Goal: Task Accomplishment & Management: Manage account settings

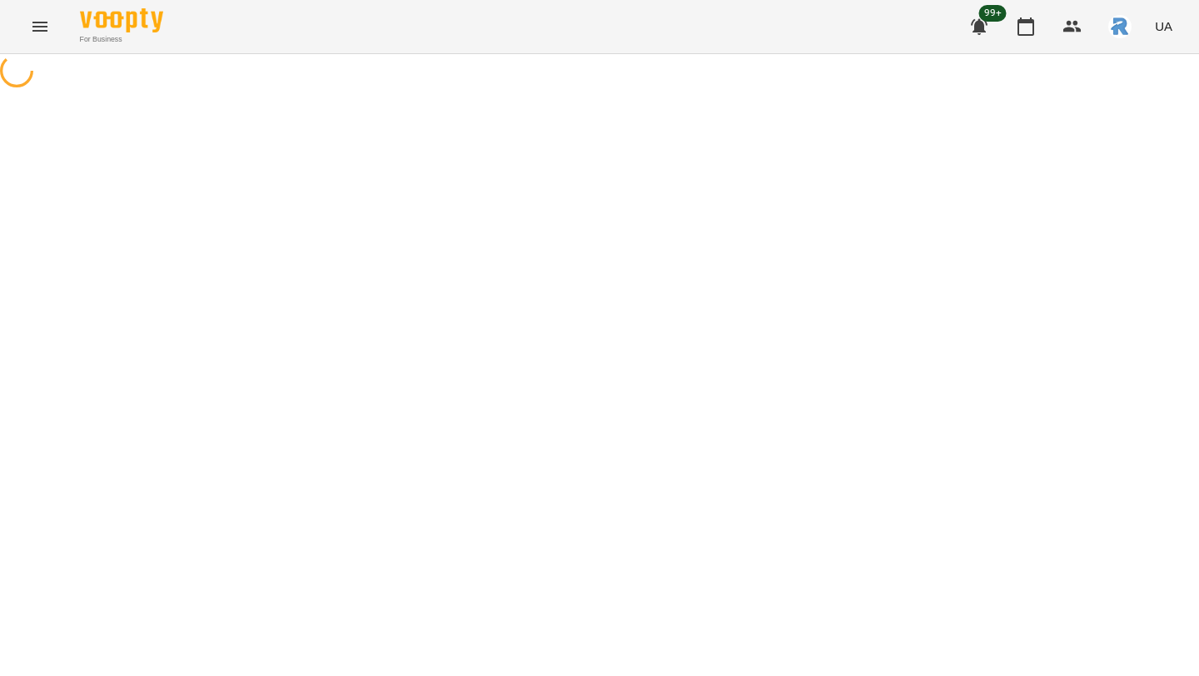
click at [675, 92] on div at bounding box center [599, 72] width 1199 height 37
click at [43, 31] on icon "Menu" at bounding box center [39, 27] width 15 height 10
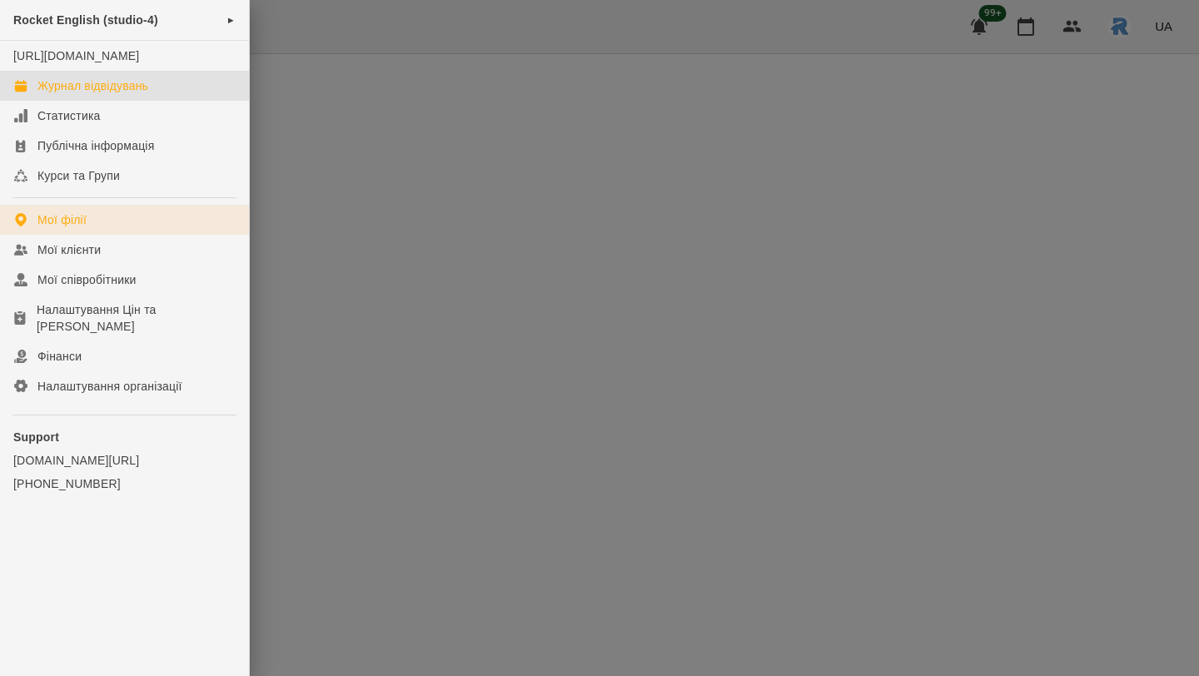
click at [70, 228] on div "Мої філії" at bounding box center [61, 219] width 49 height 17
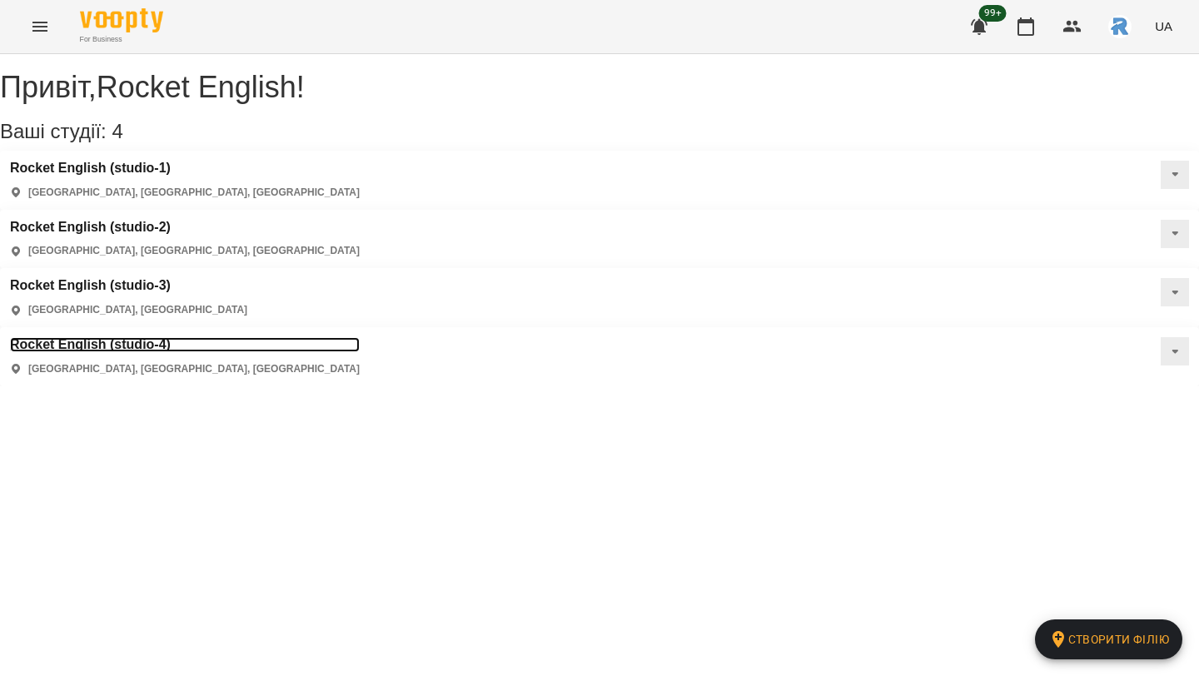
click at [97, 337] on h3 "Rocket English (studio-4)" at bounding box center [185, 344] width 350 height 15
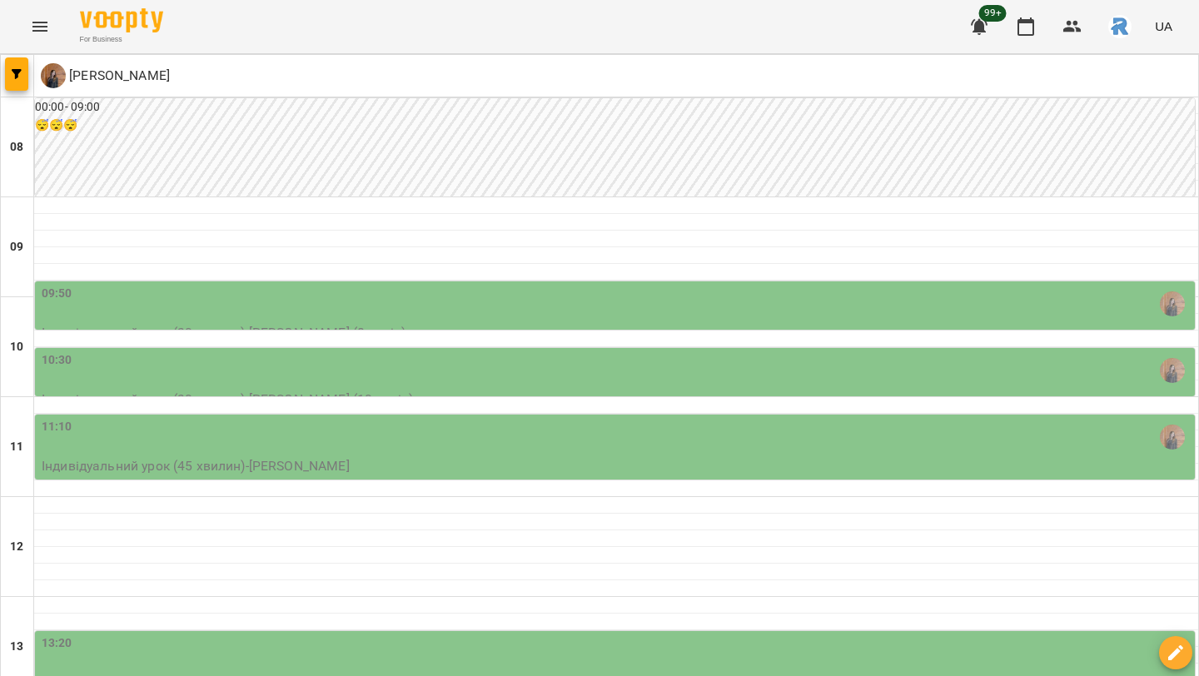
scroll to position [435, 0]
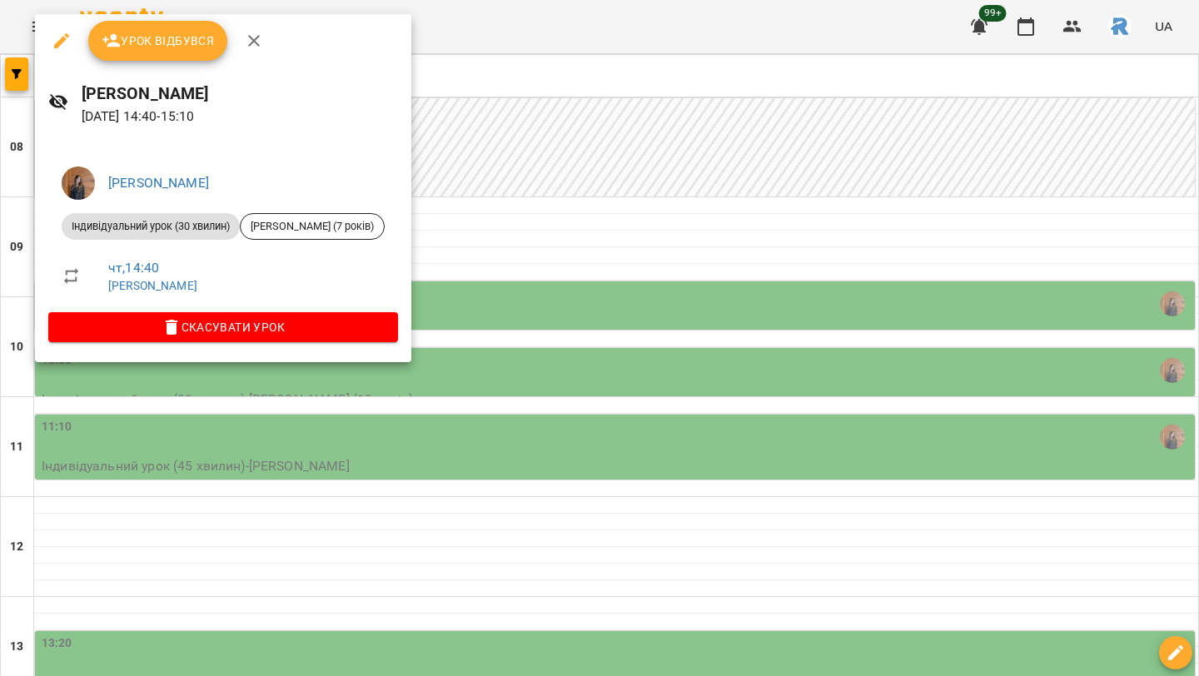
click at [366, 448] on div at bounding box center [599, 338] width 1199 height 676
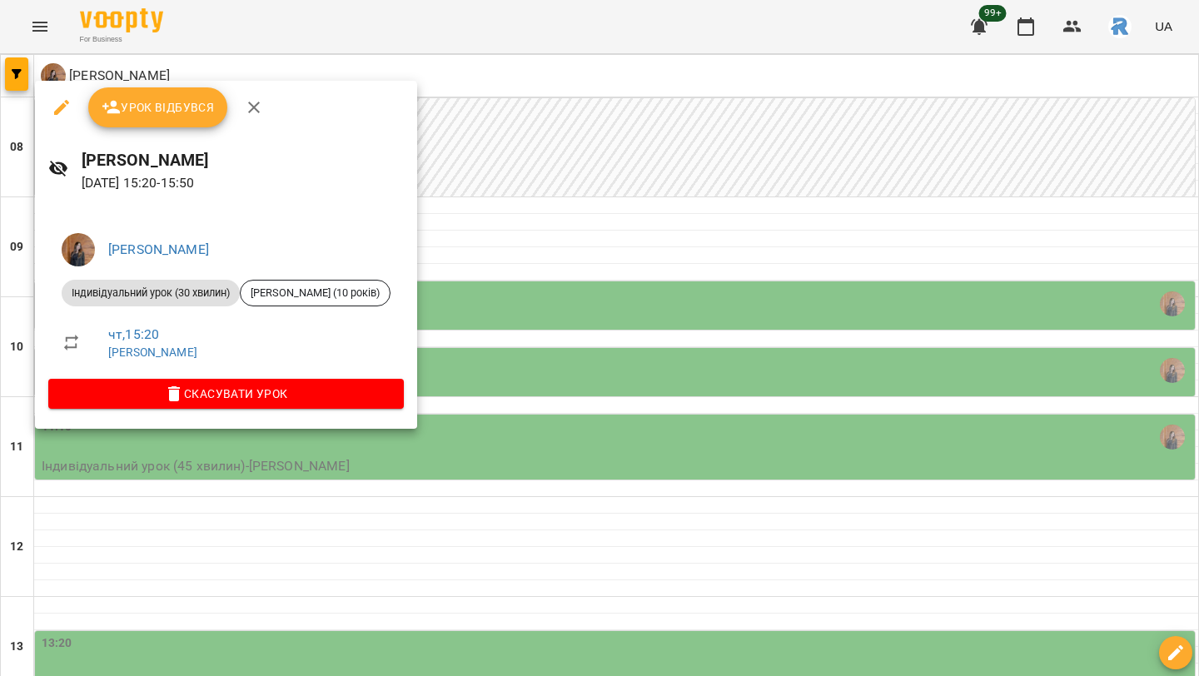
click at [535, 456] on div at bounding box center [599, 338] width 1199 height 676
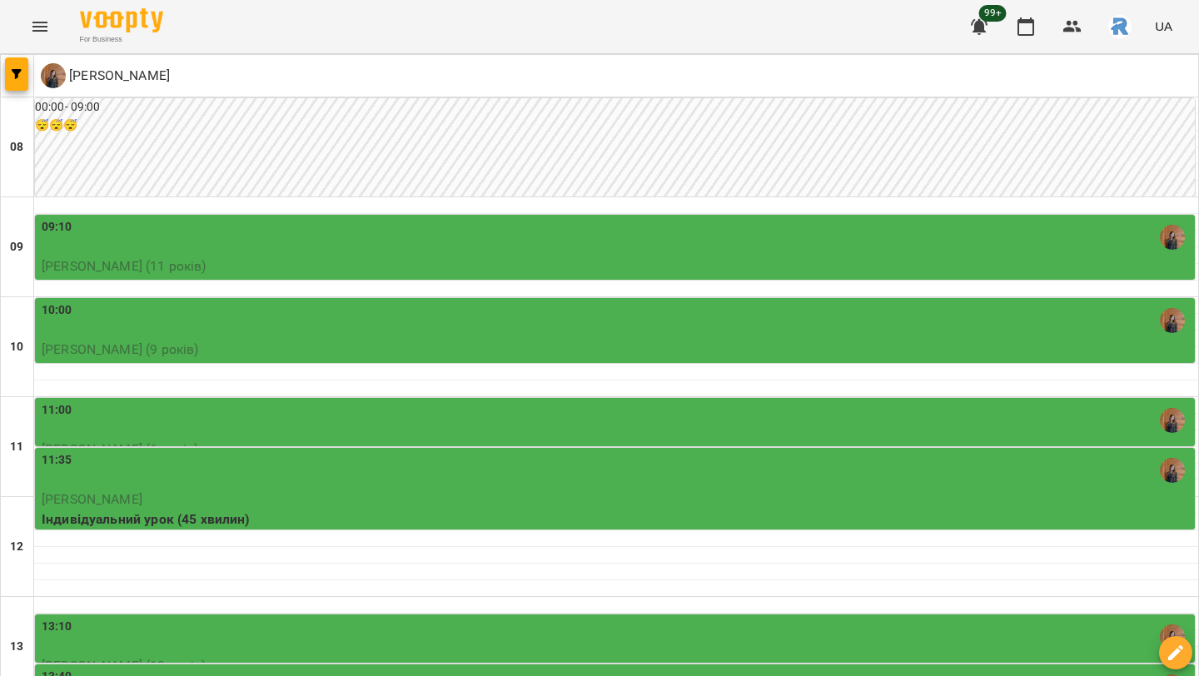
scroll to position [418, 0]
click at [391, 668] on div "13:40" at bounding box center [617, 687] width 1150 height 38
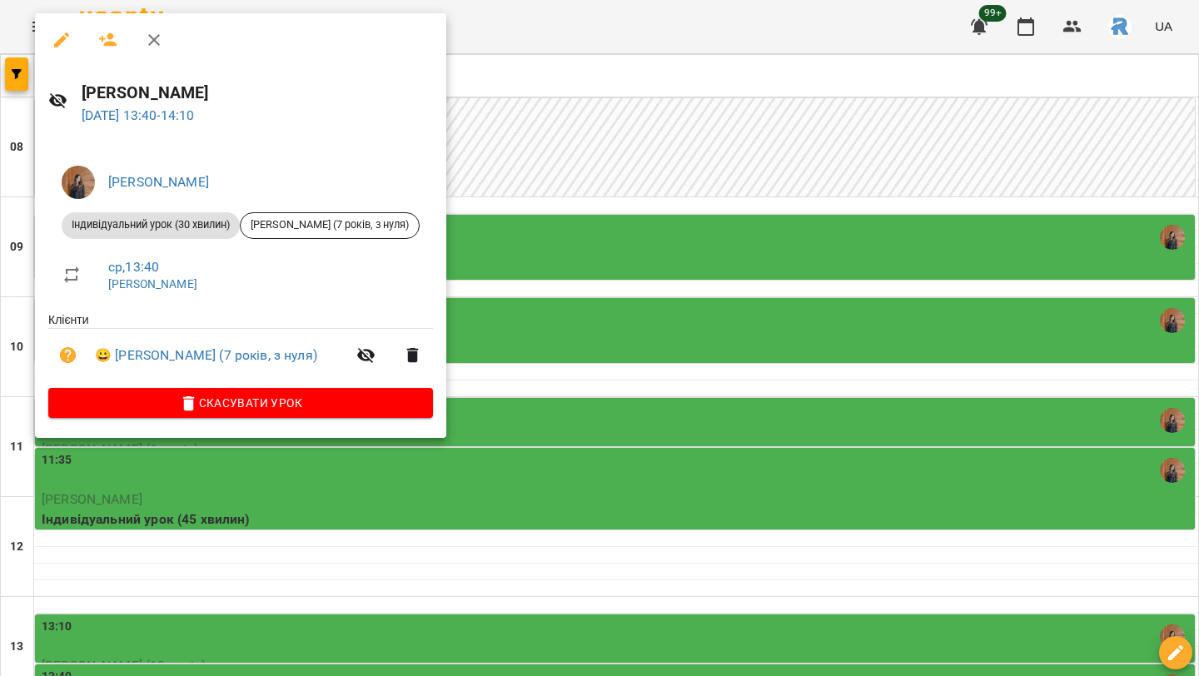
click at [642, 272] on div at bounding box center [599, 338] width 1199 height 676
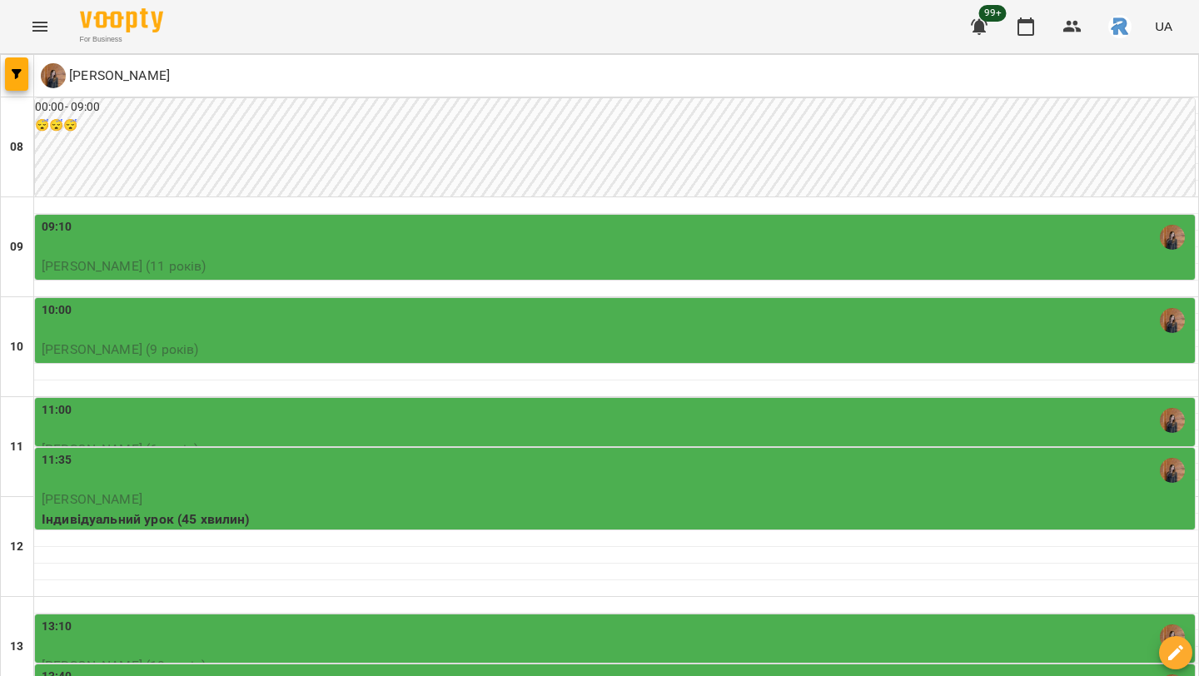
click at [610, 668] on div "13:40" at bounding box center [617, 687] width 1150 height 38
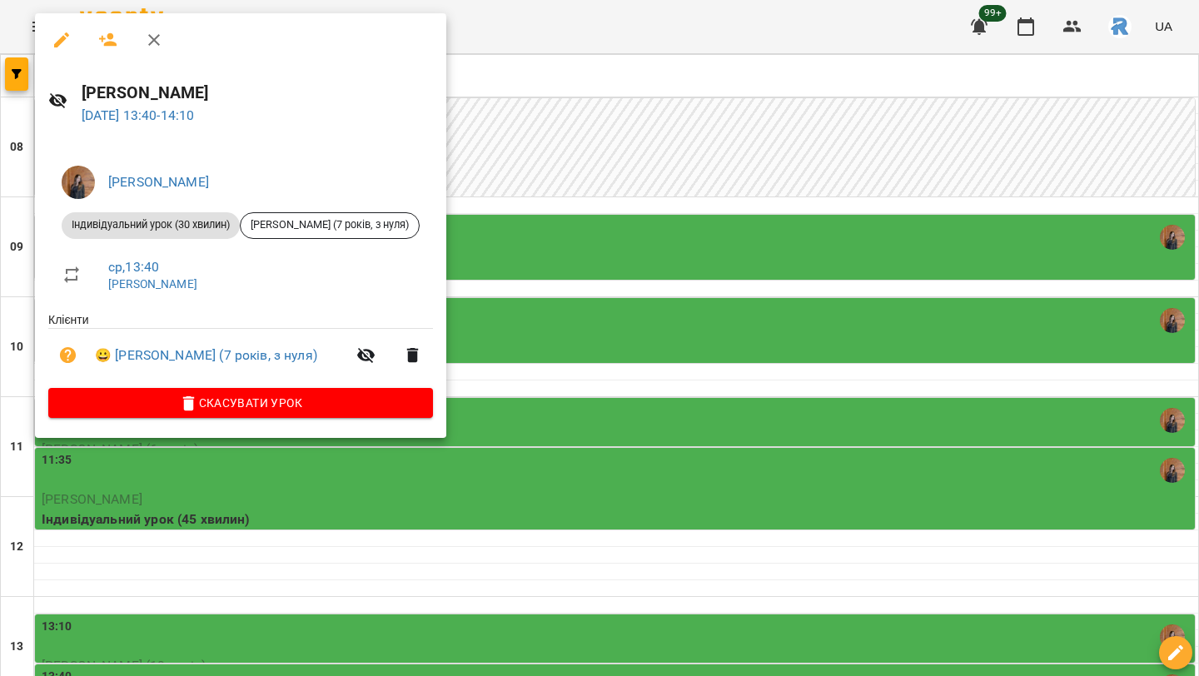
click at [610, 272] on div at bounding box center [599, 338] width 1199 height 676
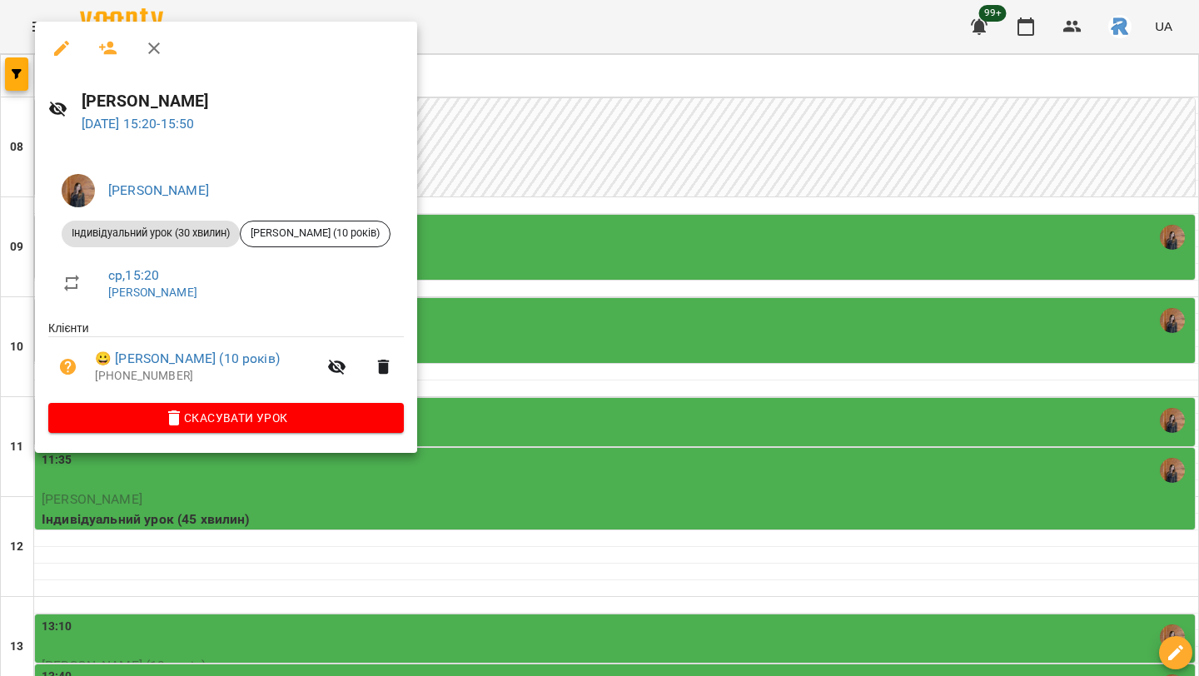
click at [842, 306] on div at bounding box center [599, 338] width 1199 height 676
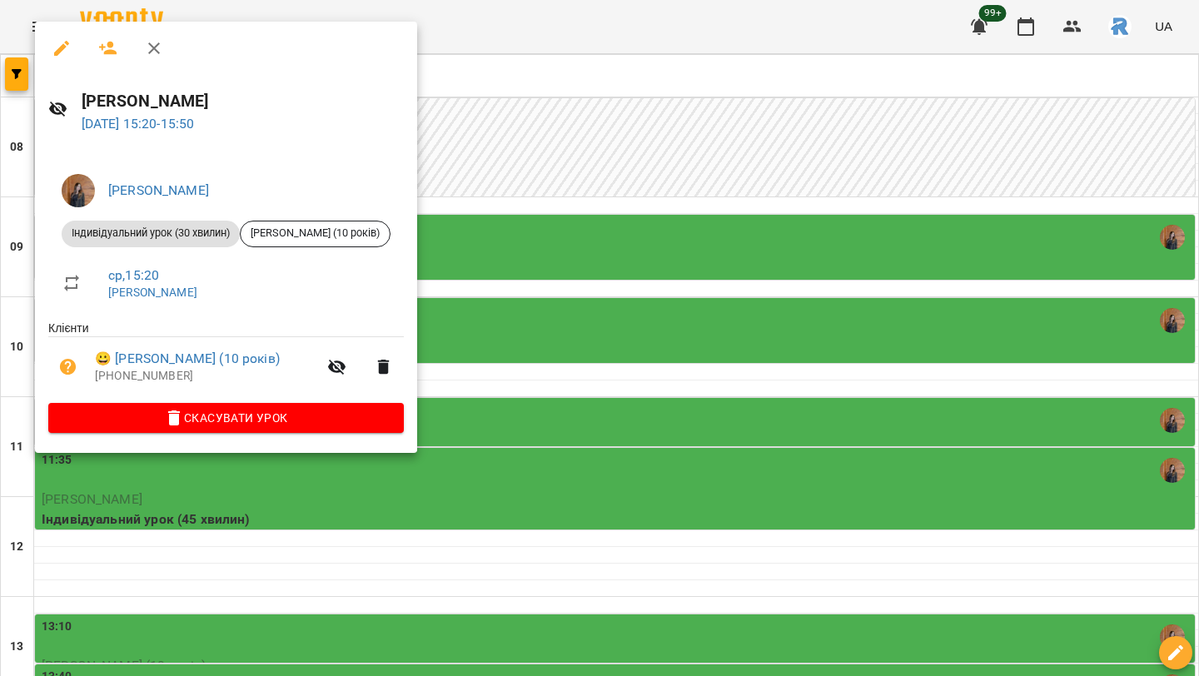
click at [563, 327] on div at bounding box center [599, 338] width 1199 height 676
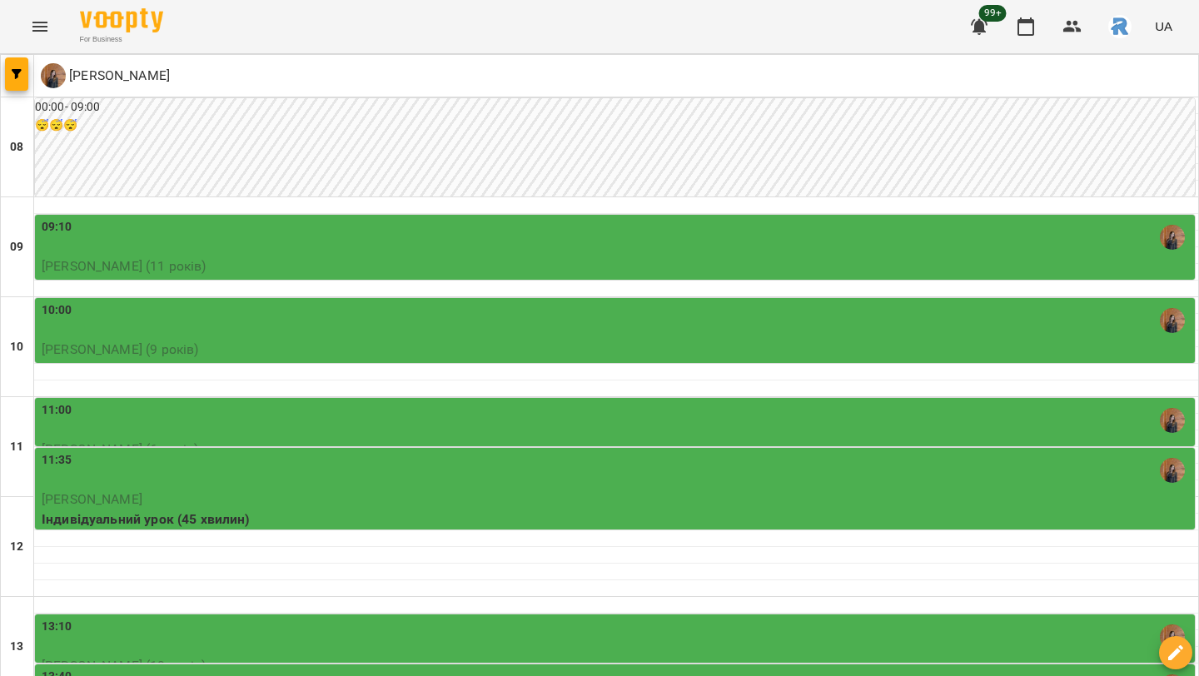
click at [530, 668] on div "13:40" at bounding box center [617, 687] width 1150 height 38
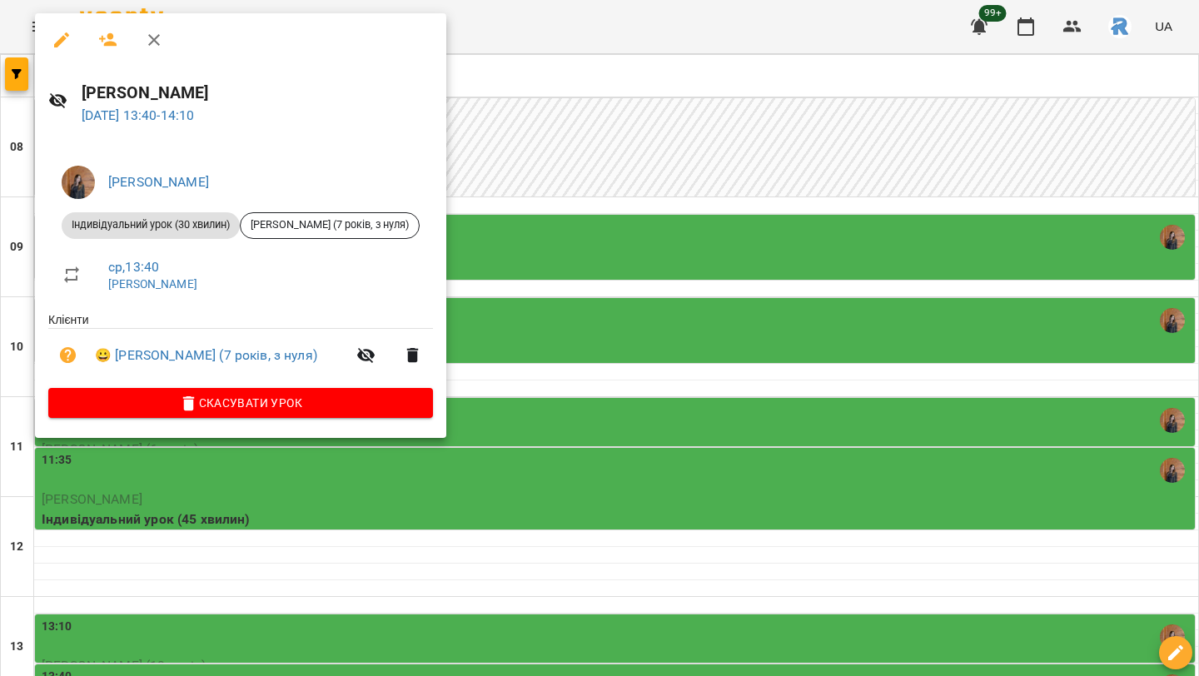
click at [47, 28] on button "button" at bounding box center [62, 40] width 40 height 40
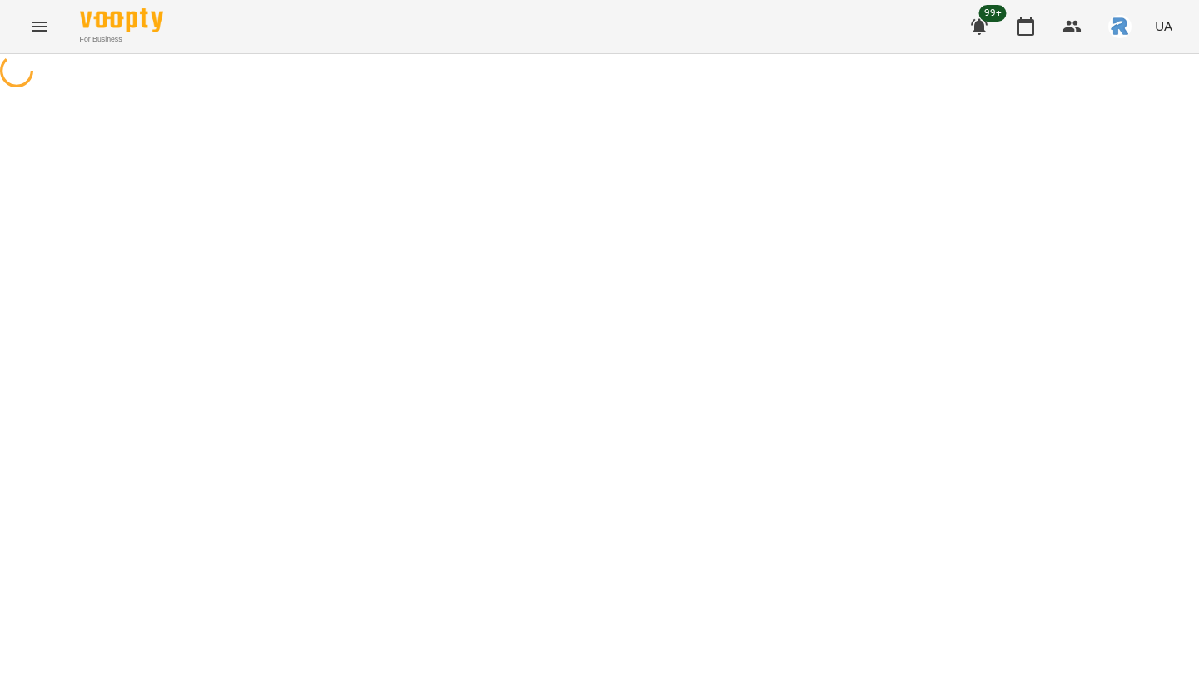
select select "**********"
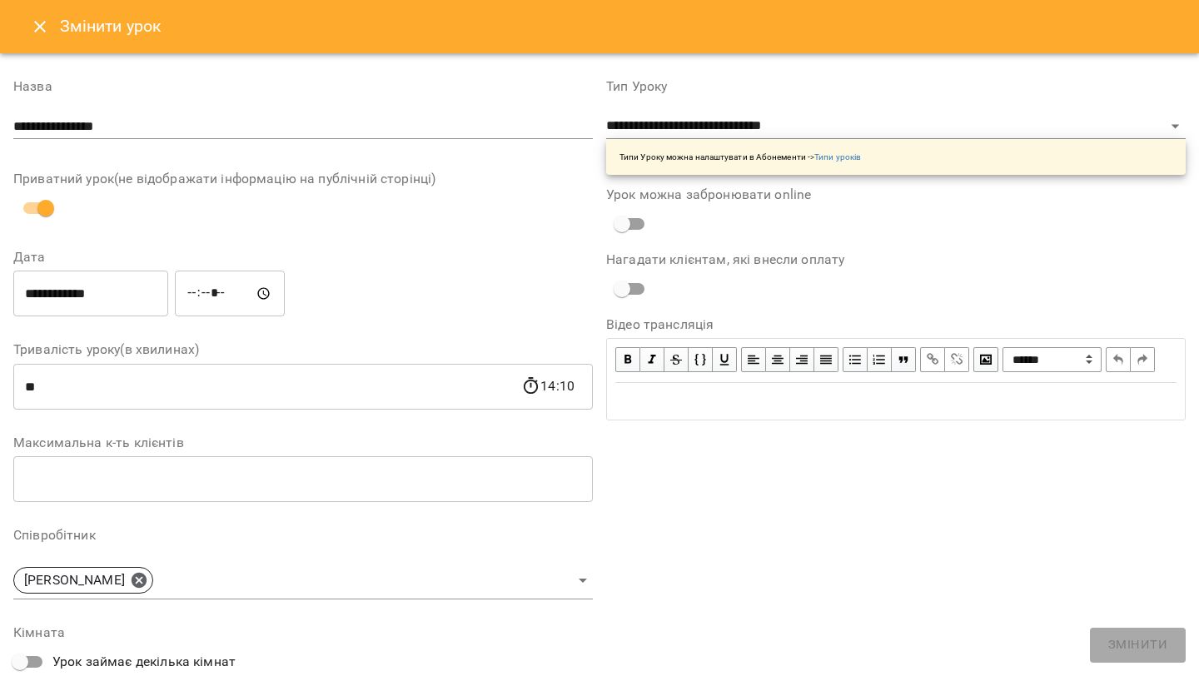
click at [196, 285] on input "*****" at bounding box center [230, 294] width 110 height 47
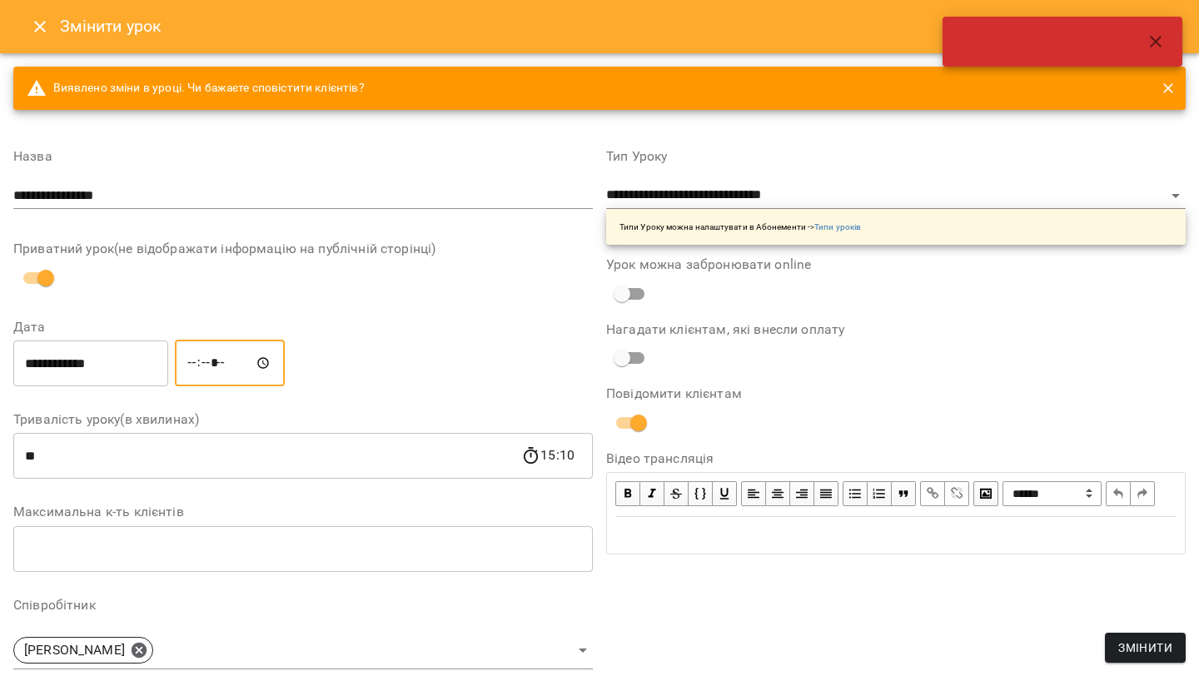
type input "*****"
click at [1156, 652] on span "Змінити" at bounding box center [1145, 648] width 54 height 20
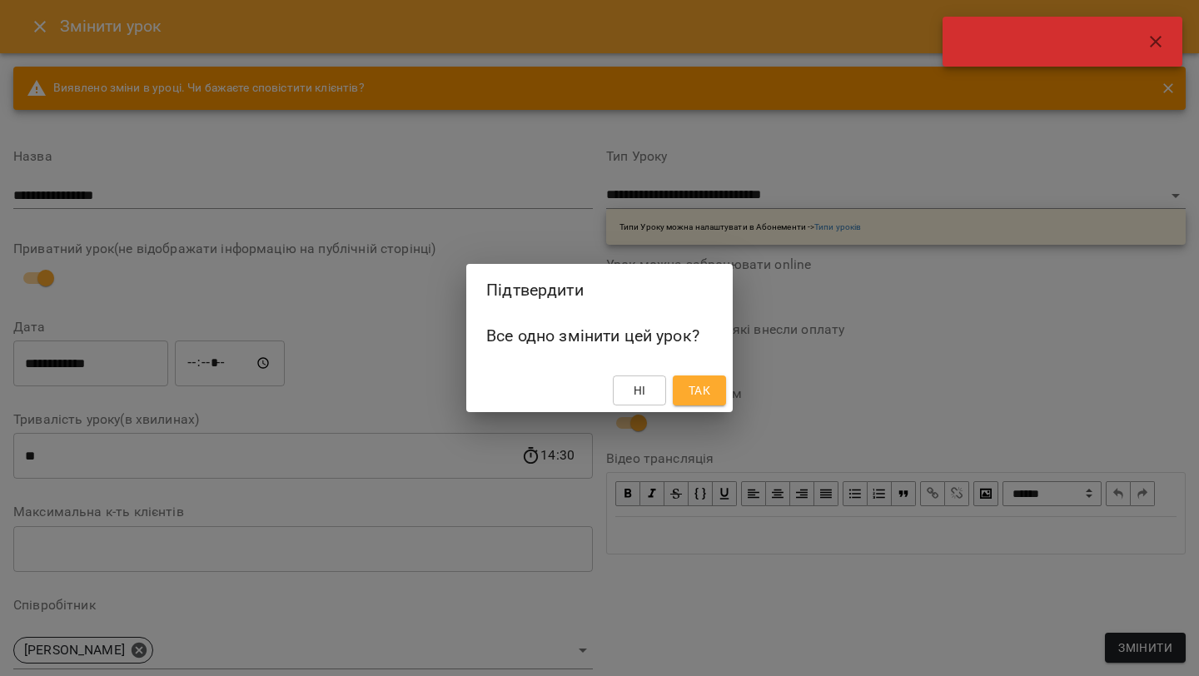
click at [714, 380] on button "Так" at bounding box center [699, 390] width 53 height 30
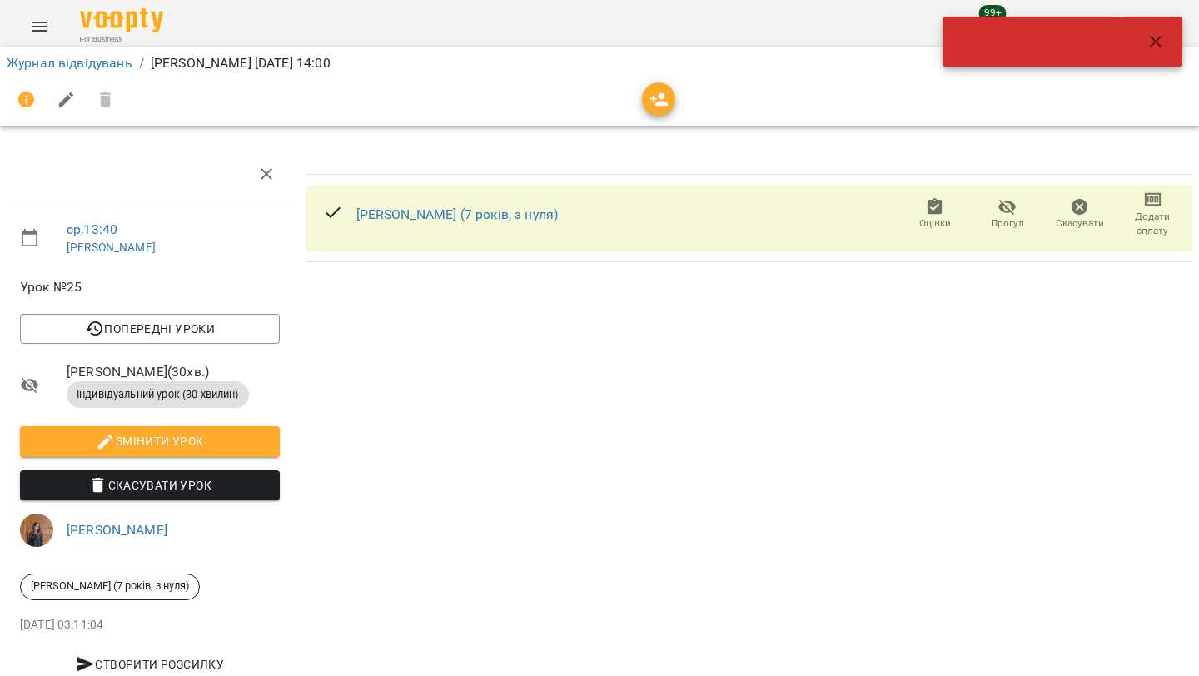
click at [1152, 39] on icon "button" at bounding box center [1156, 42] width 20 height 20
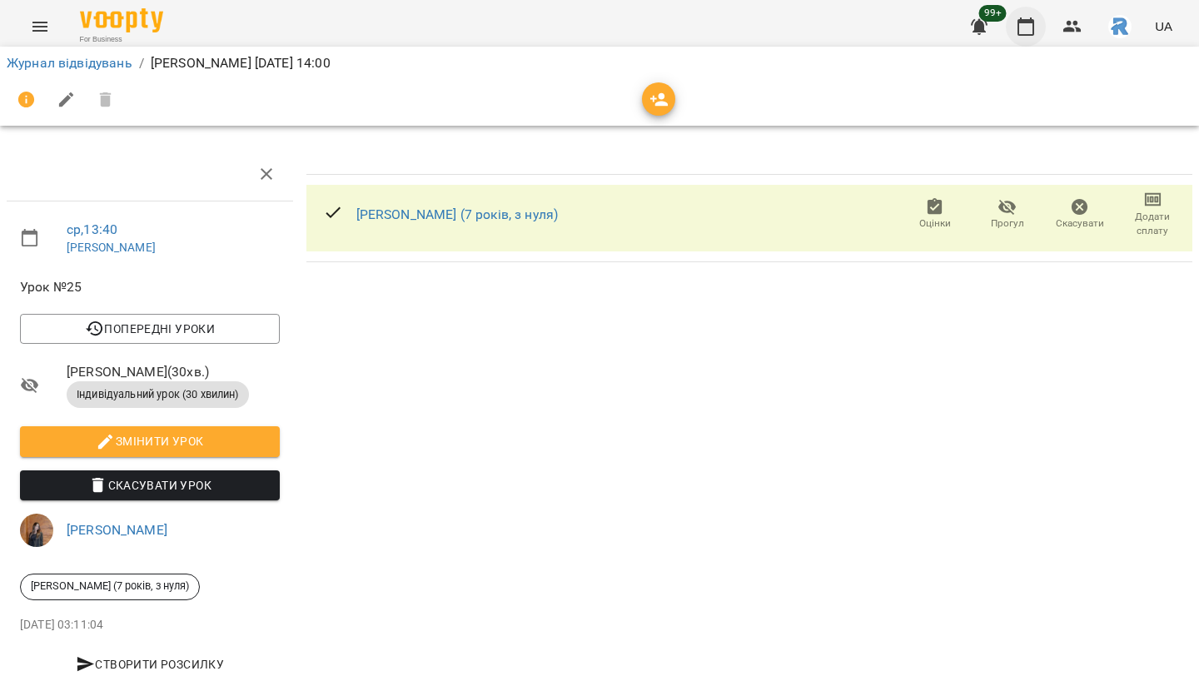
click at [1026, 29] on icon "button" at bounding box center [1026, 27] width 20 height 20
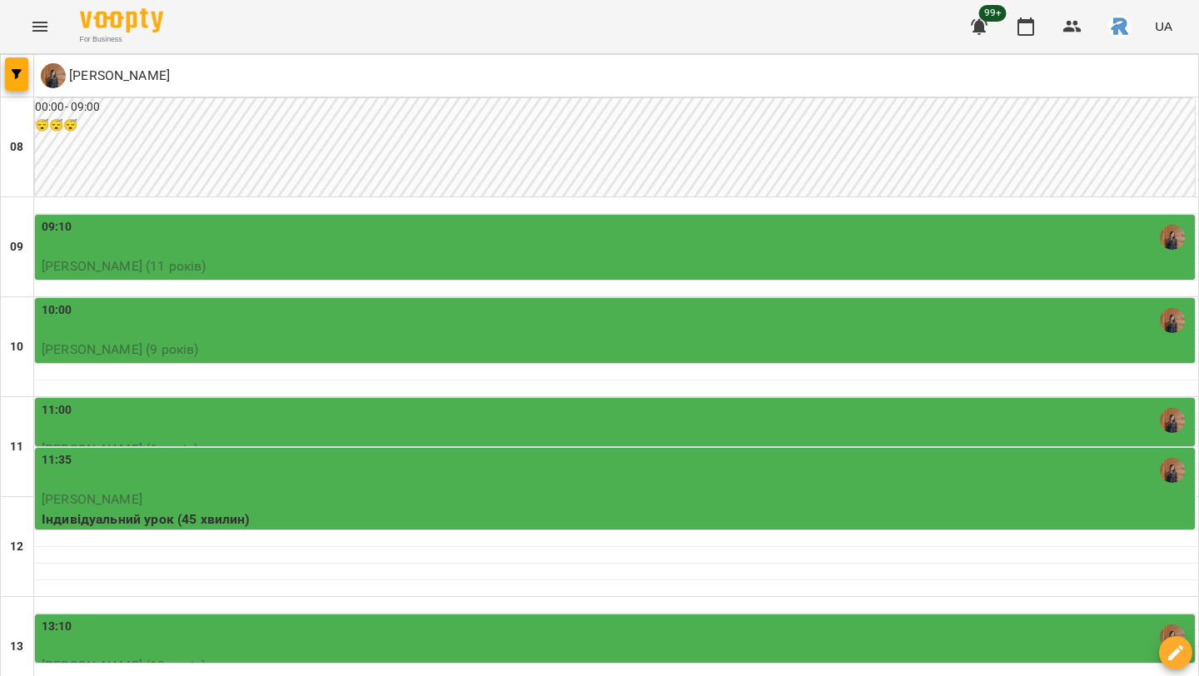
scroll to position [453, 0]
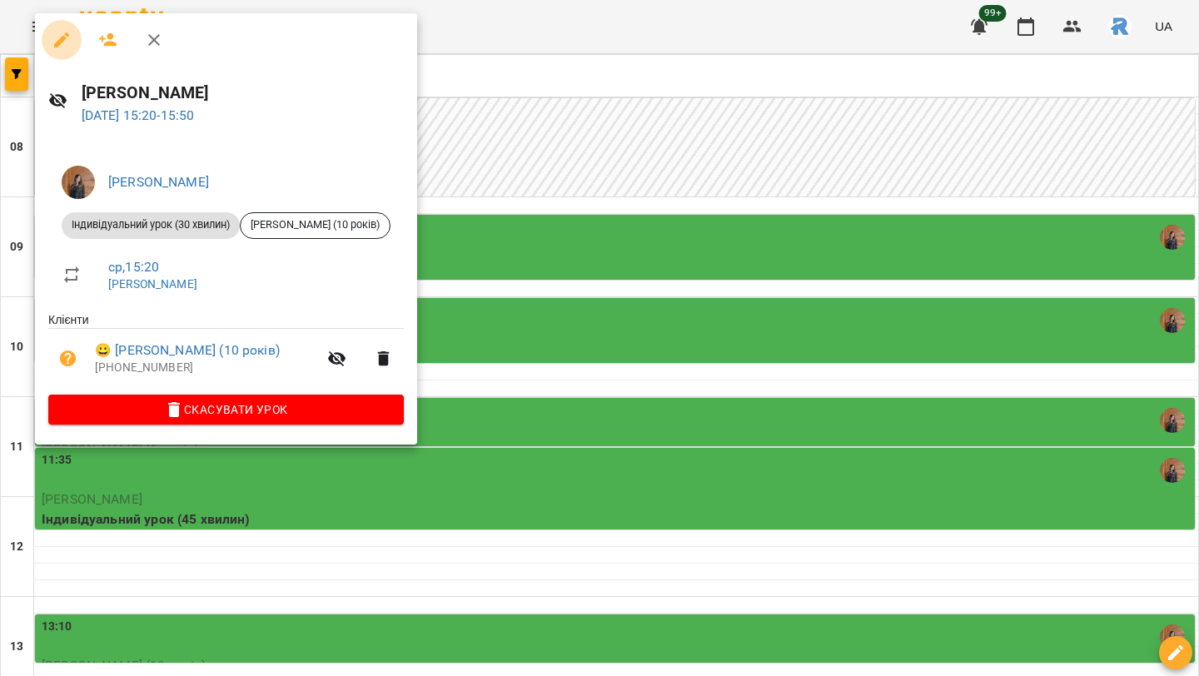
click at [57, 36] on icon "button" at bounding box center [62, 40] width 20 height 20
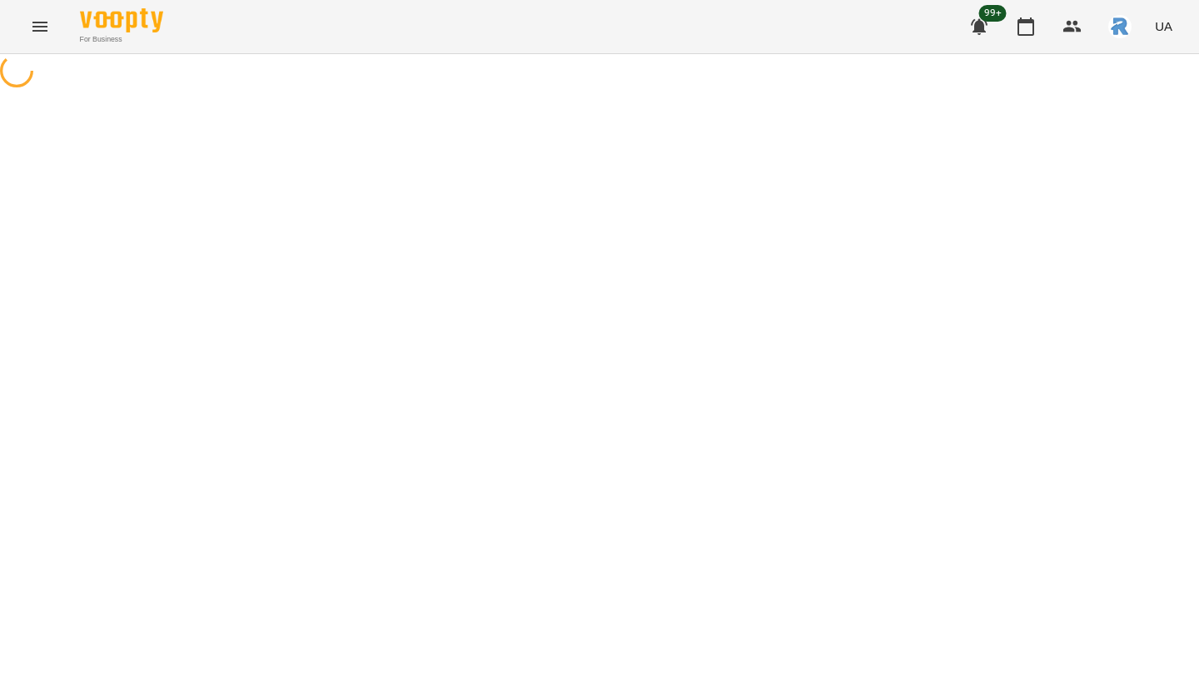
select select "**********"
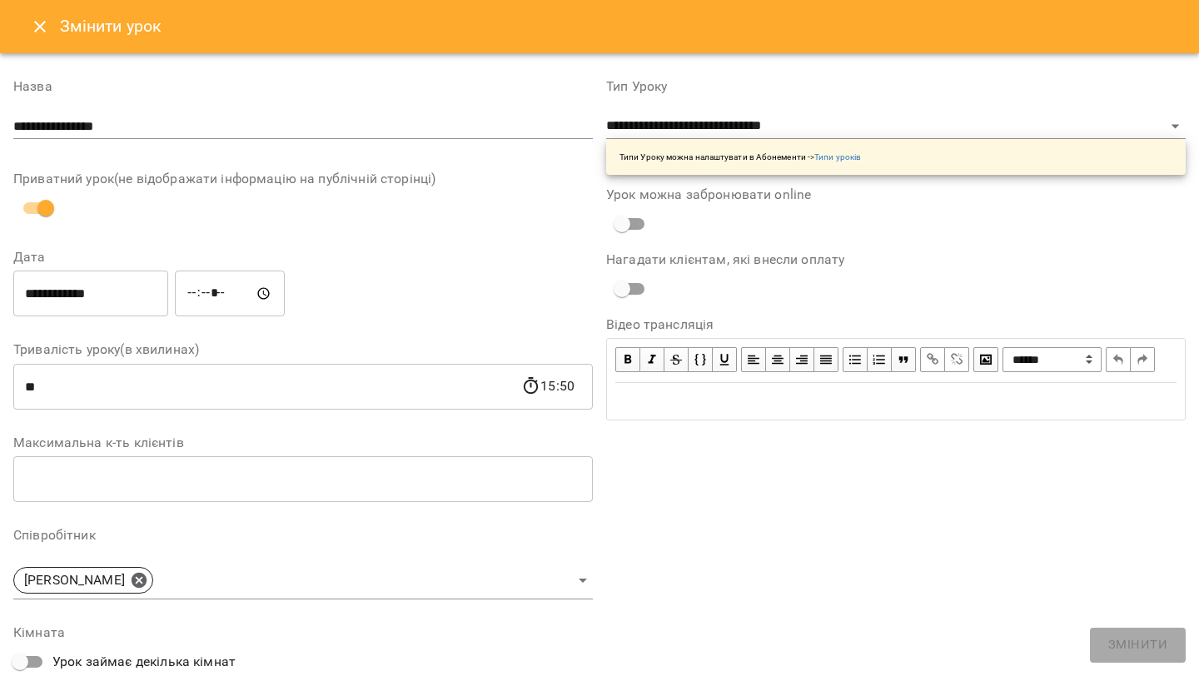
click at [201, 291] on input "*****" at bounding box center [230, 294] width 110 height 47
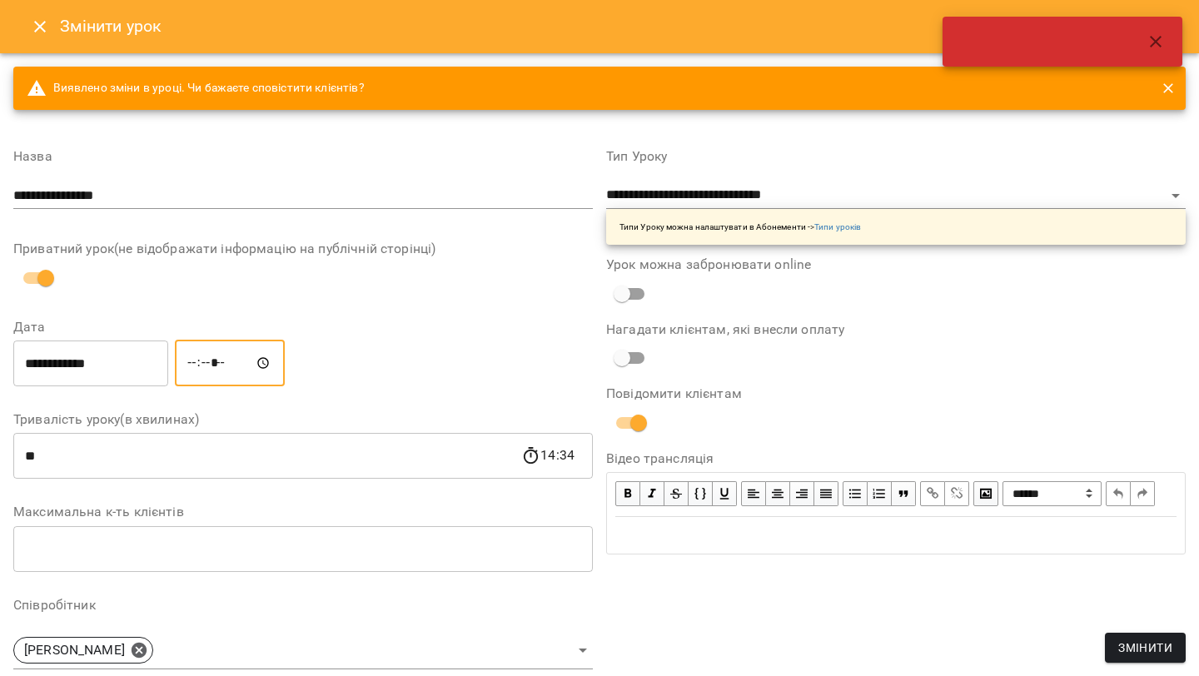
type input "*****"
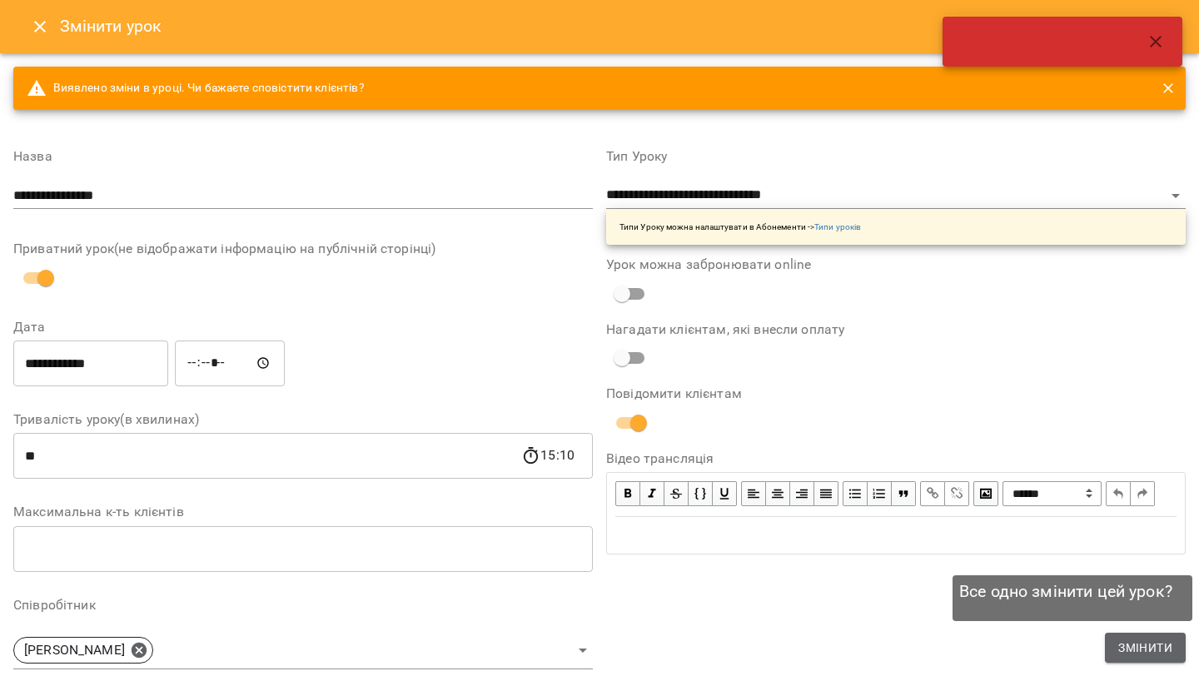
click at [1139, 634] on button "Змінити" at bounding box center [1145, 648] width 81 height 30
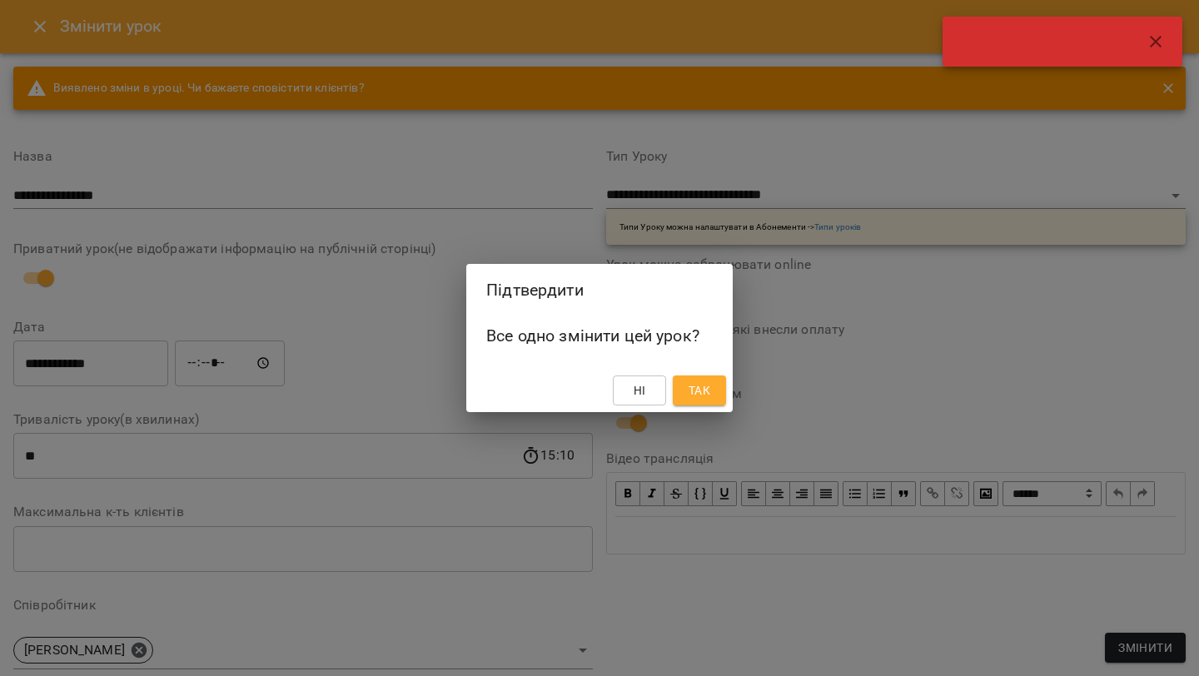
click at [694, 388] on span "Так" at bounding box center [700, 390] width 22 height 20
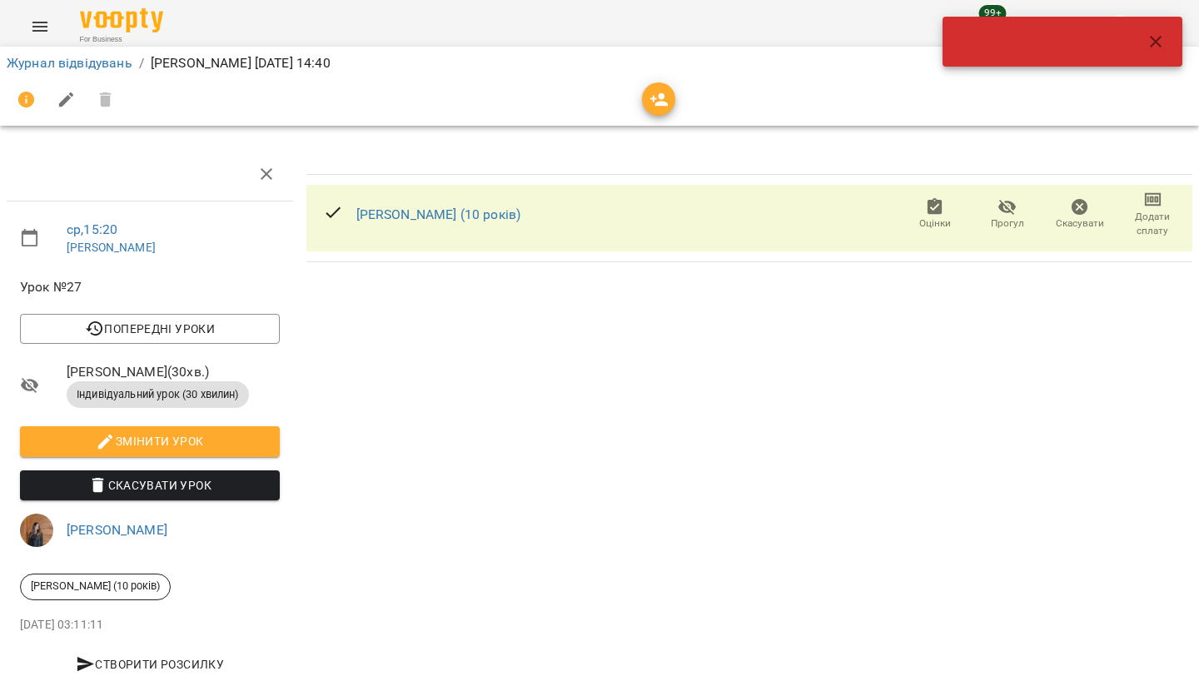
click at [1147, 41] on icon "button" at bounding box center [1156, 42] width 20 height 20
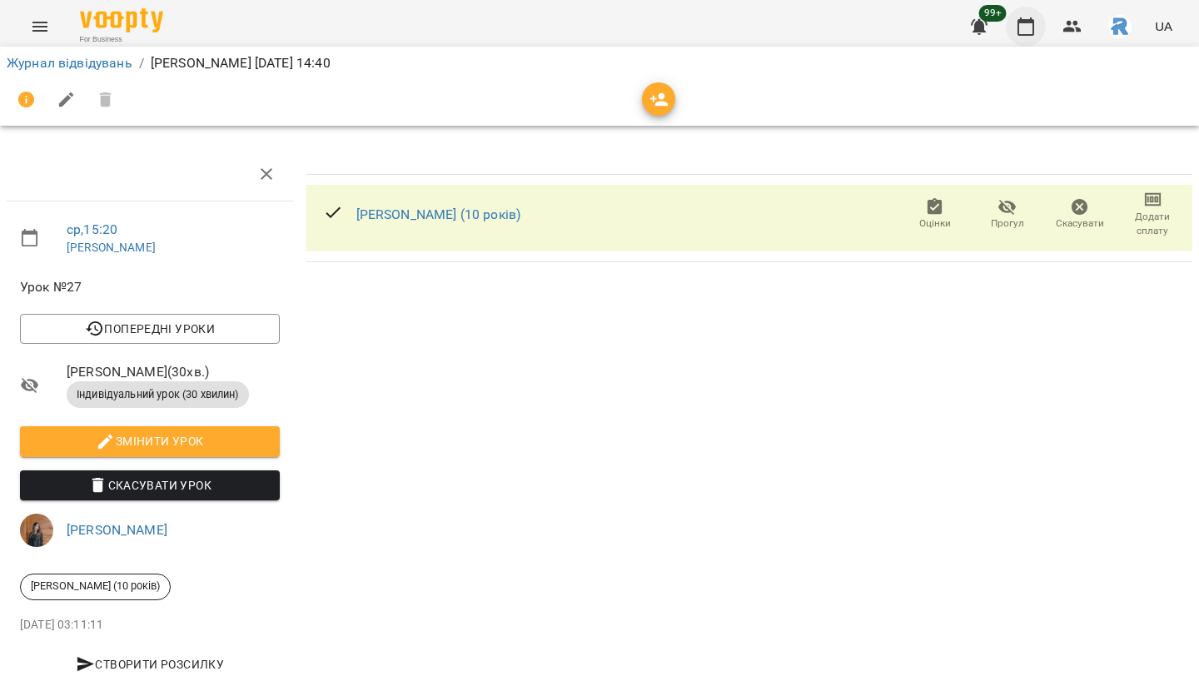
click at [1037, 22] on button "button" at bounding box center [1026, 27] width 40 height 40
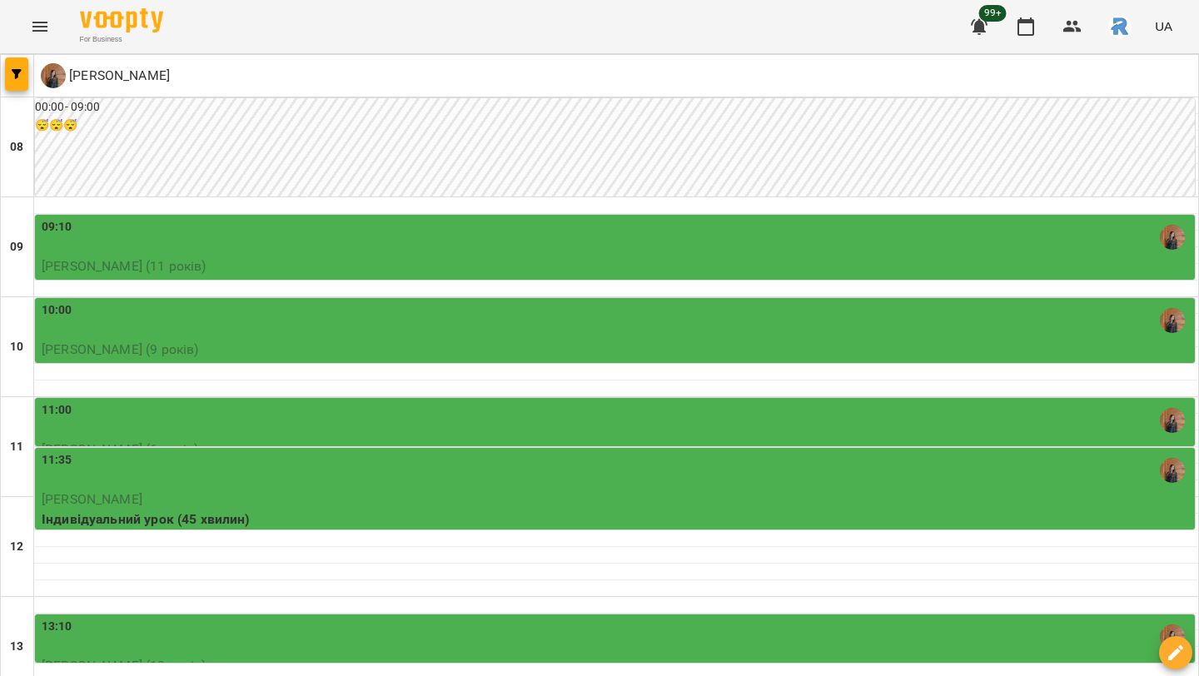
scroll to position [359, 0]
click at [17, 66] on button "button" at bounding box center [16, 73] width 23 height 33
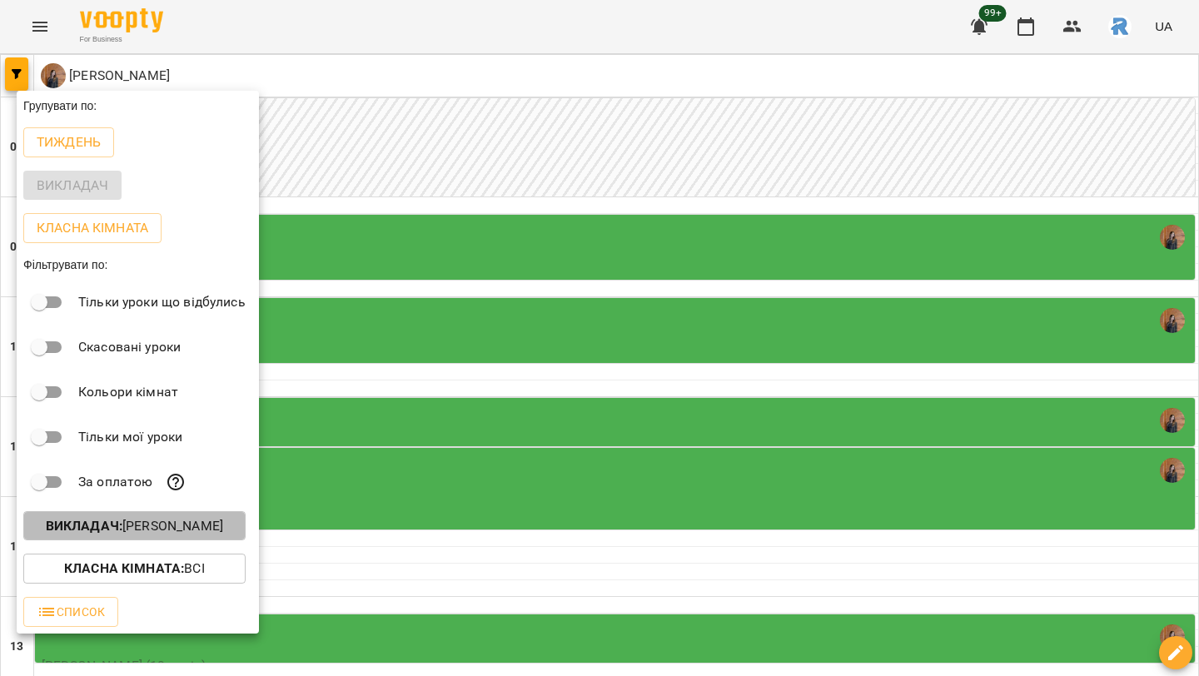
click at [182, 517] on button "Викладач : Гаджієва Мельтем" at bounding box center [134, 526] width 222 height 30
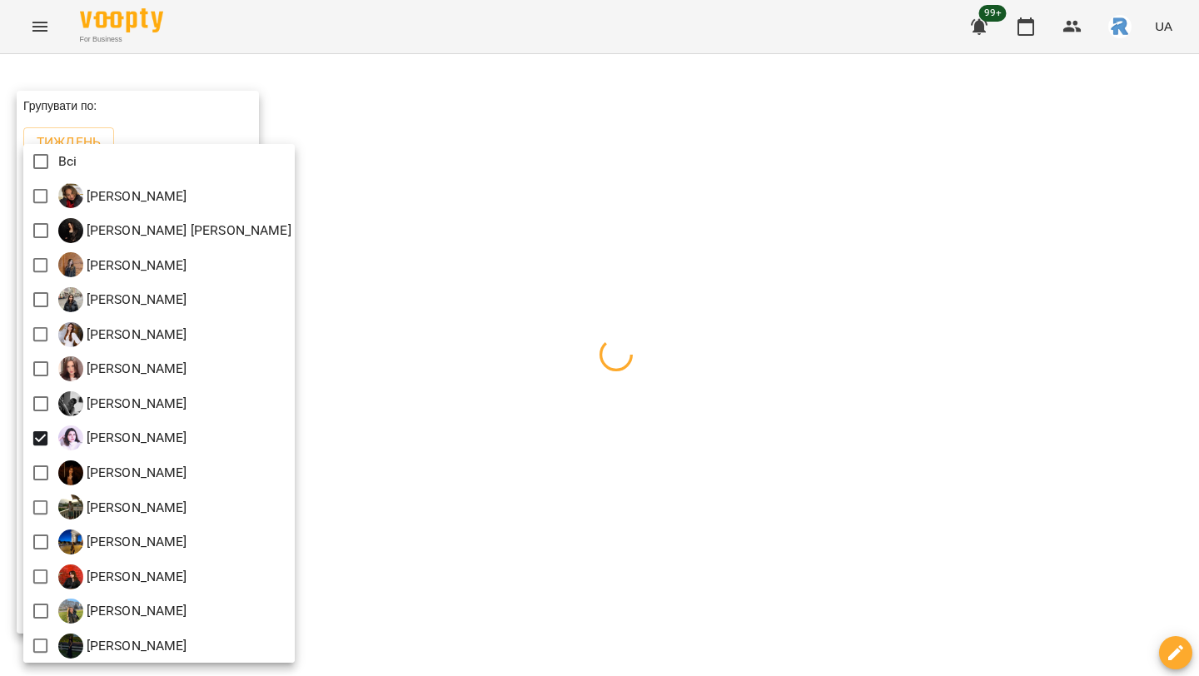
click at [596, 359] on div at bounding box center [599, 338] width 1199 height 676
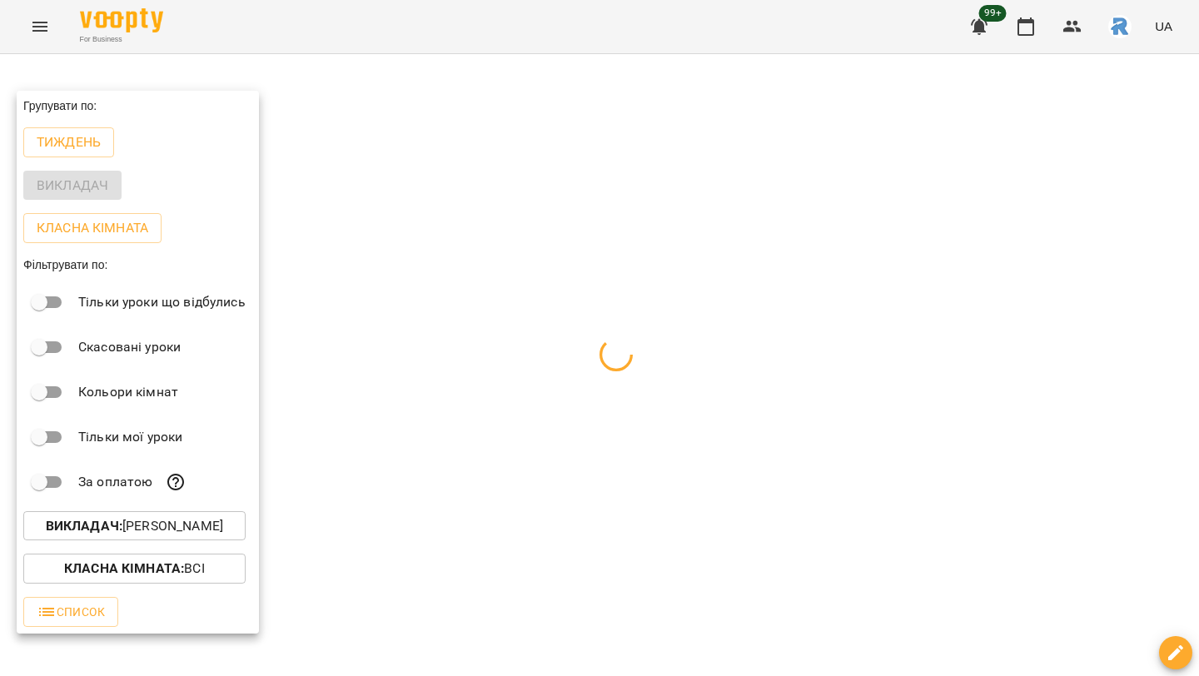
click at [596, 359] on div at bounding box center [599, 338] width 1199 height 676
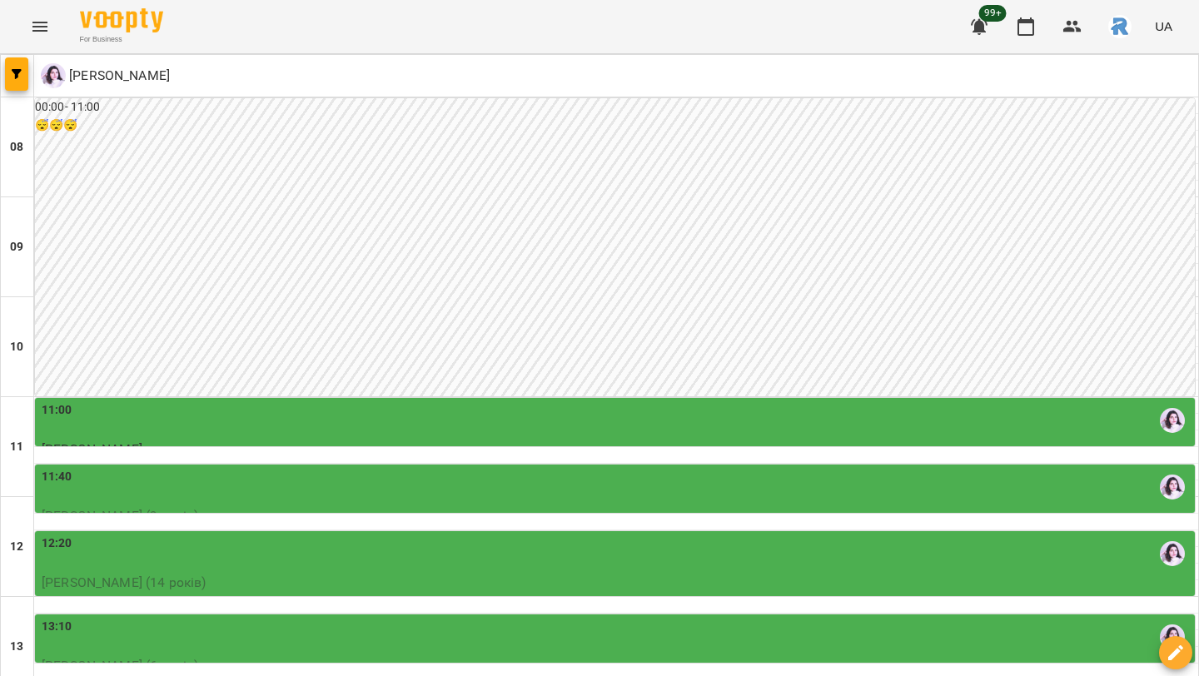
scroll to position [378, 0]
click at [512, 618] on div "13:10" at bounding box center [617, 637] width 1150 height 38
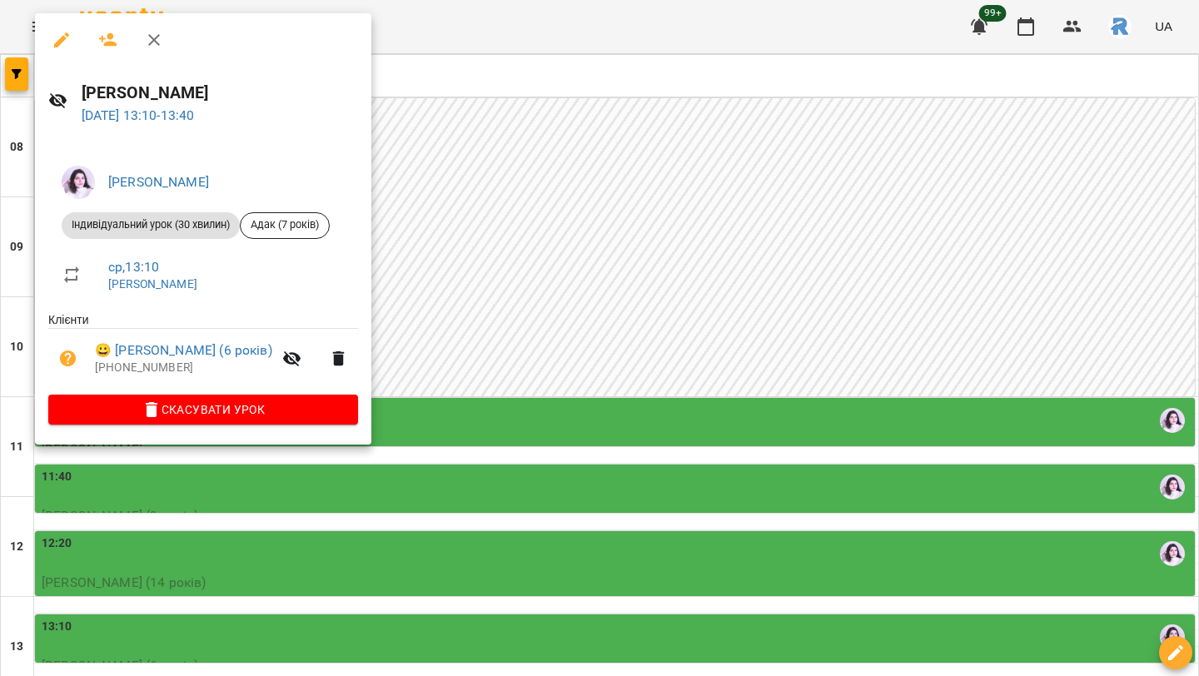
click at [512, 261] on div at bounding box center [599, 338] width 1199 height 676
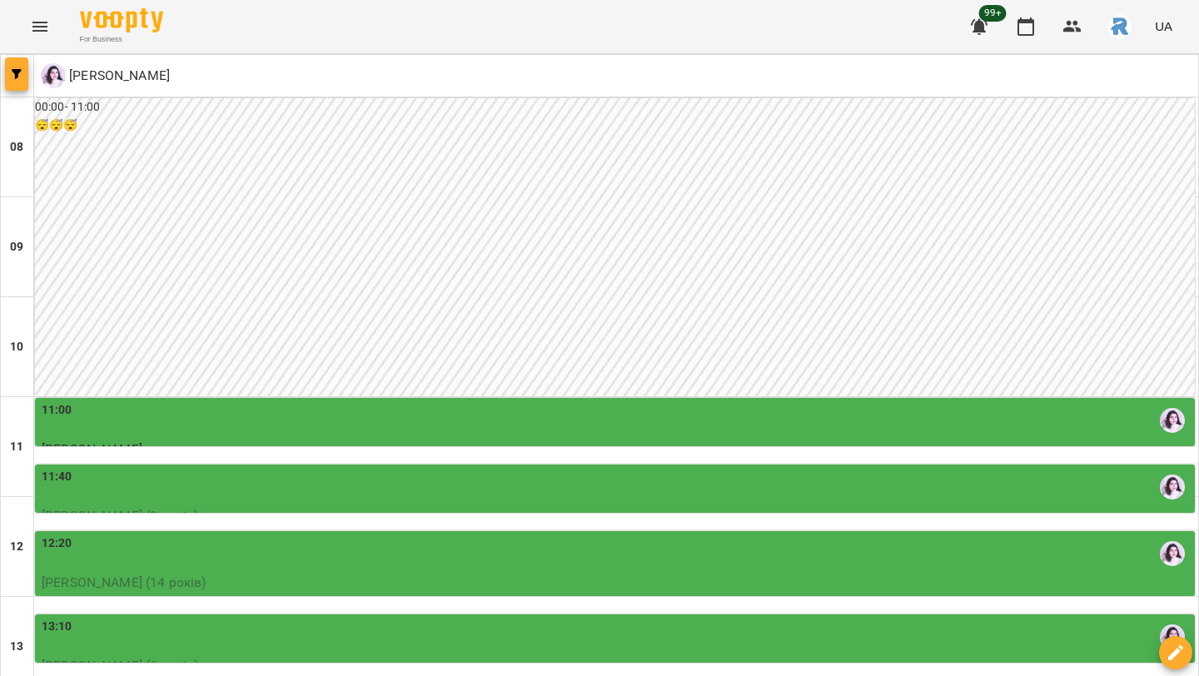
click at [19, 69] on icon "button" at bounding box center [17, 74] width 10 height 10
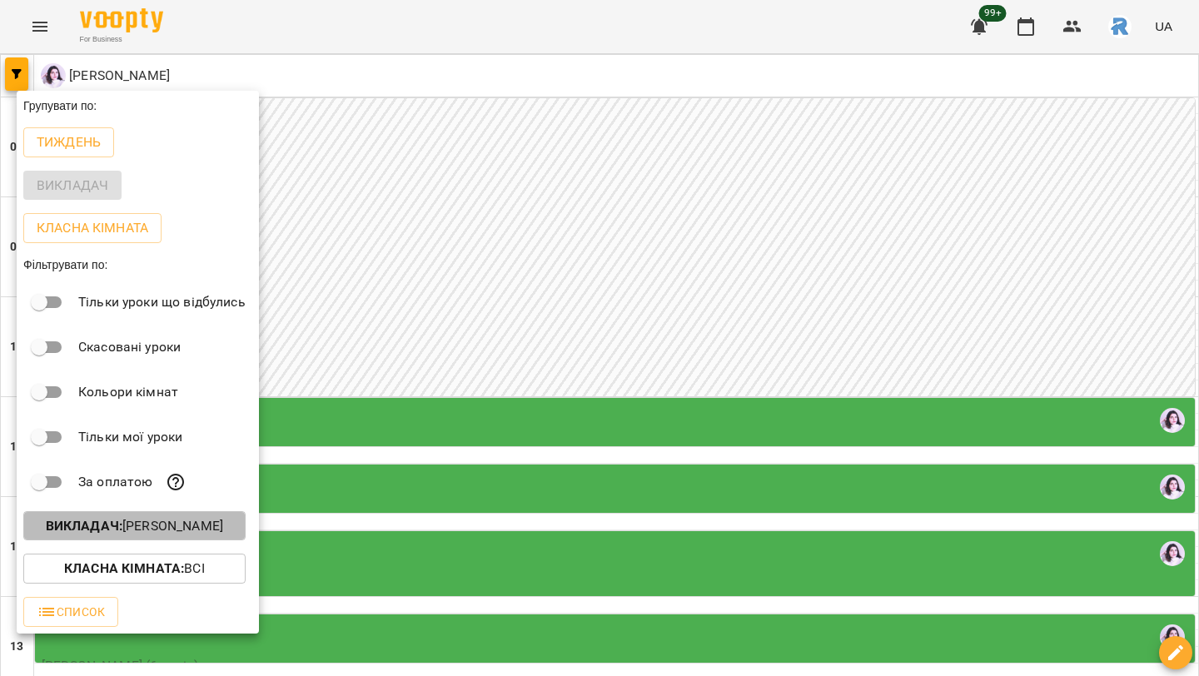
click at [217, 520] on p "Викладач : Ковальчук Юлія Олександрівна" at bounding box center [134, 526] width 177 height 20
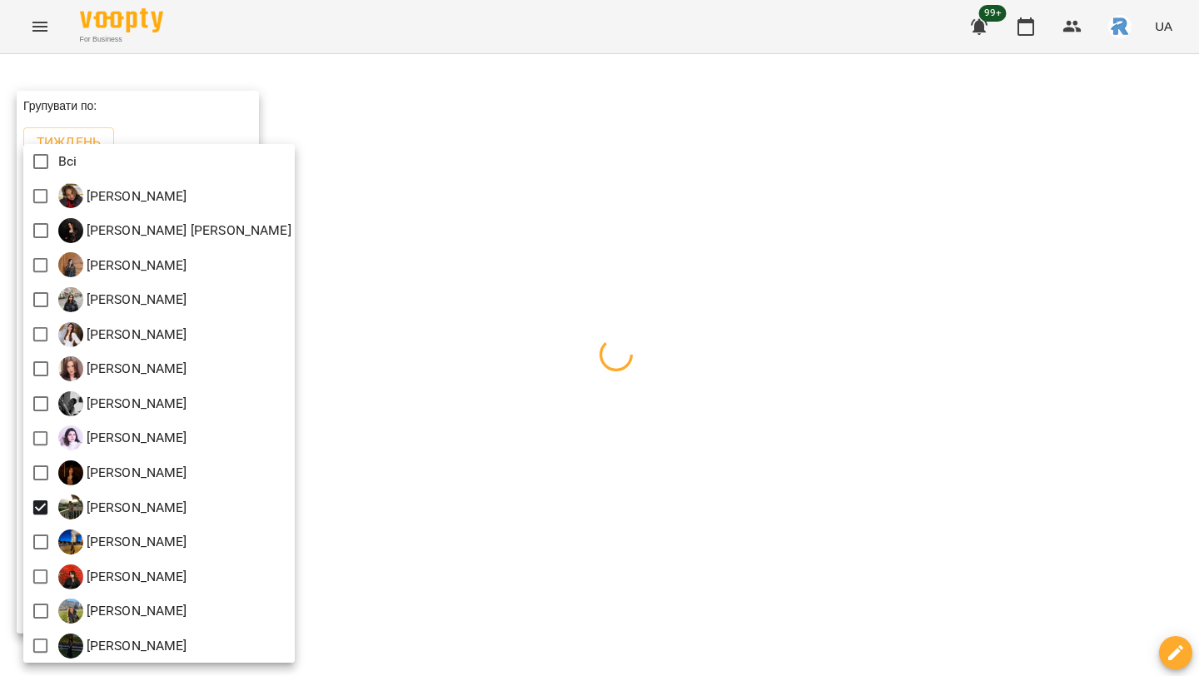
click at [592, 401] on div at bounding box center [599, 338] width 1199 height 676
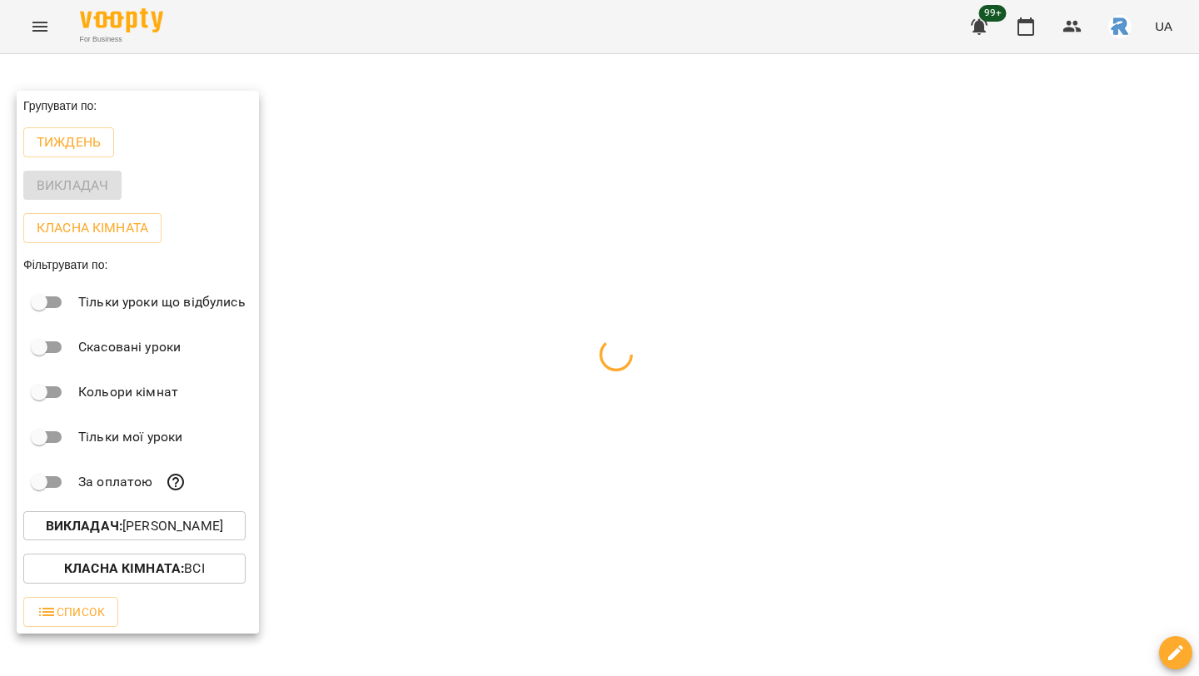
click at [592, 401] on div at bounding box center [599, 338] width 1199 height 676
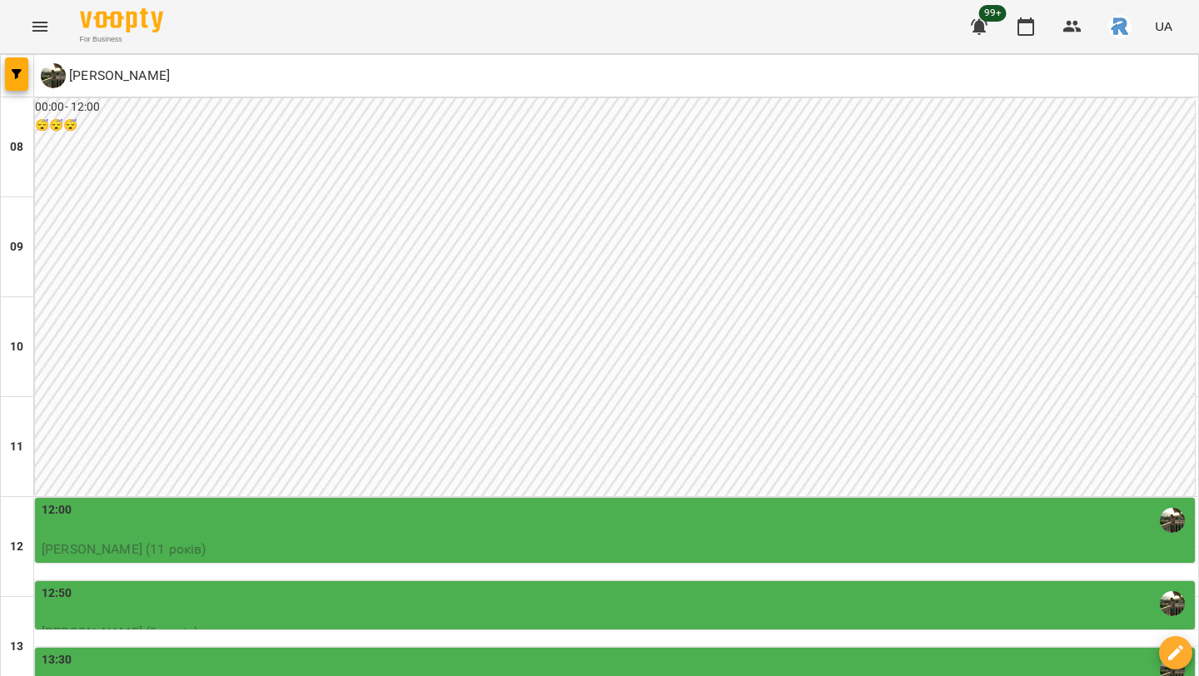
scroll to position [505, 0]
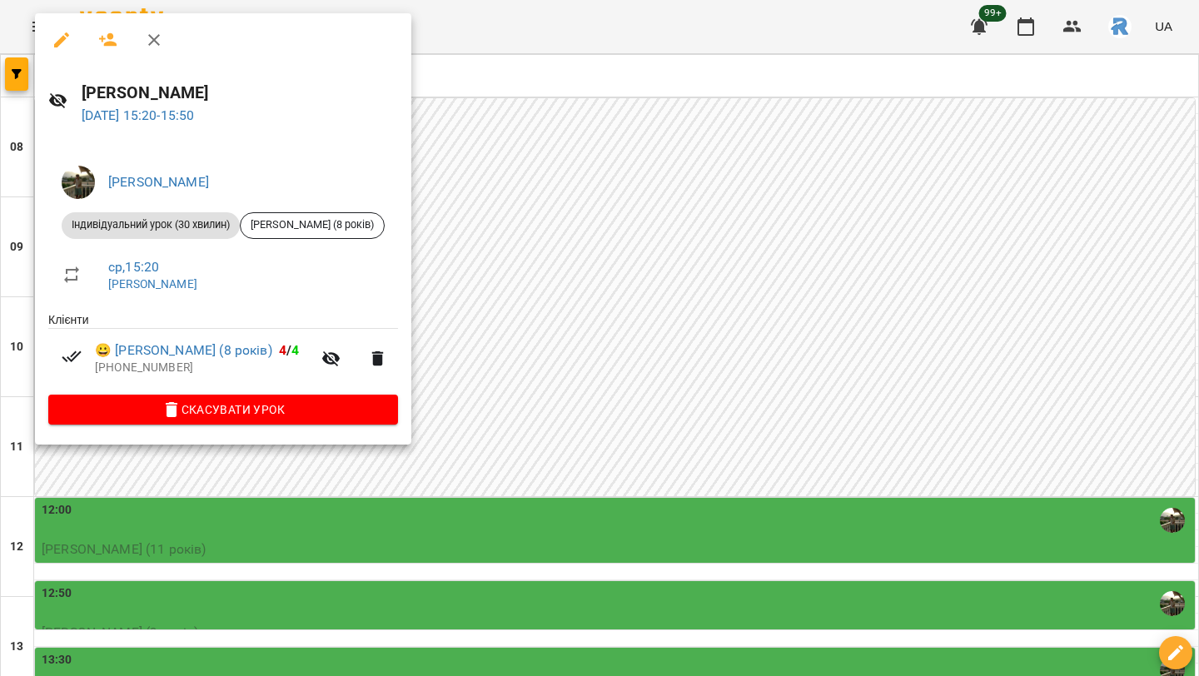
click at [553, 277] on div at bounding box center [599, 338] width 1199 height 676
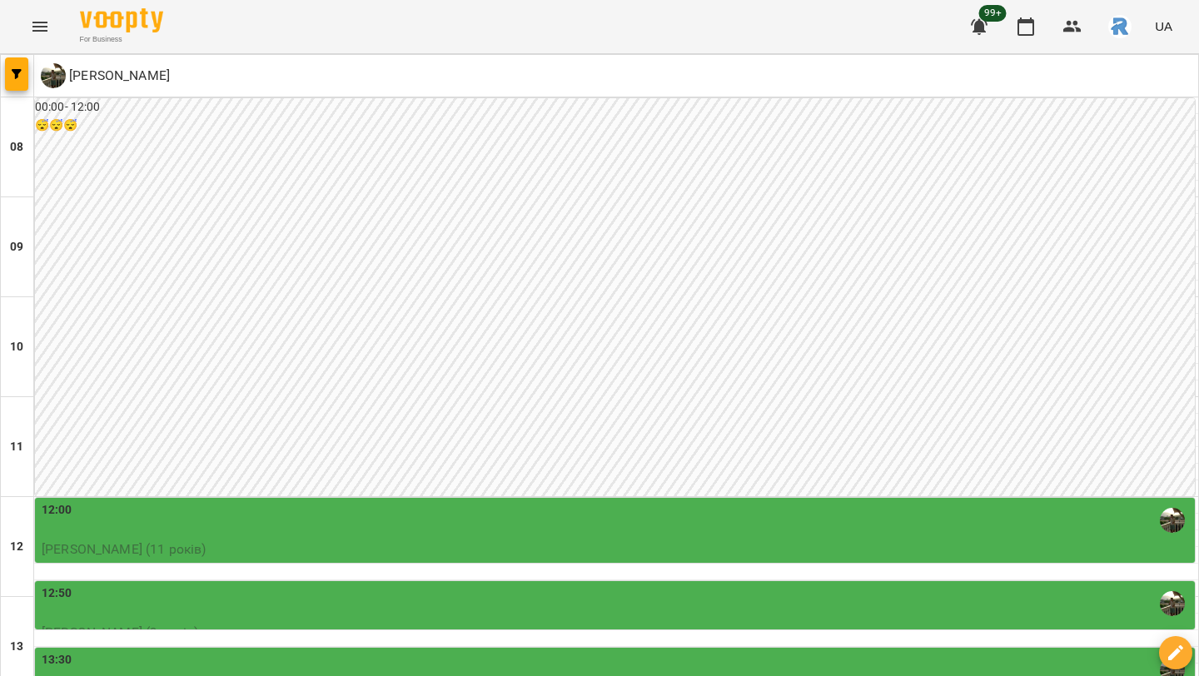
scroll to position [406, 0]
click at [539, 651] on div "13:30" at bounding box center [617, 670] width 1150 height 38
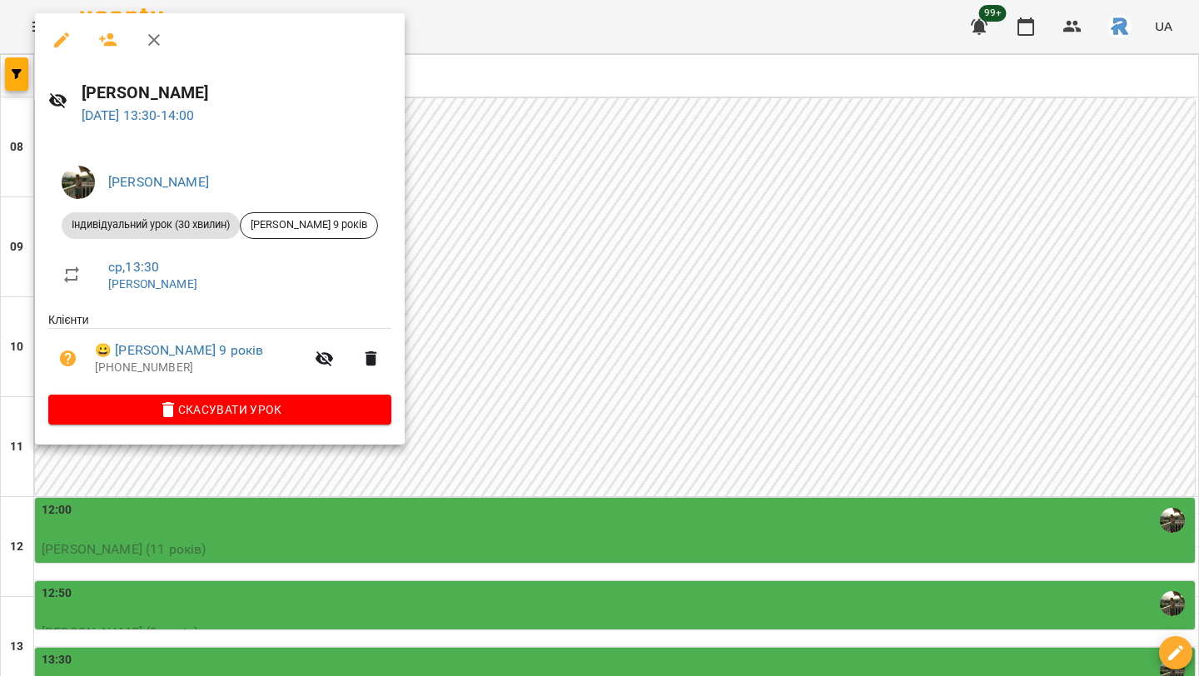
click at [542, 247] on div at bounding box center [599, 338] width 1199 height 676
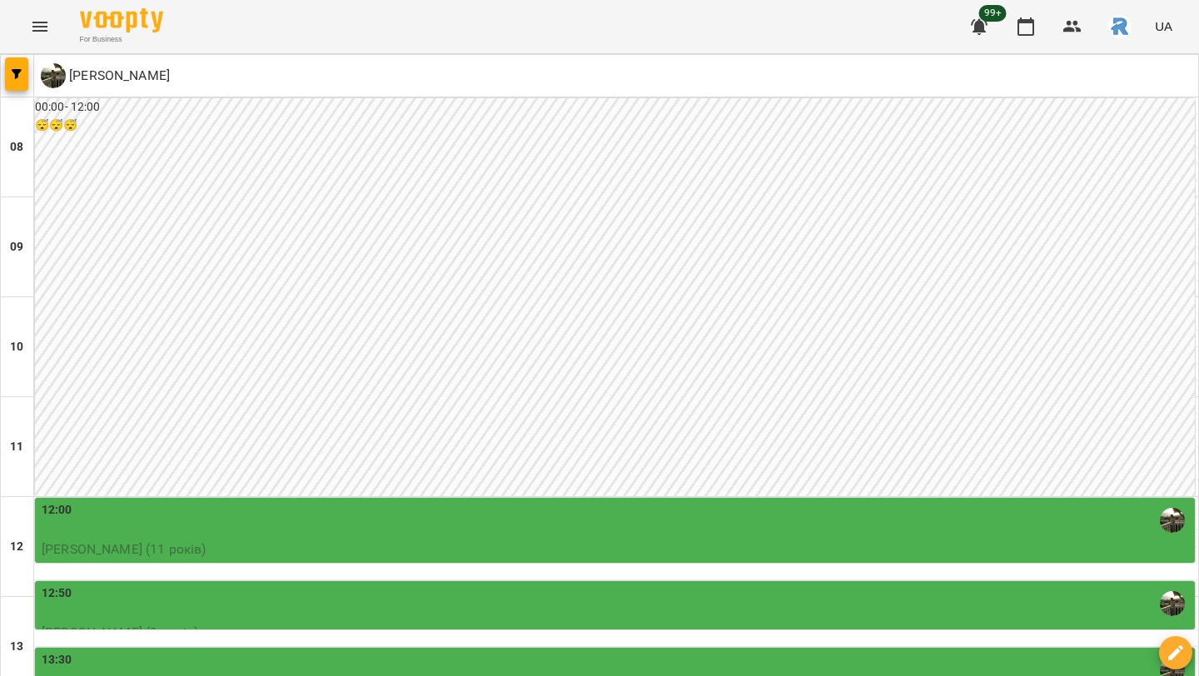
click at [542, 584] on div "12:50" at bounding box center [617, 603] width 1150 height 38
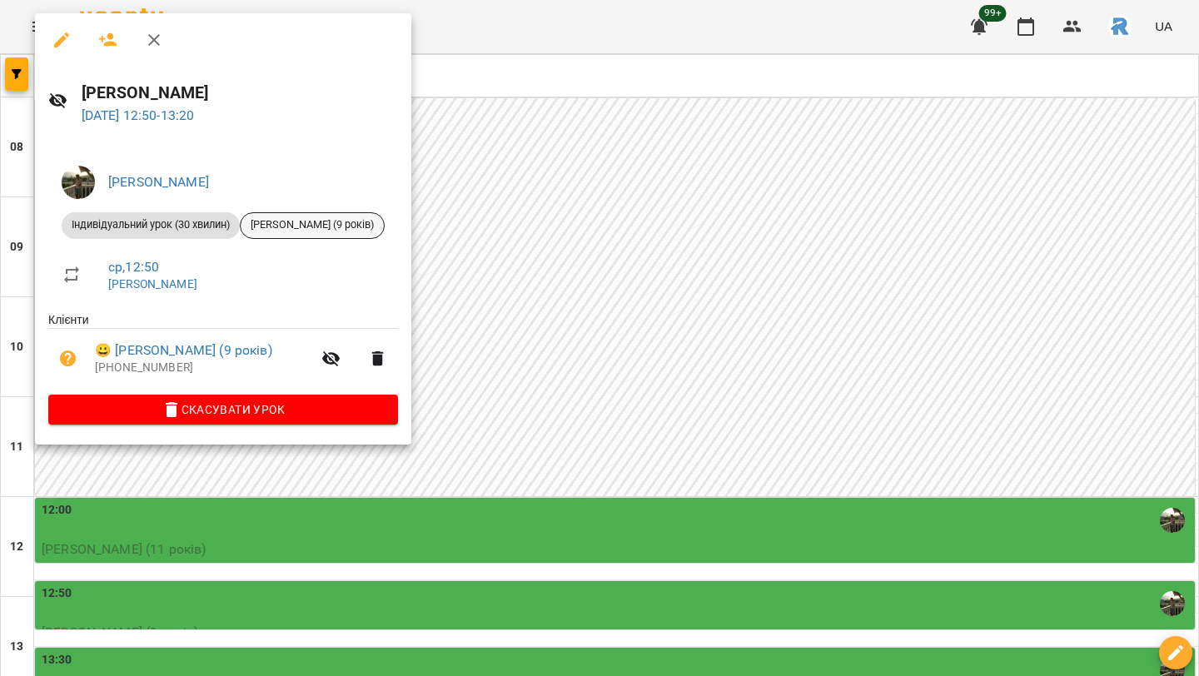
click at [337, 227] on span "[PERSON_NAME] (9 років)" at bounding box center [312, 224] width 143 height 15
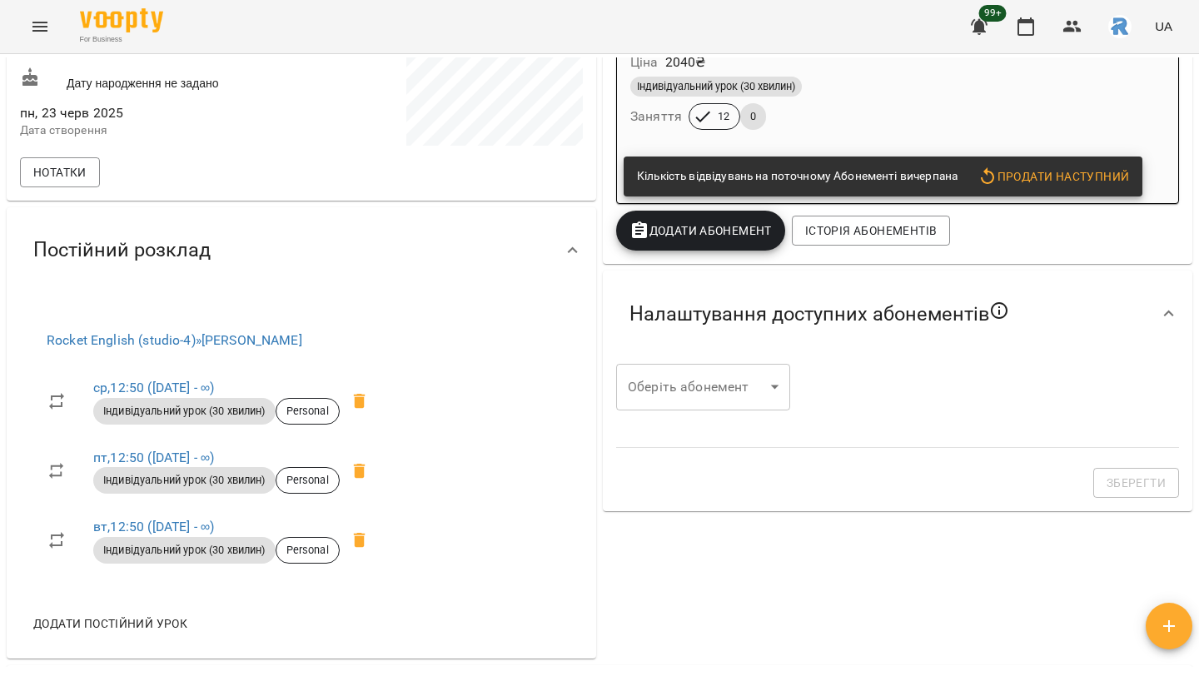
scroll to position [409, 0]
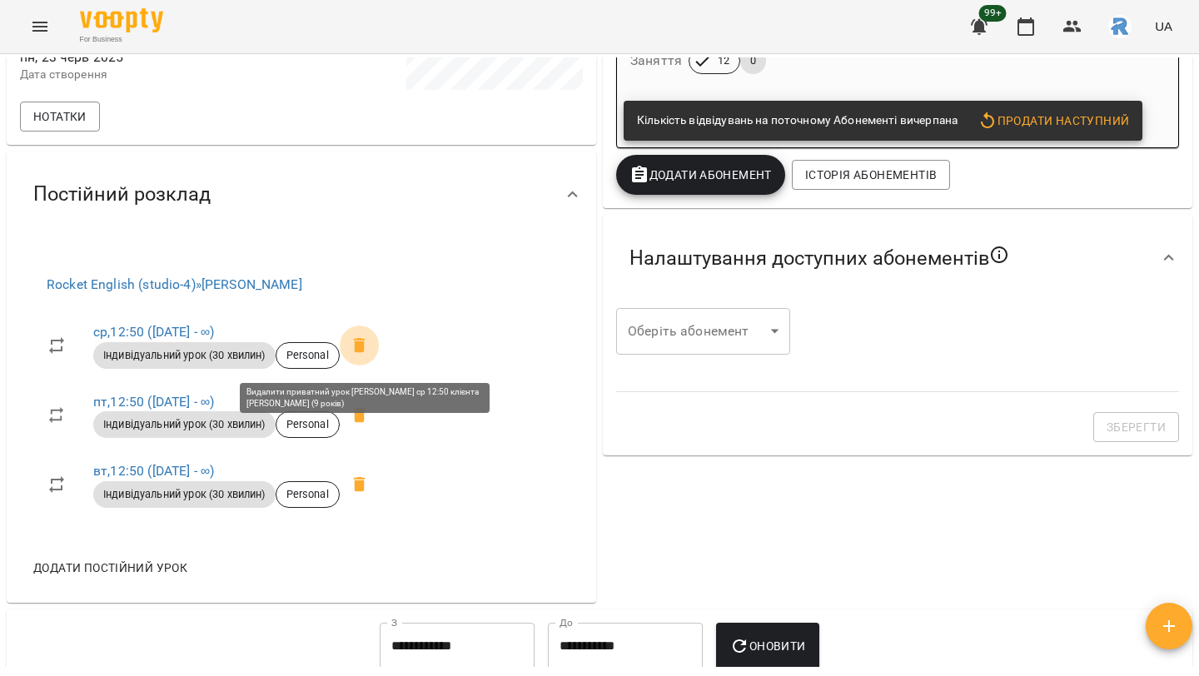
click at [366, 351] on icon at bounding box center [360, 345] width 12 height 15
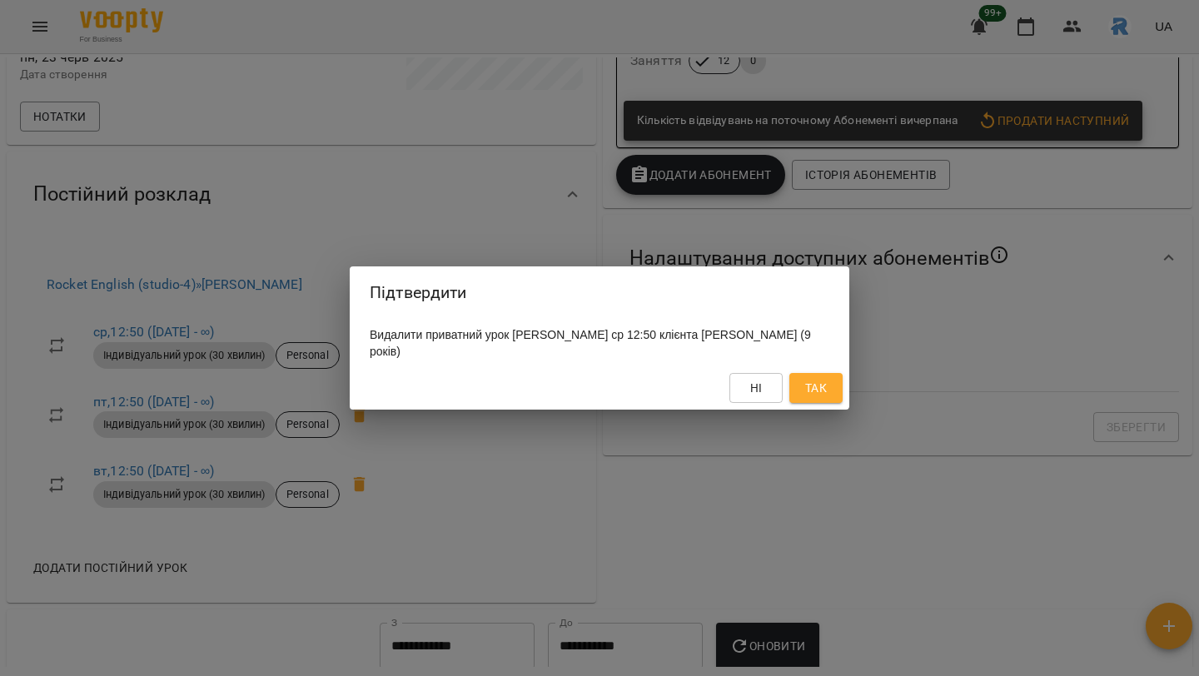
click at [823, 382] on span "Так" at bounding box center [816, 388] width 22 height 20
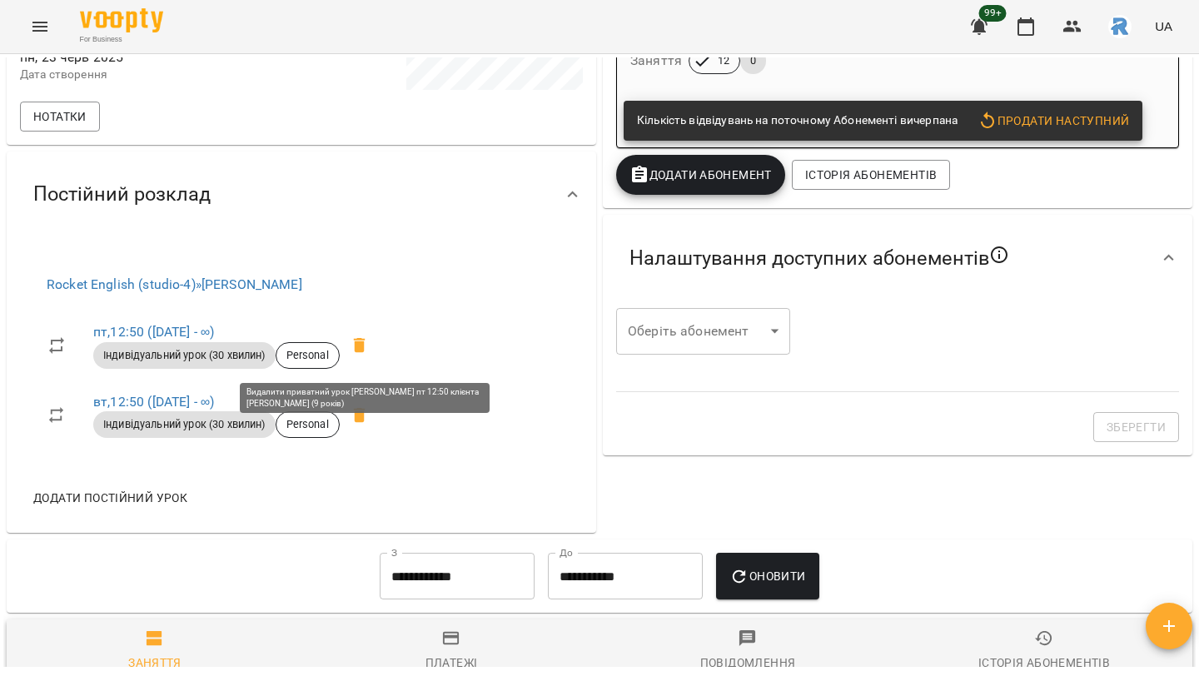
click at [366, 353] on icon at bounding box center [360, 345] width 12 height 15
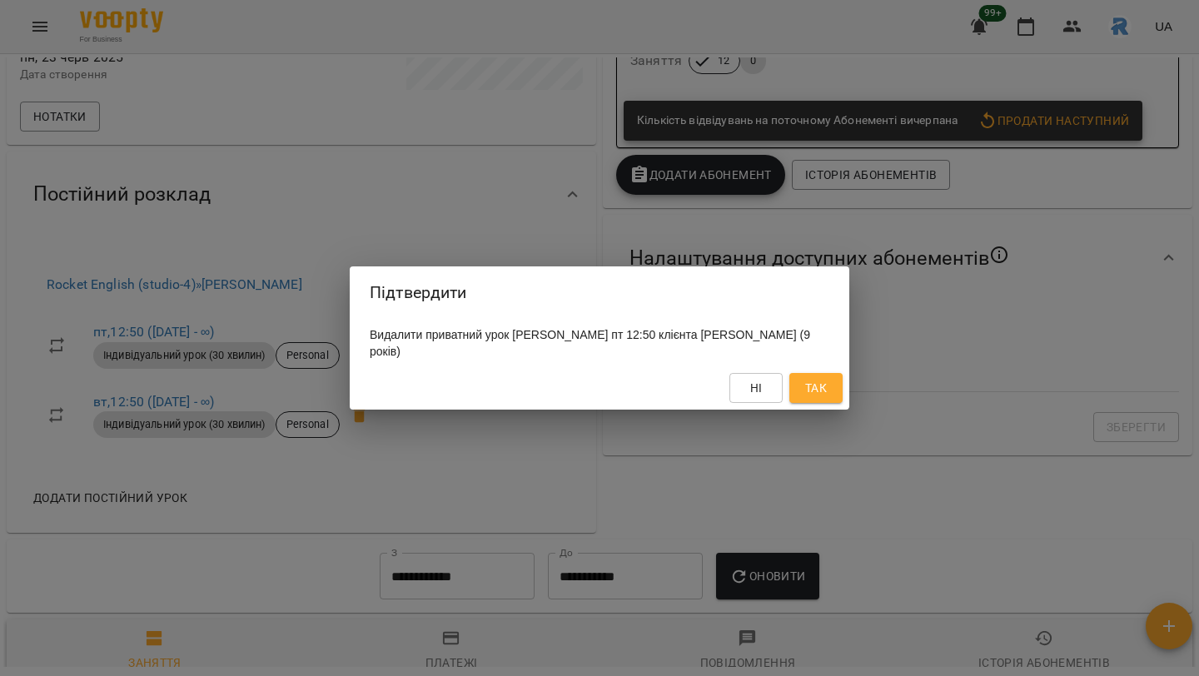
click at [791, 386] on button "Так" at bounding box center [815, 388] width 53 height 30
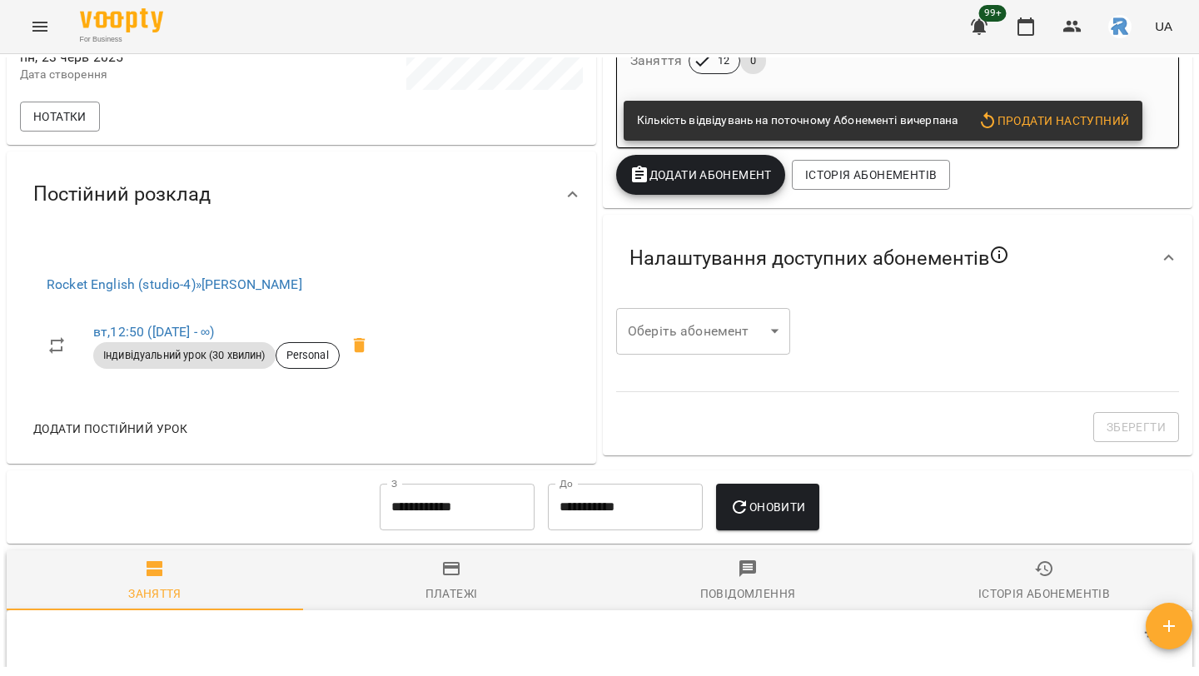
click at [351, 351] on span at bounding box center [360, 346] width 40 height 40
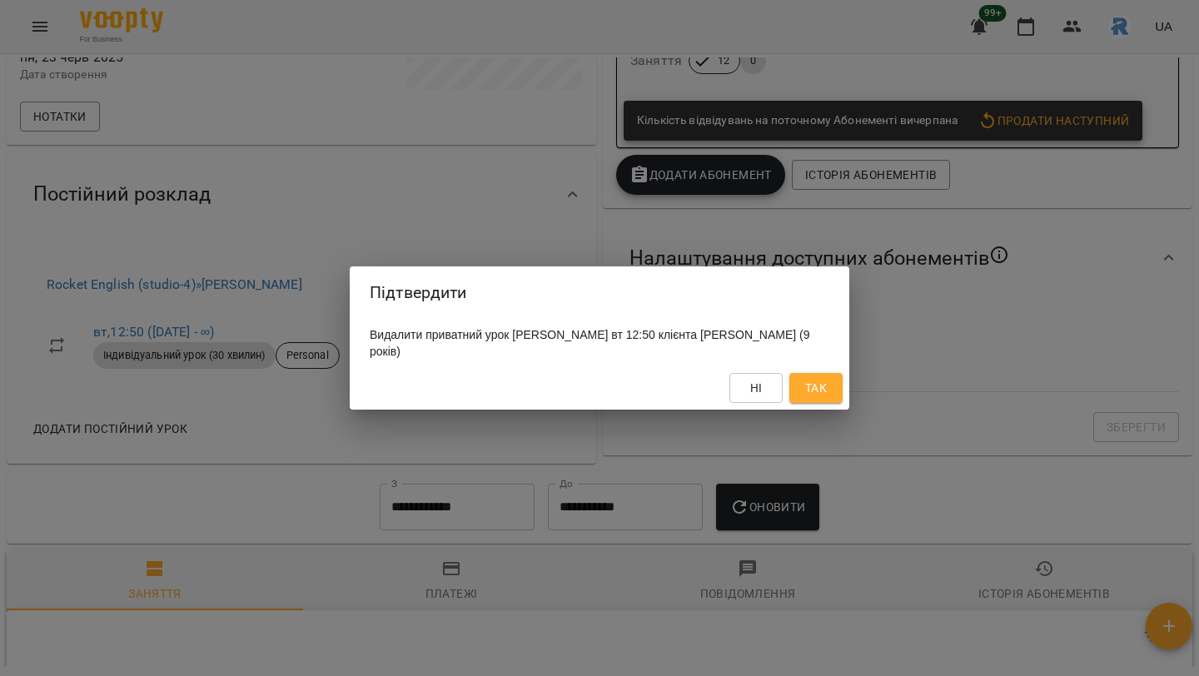
click at [823, 379] on button "Так" at bounding box center [815, 388] width 53 height 30
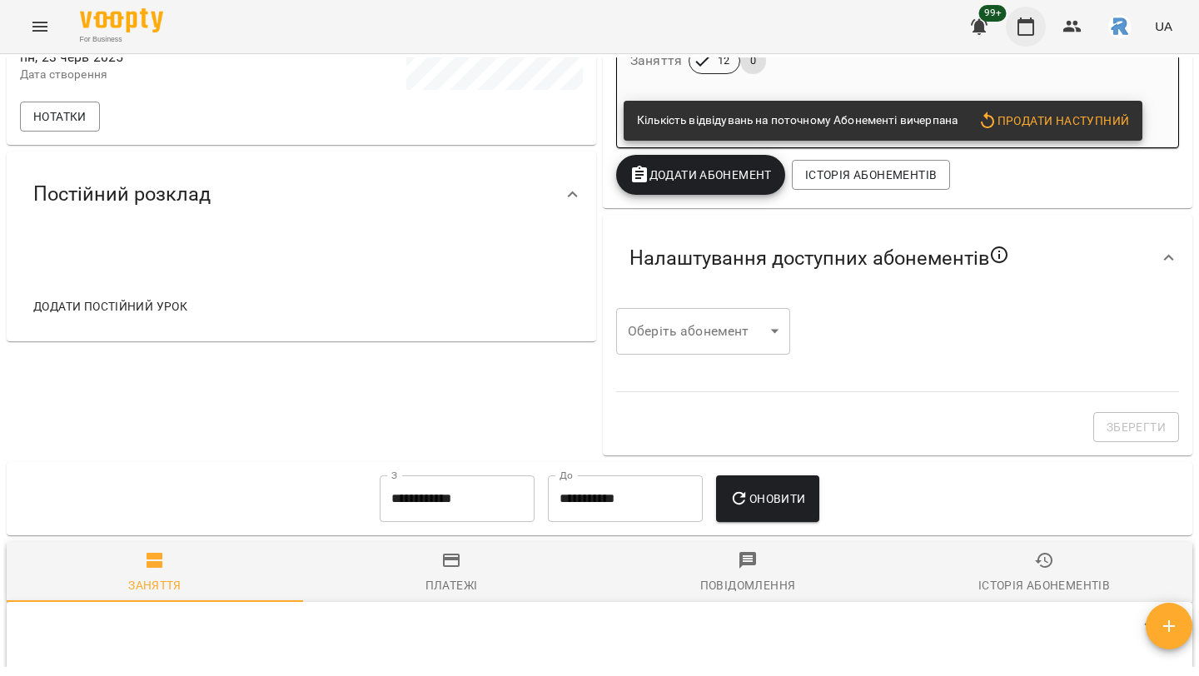
click at [1023, 23] on icon "button" at bounding box center [1025, 26] width 17 height 18
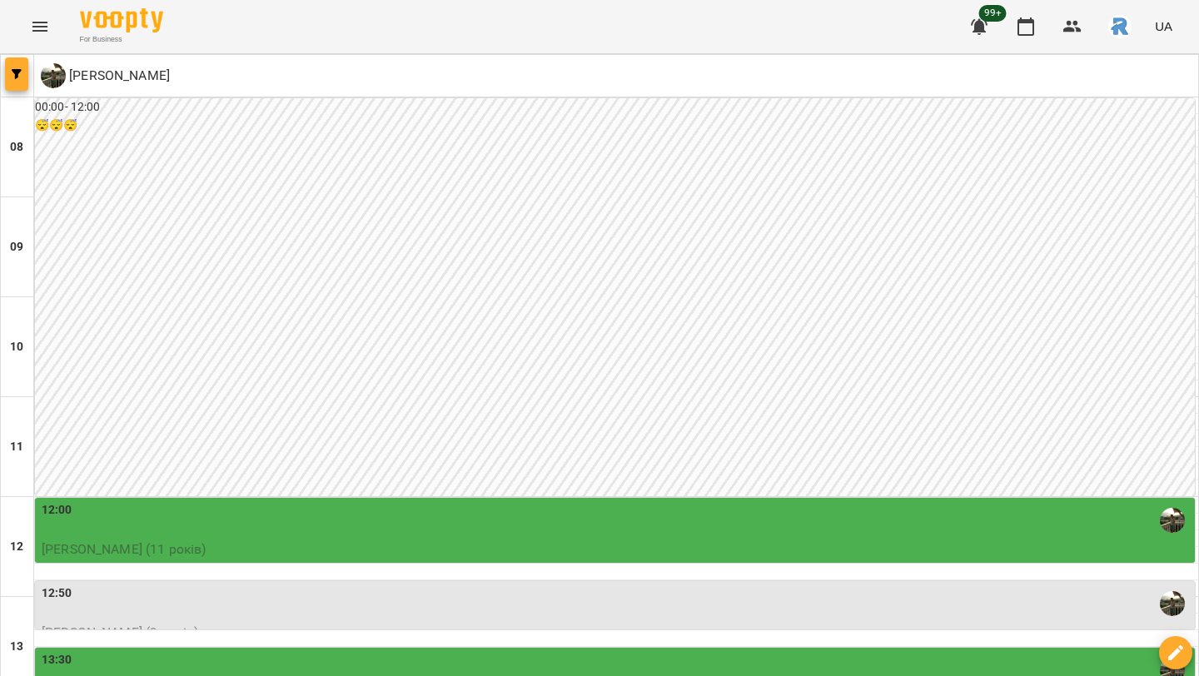
click at [20, 77] on icon "button" at bounding box center [17, 74] width 10 height 10
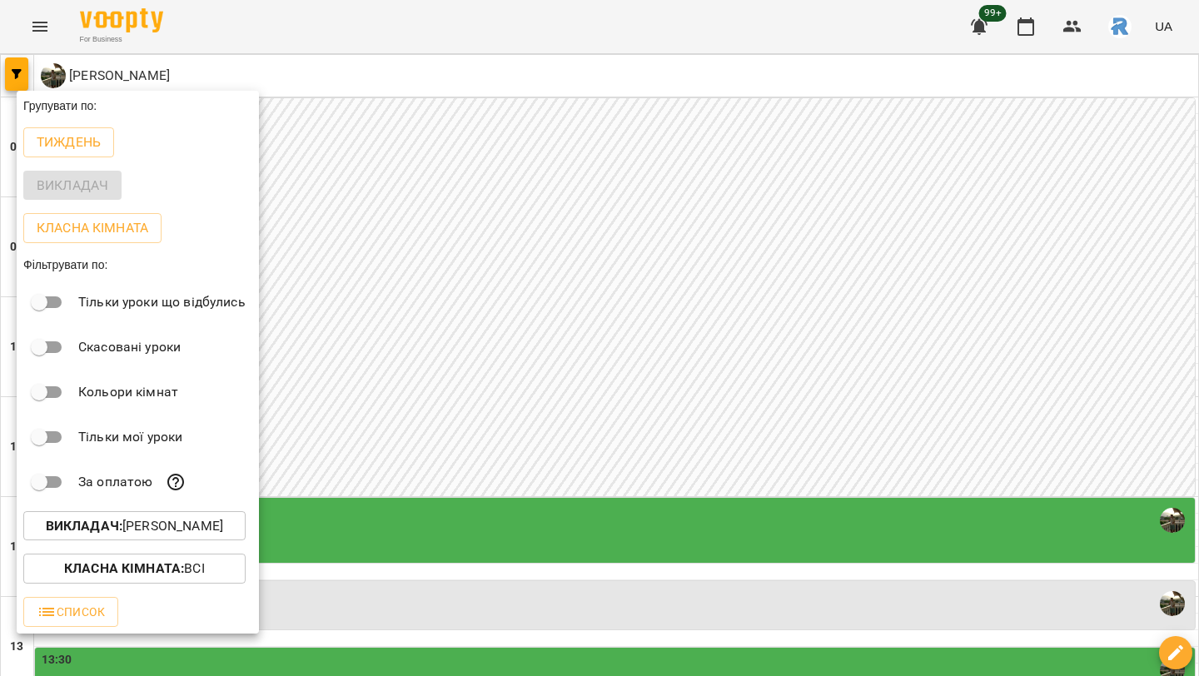
click at [186, 526] on p "Викладач : [PERSON_NAME]" at bounding box center [134, 526] width 177 height 20
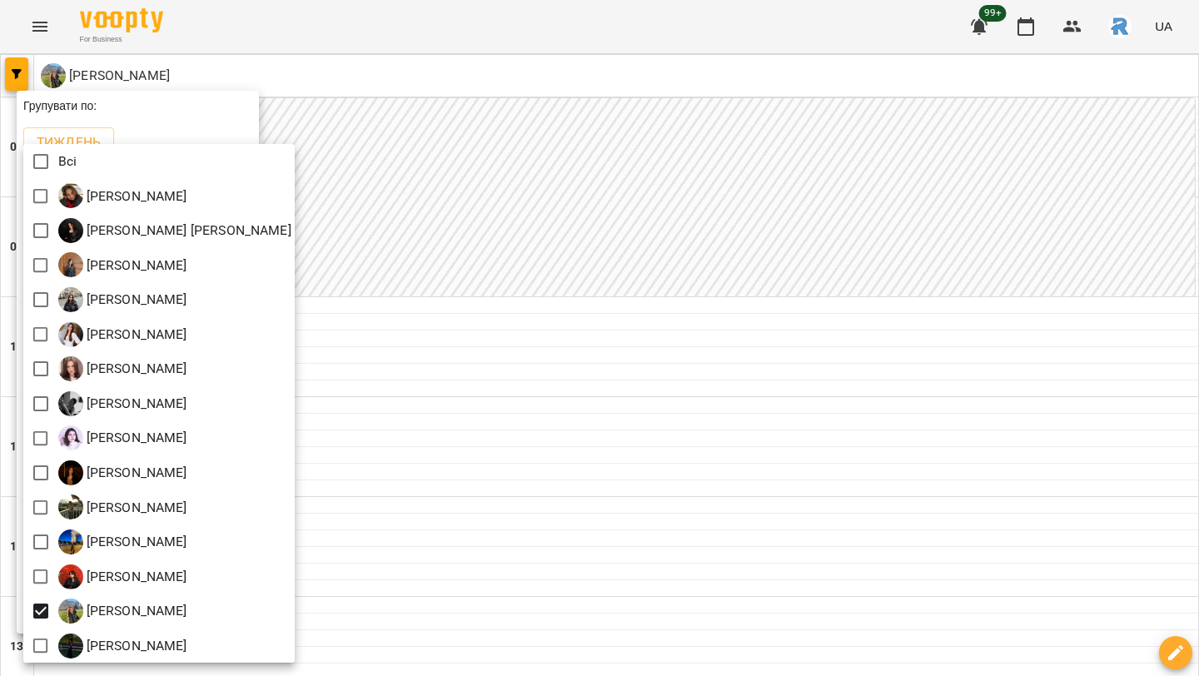
click at [822, 332] on div at bounding box center [599, 338] width 1199 height 676
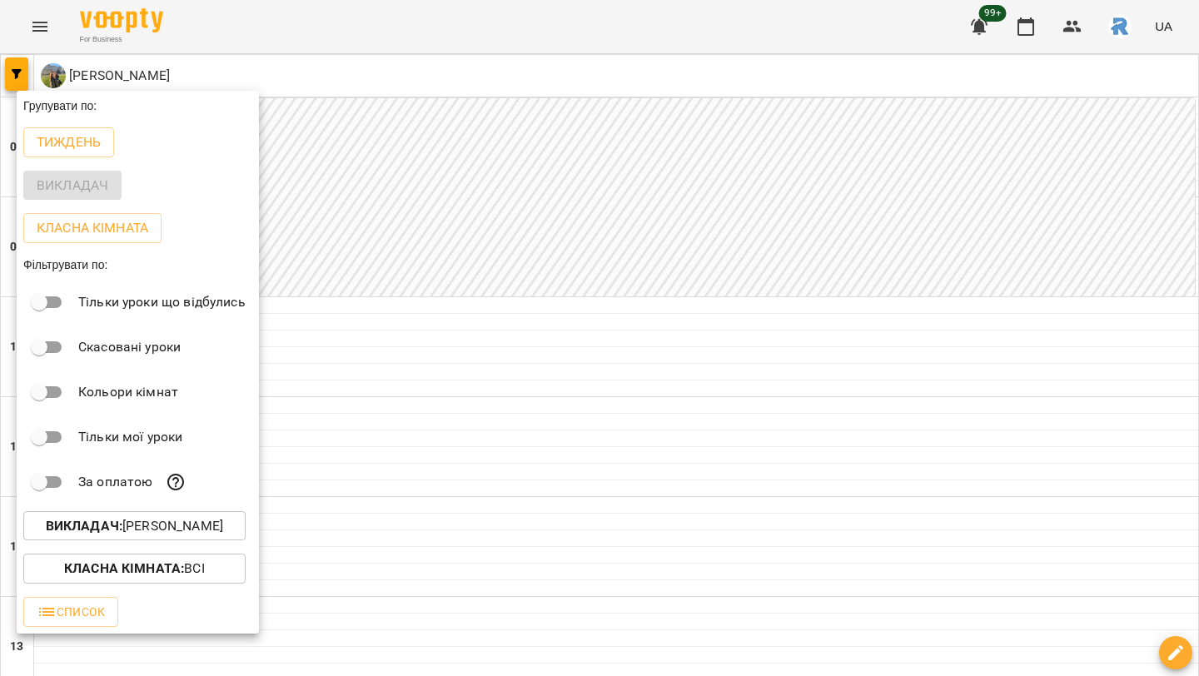
click at [822, 332] on div at bounding box center [599, 338] width 1199 height 676
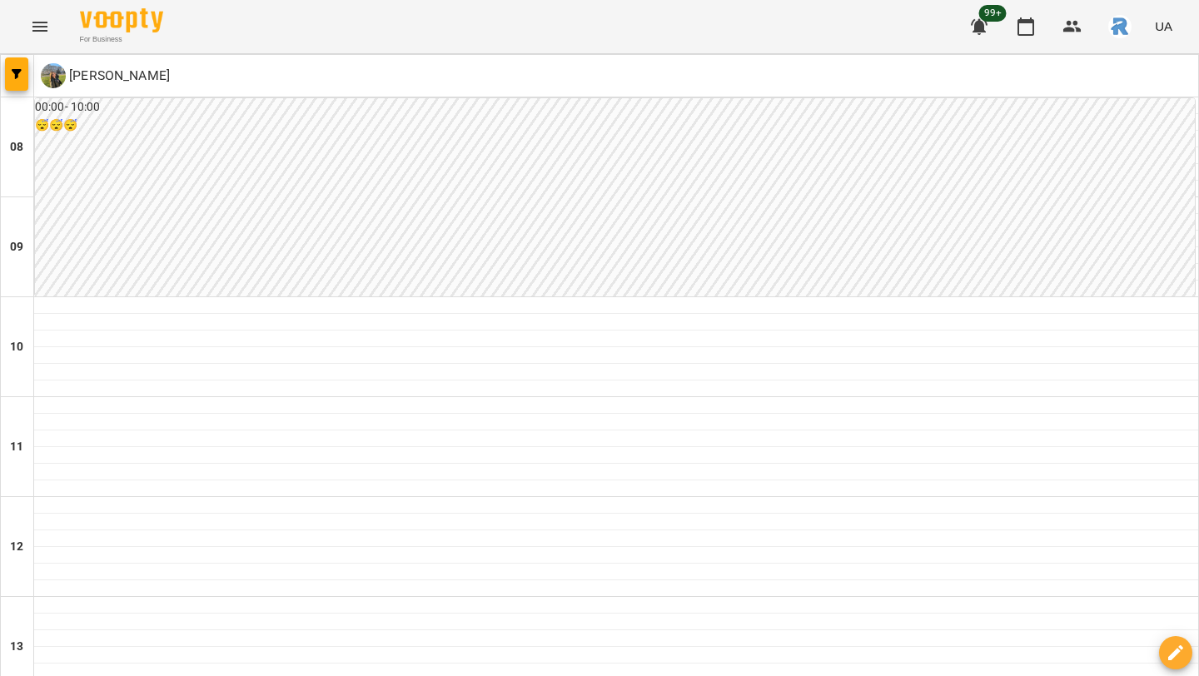
scroll to position [792, 0]
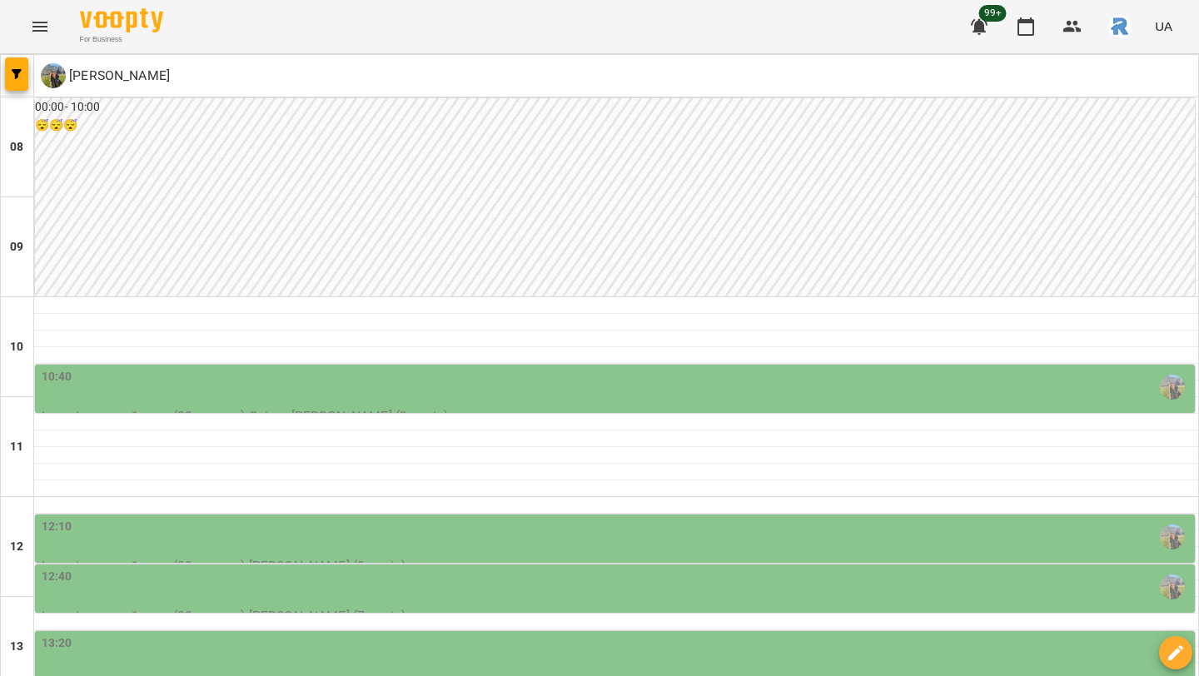
scroll to position [611, 0]
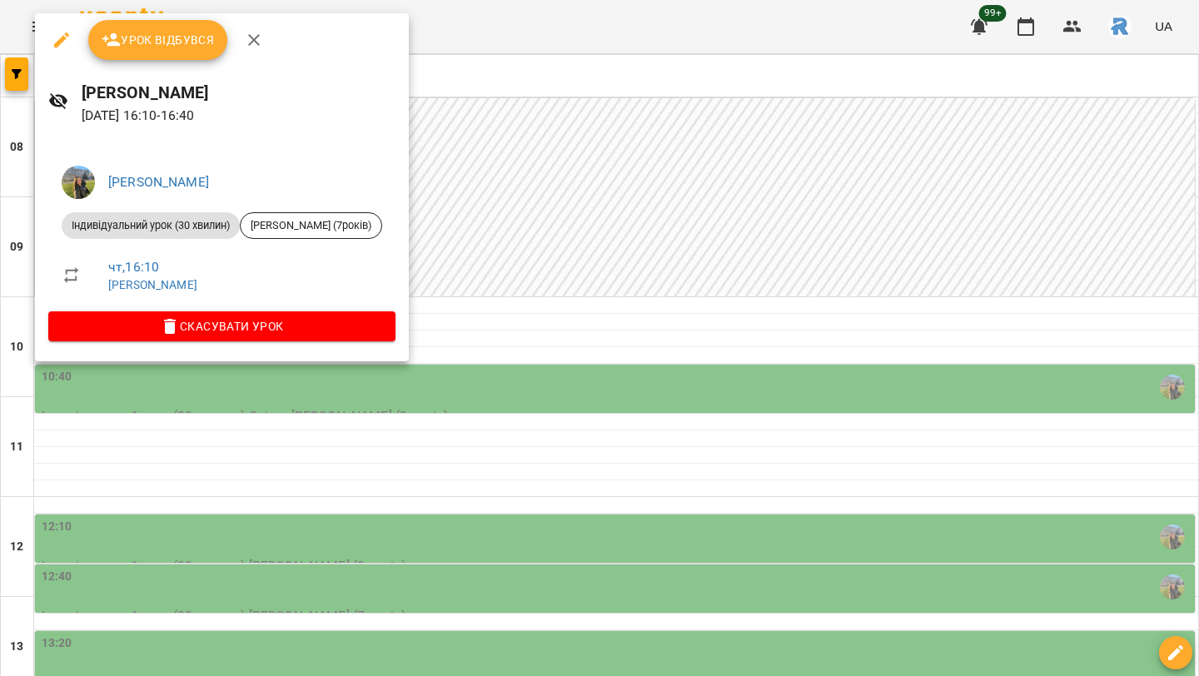
click at [599, 286] on div at bounding box center [599, 338] width 1199 height 676
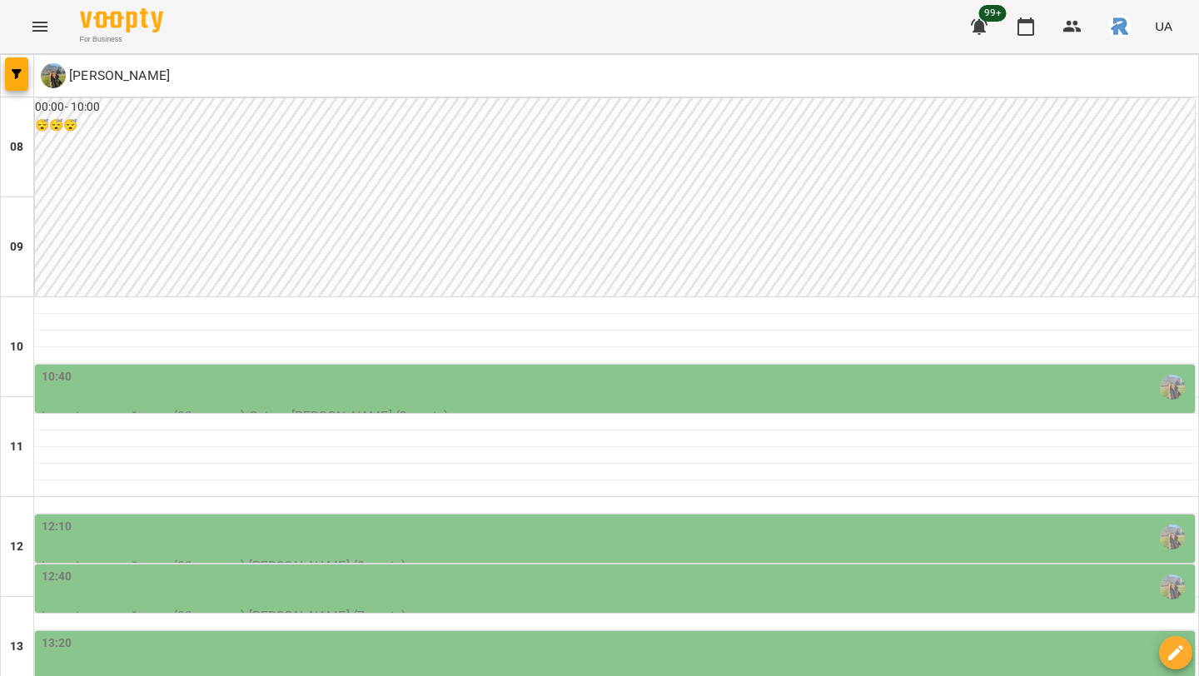
scroll to position [694, 0]
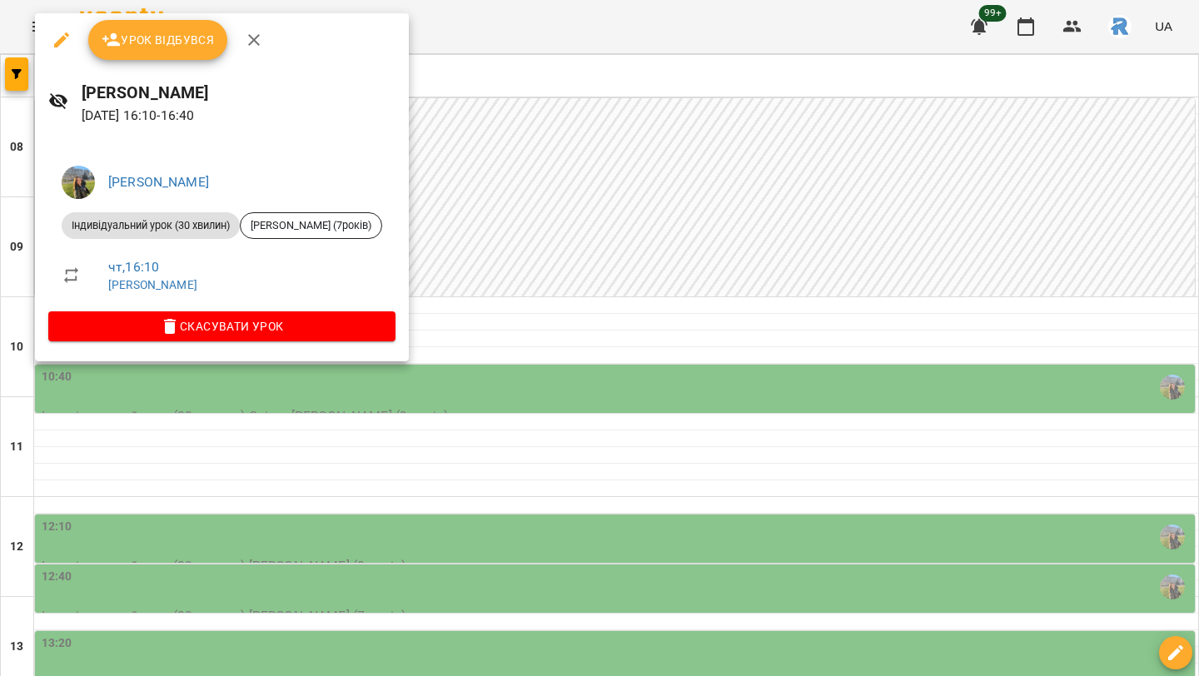
click at [630, 251] on div at bounding box center [599, 338] width 1199 height 676
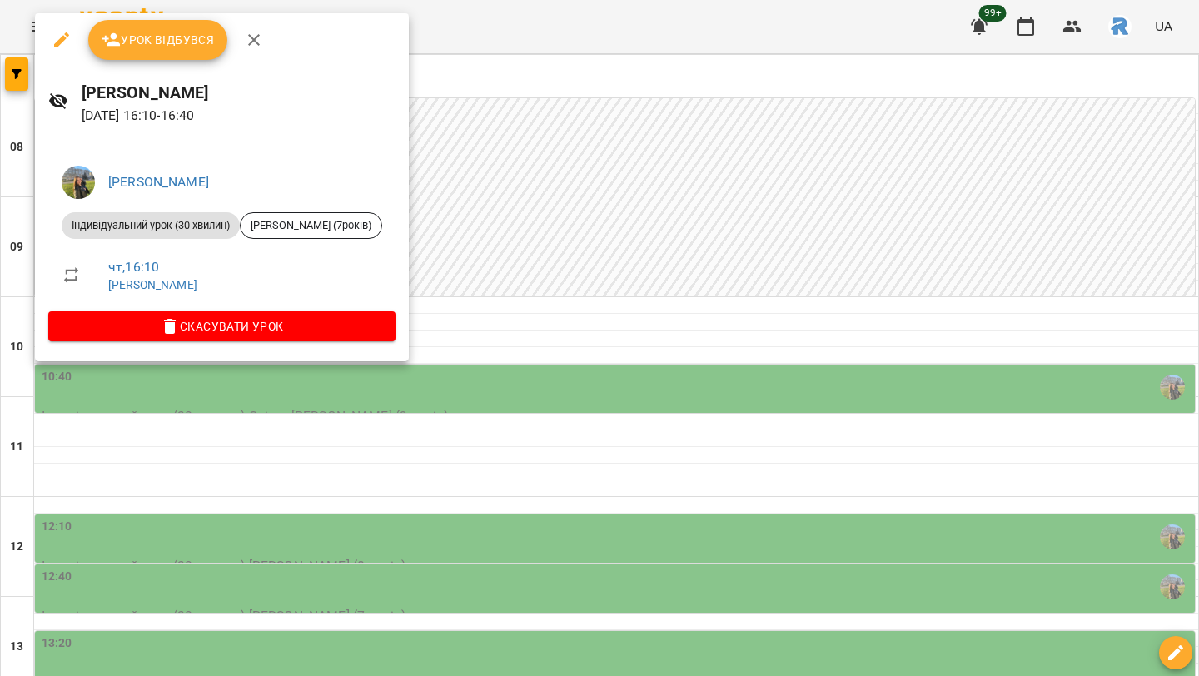
click at [572, 251] on div at bounding box center [599, 338] width 1199 height 676
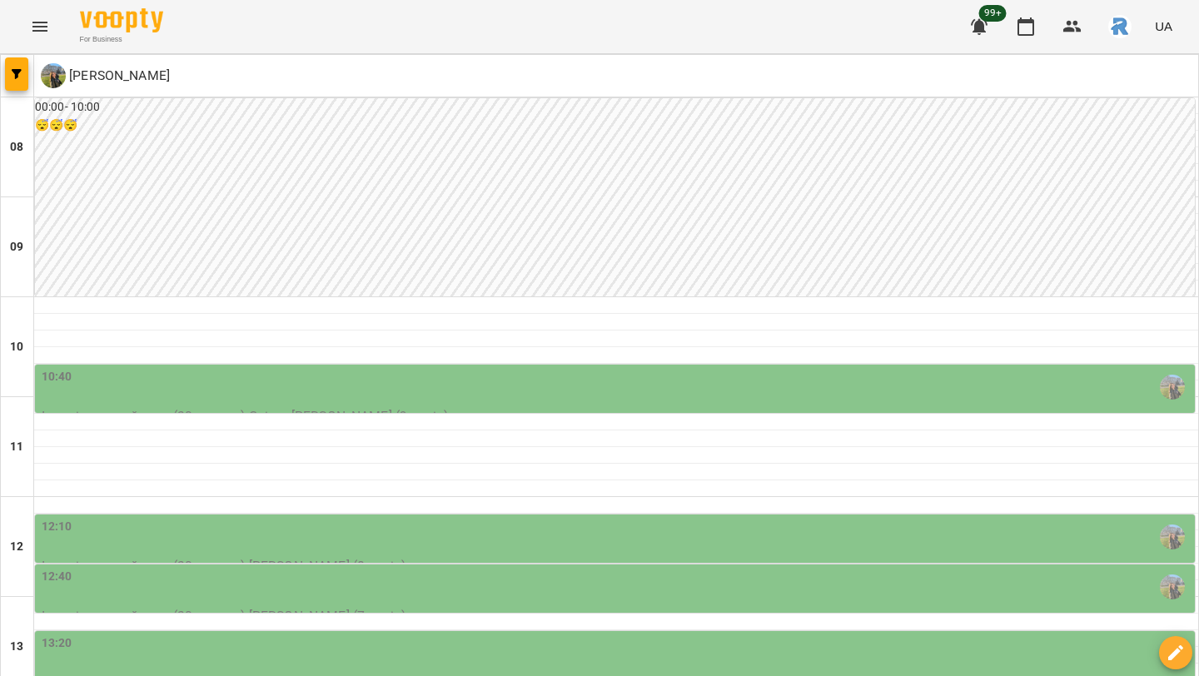
scroll to position [557, 0]
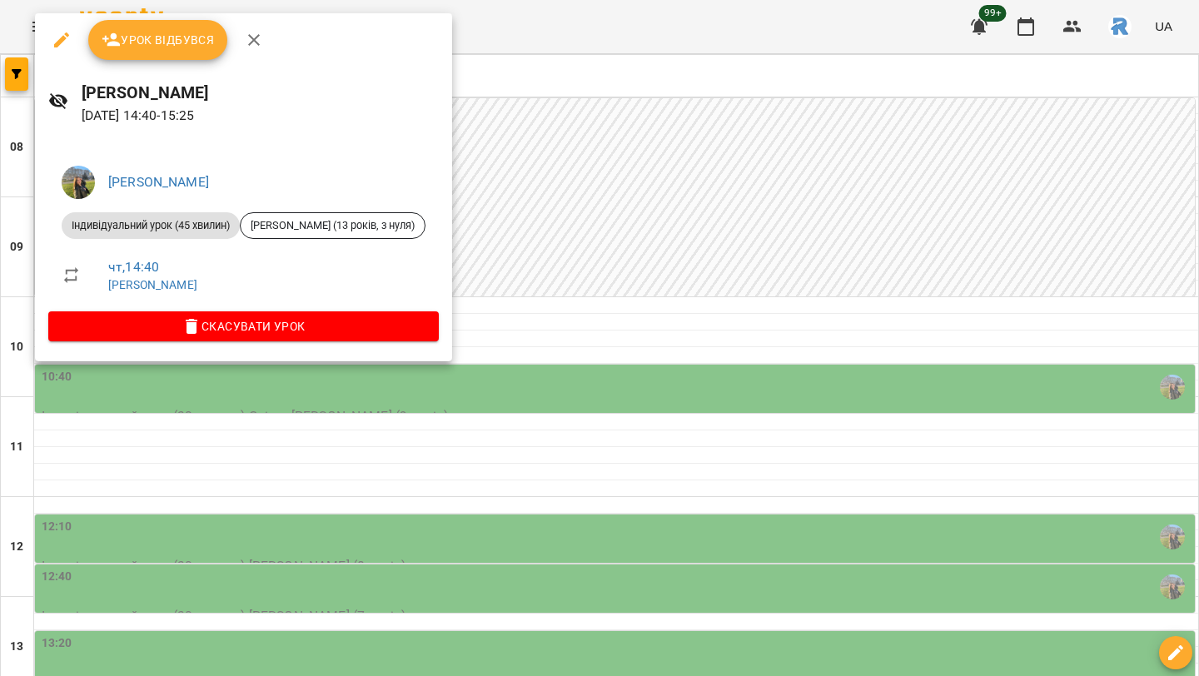
click at [557, 235] on div at bounding box center [599, 338] width 1199 height 676
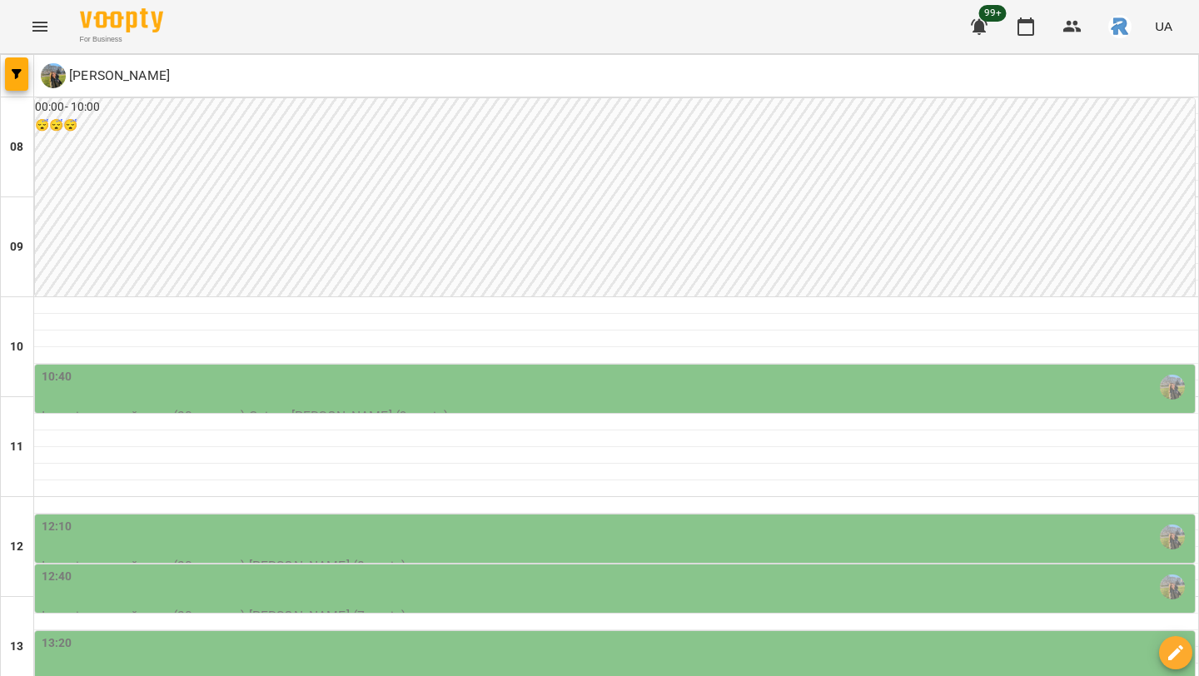
scroll to position [564, 0]
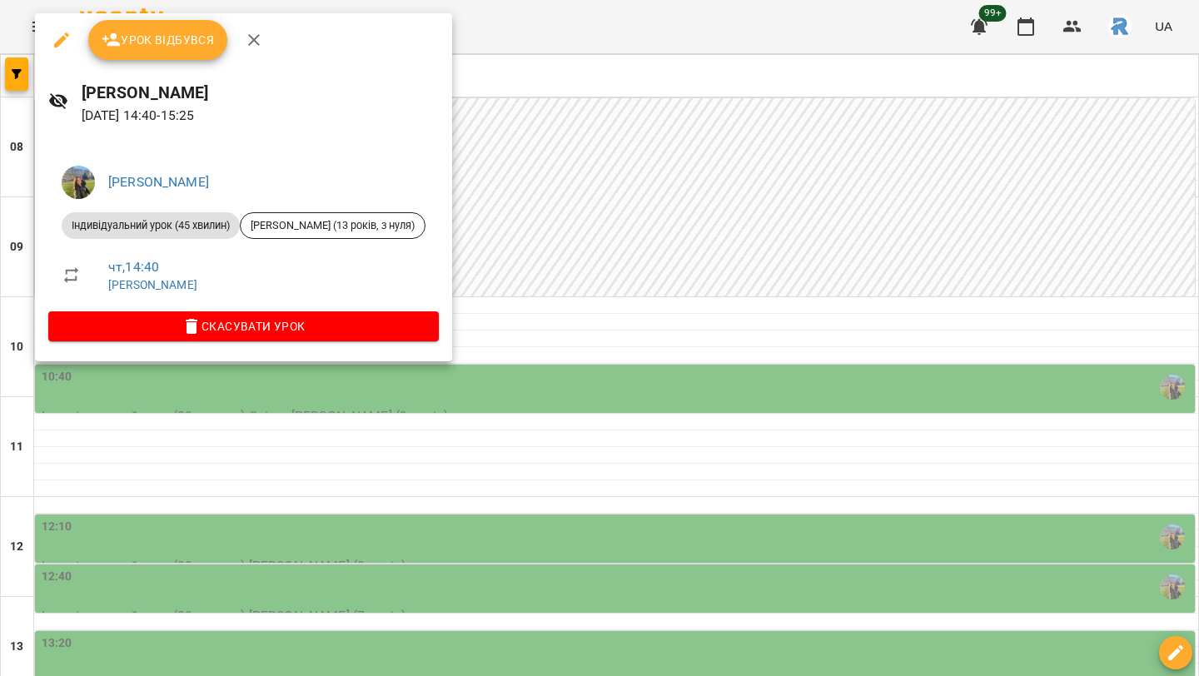
click at [581, 241] on div at bounding box center [599, 338] width 1199 height 676
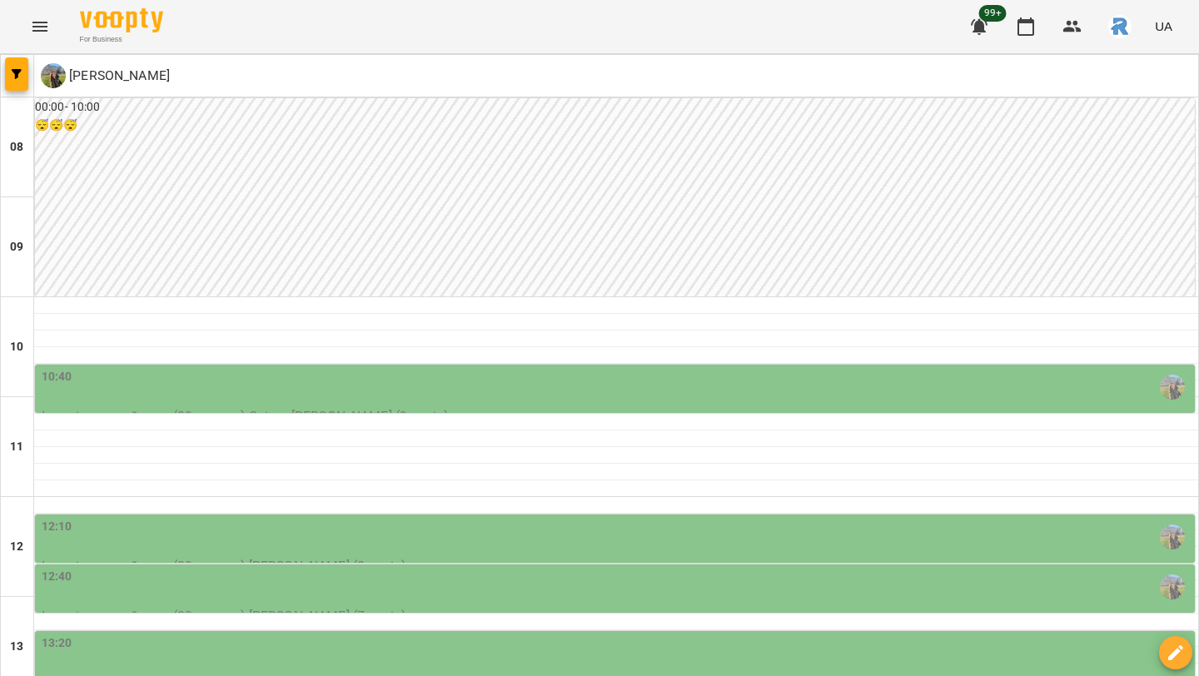
click at [30, 21] on icon "Menu" at bounding box center [40, 27] width 20 height 20
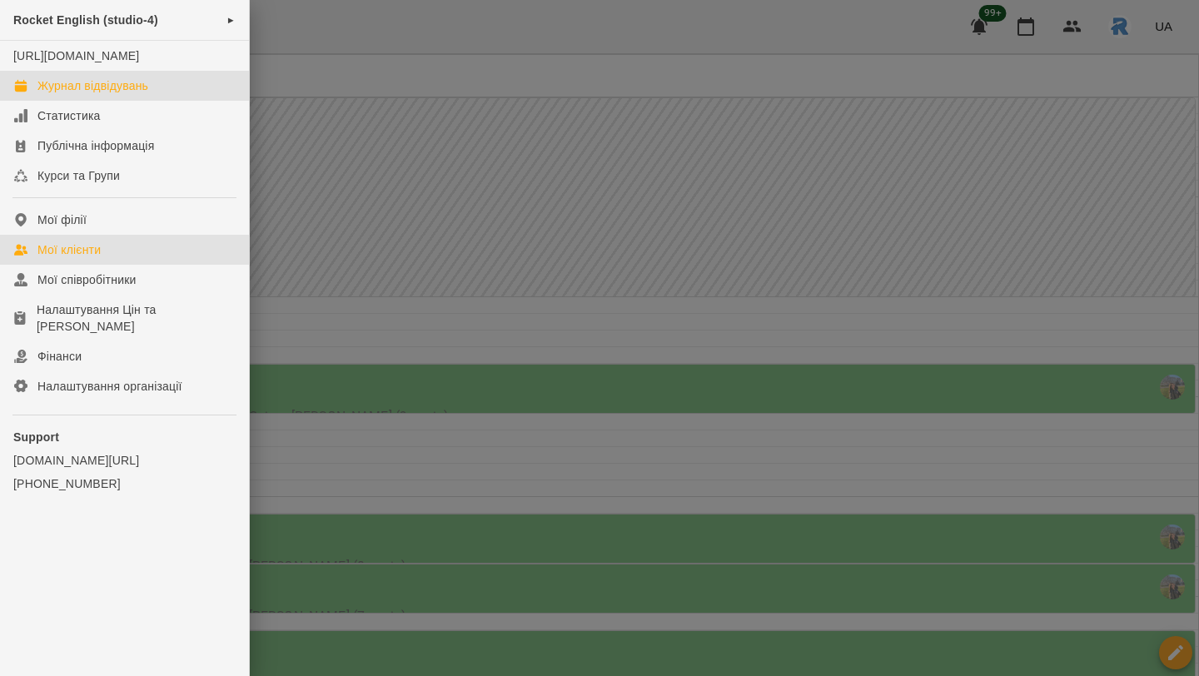
click at [147, 265] on link "Мої клієнти" at bounding box center [124, 250] width 249 height 30
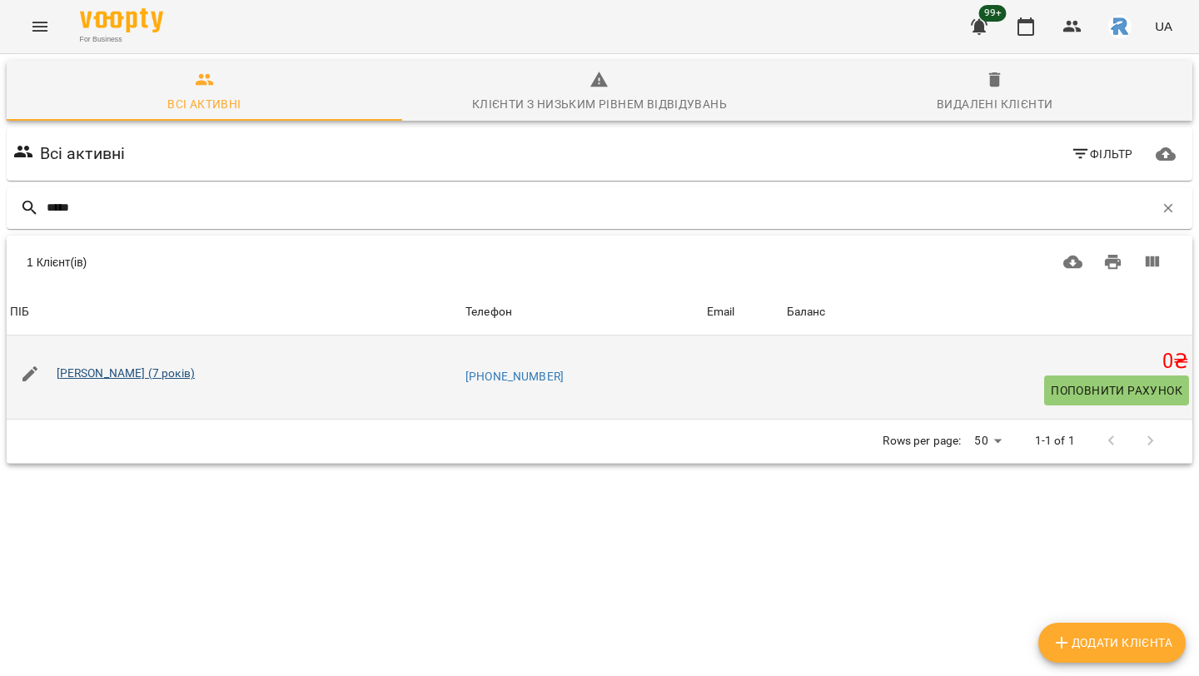
type input "*****"
click at [147, 376] on link "Анна Лесів (7 років)" at bounding box center [126, 372] width 138 height 13
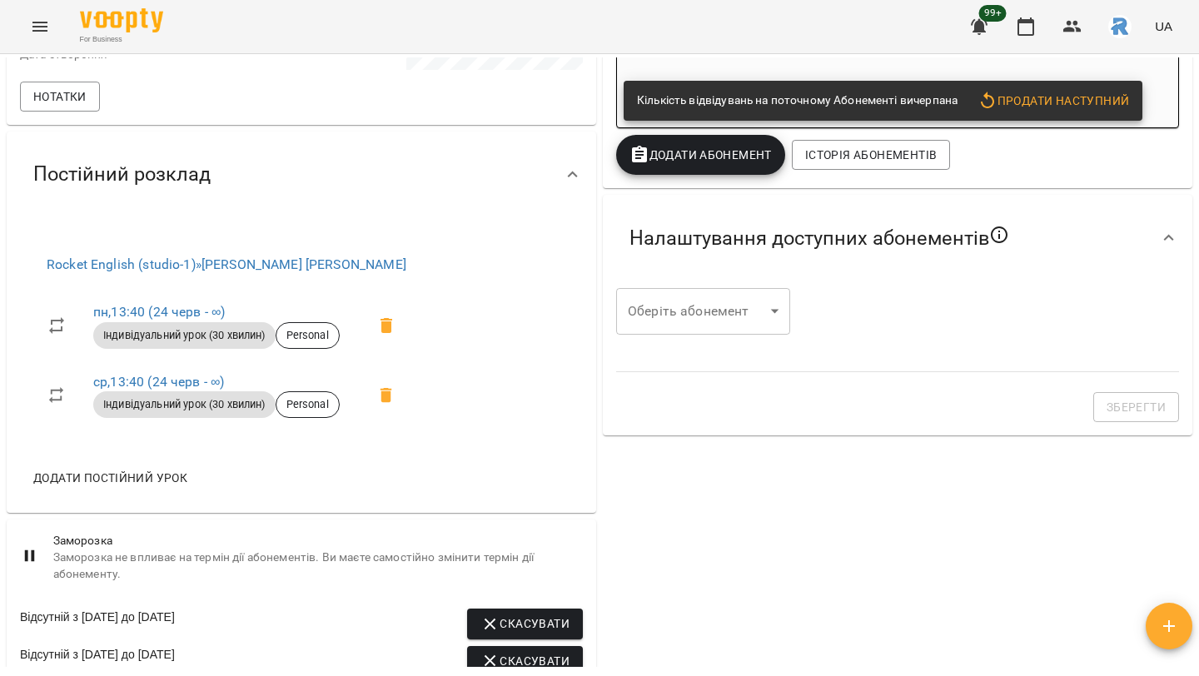
scroll to position [428, 0]
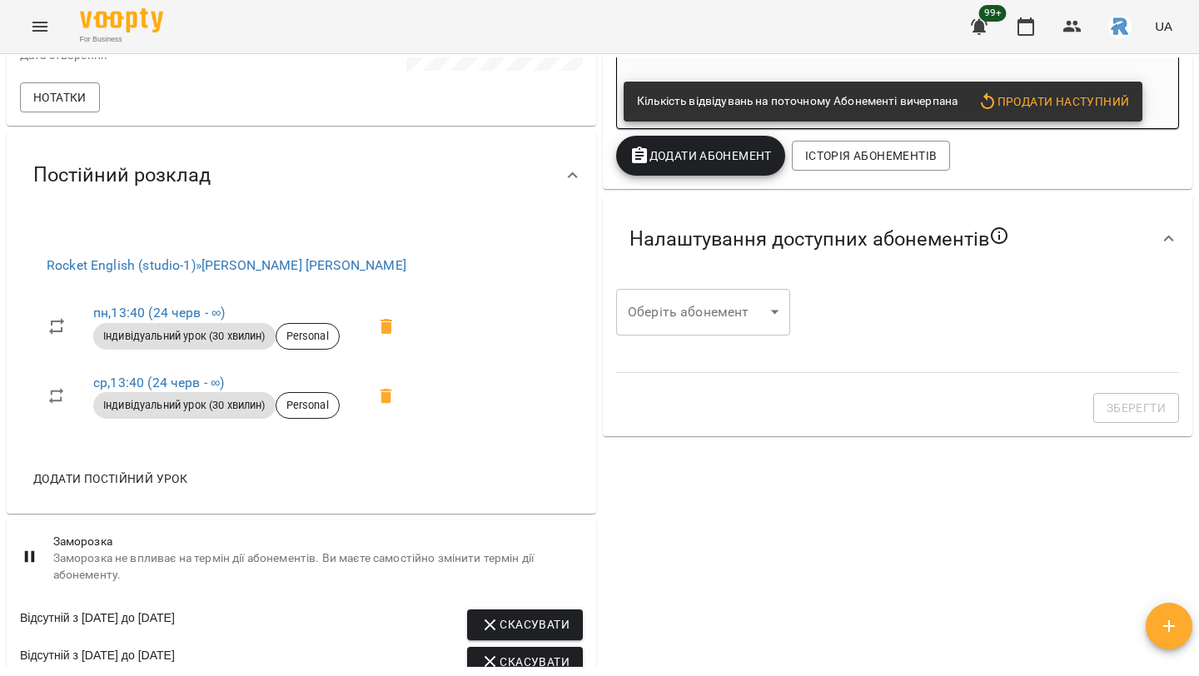
click at [48, 19] on icon "Menu" at bounding box center [40, 27] width 20 height 20
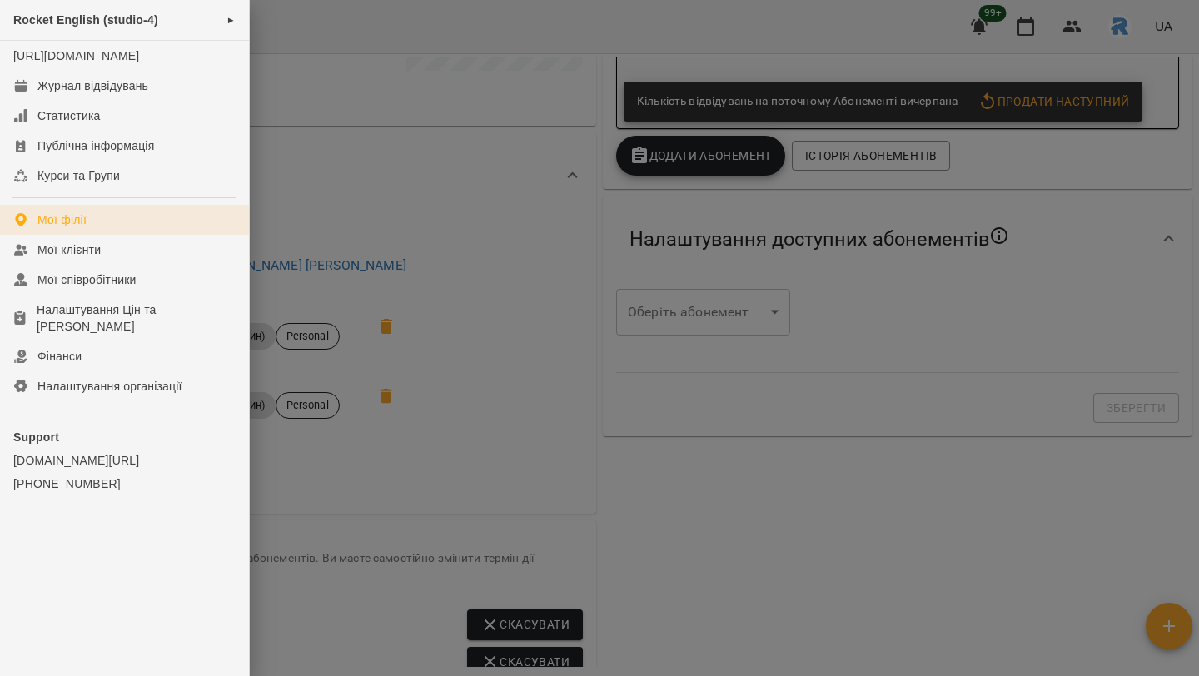
click at [51, 228] on div "Мої філії" at bounding box center [61, 219] width 49 height 17
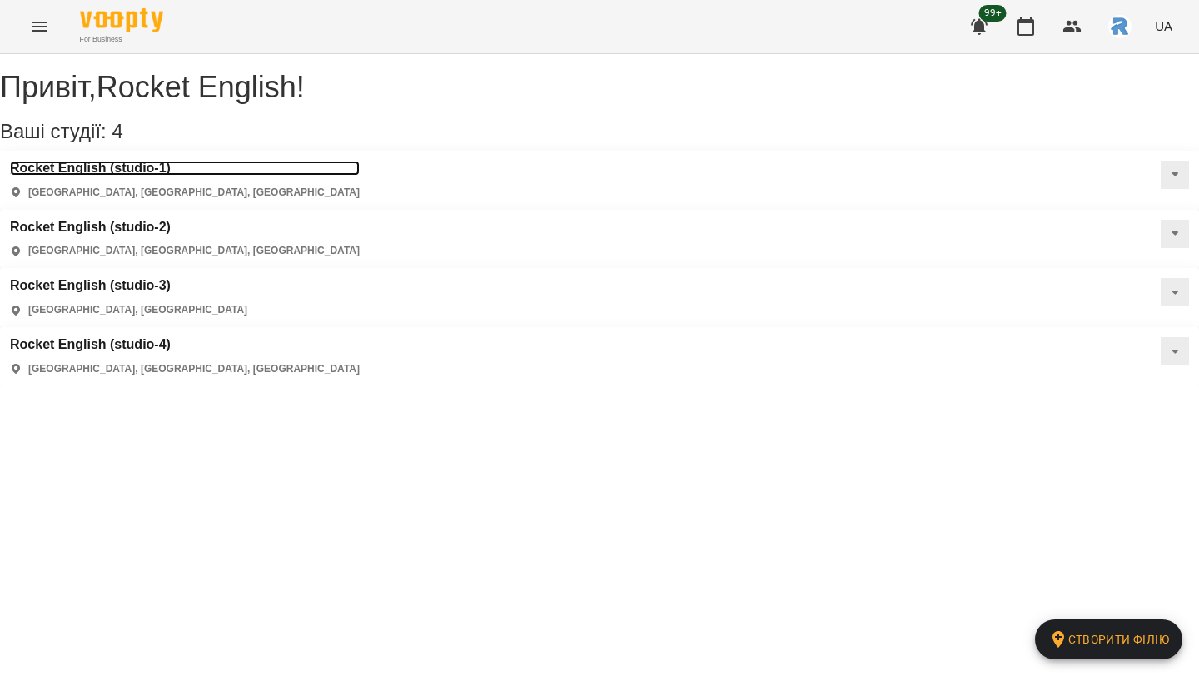
click at [123, 176] on h3 "Rocket English (studio-1)" at bounding box center [185, 168] width 350 height 15
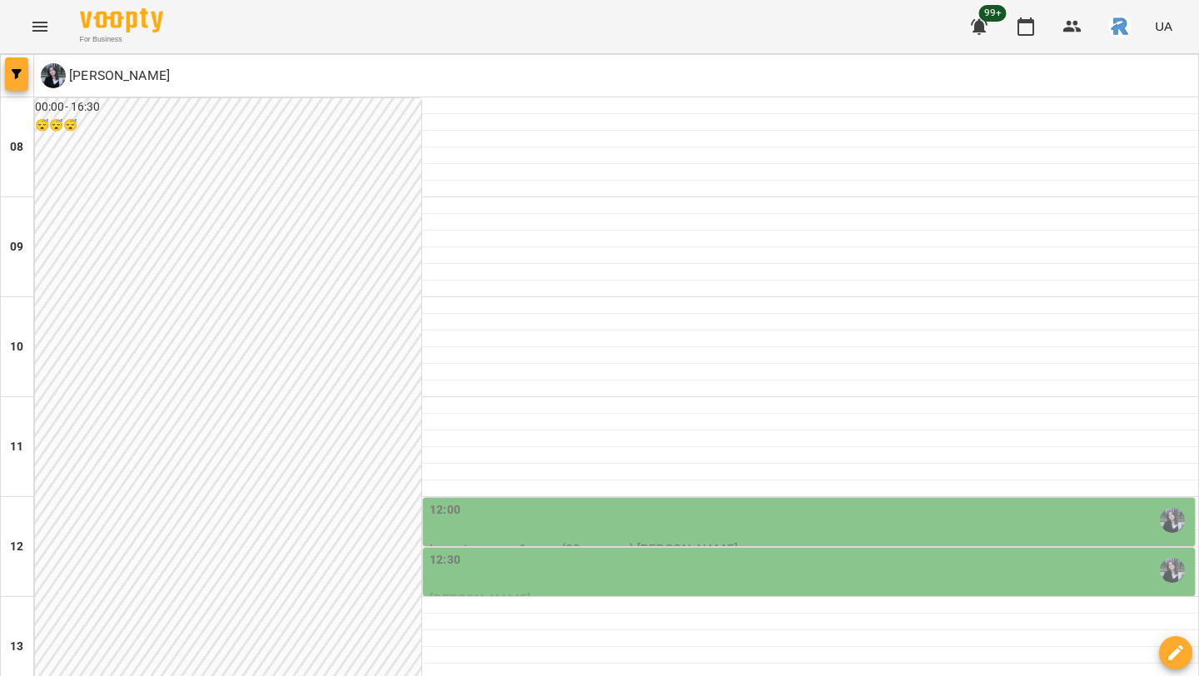
click at [8, 69] on span "button" at bounding box center [16, 74] width 23 height 10
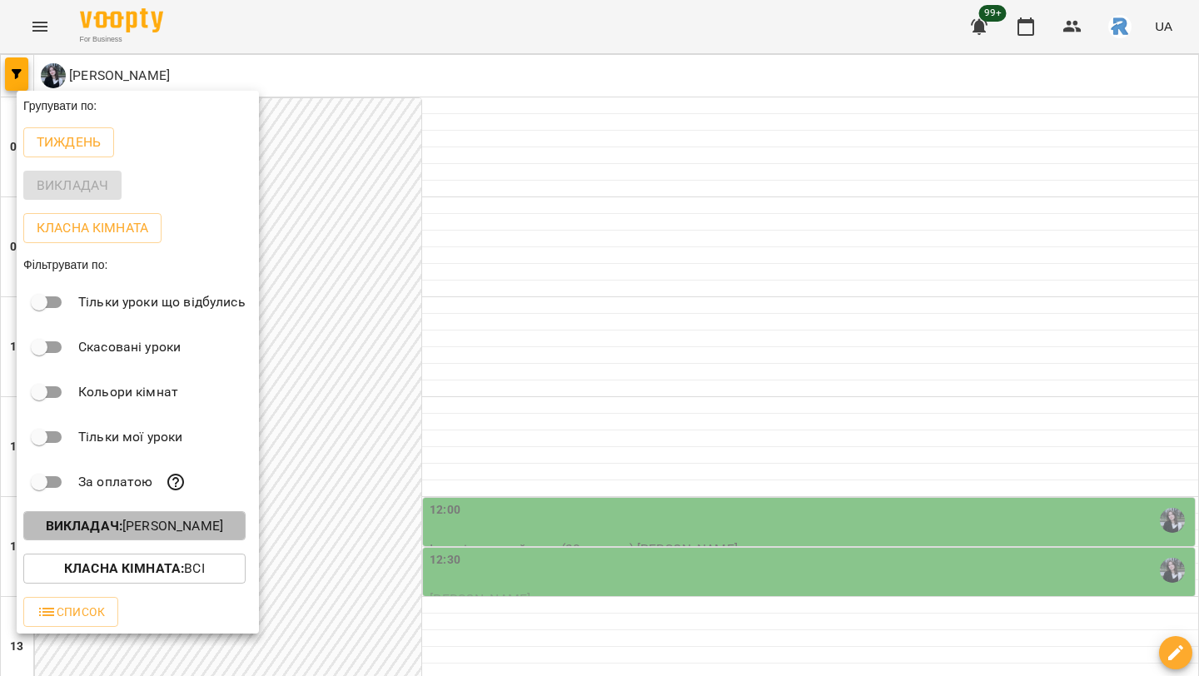
click at [186, 528] on p "Викладач : Сікора Марія Юріївна" at bounding box center [134, 526] width 177 height 20
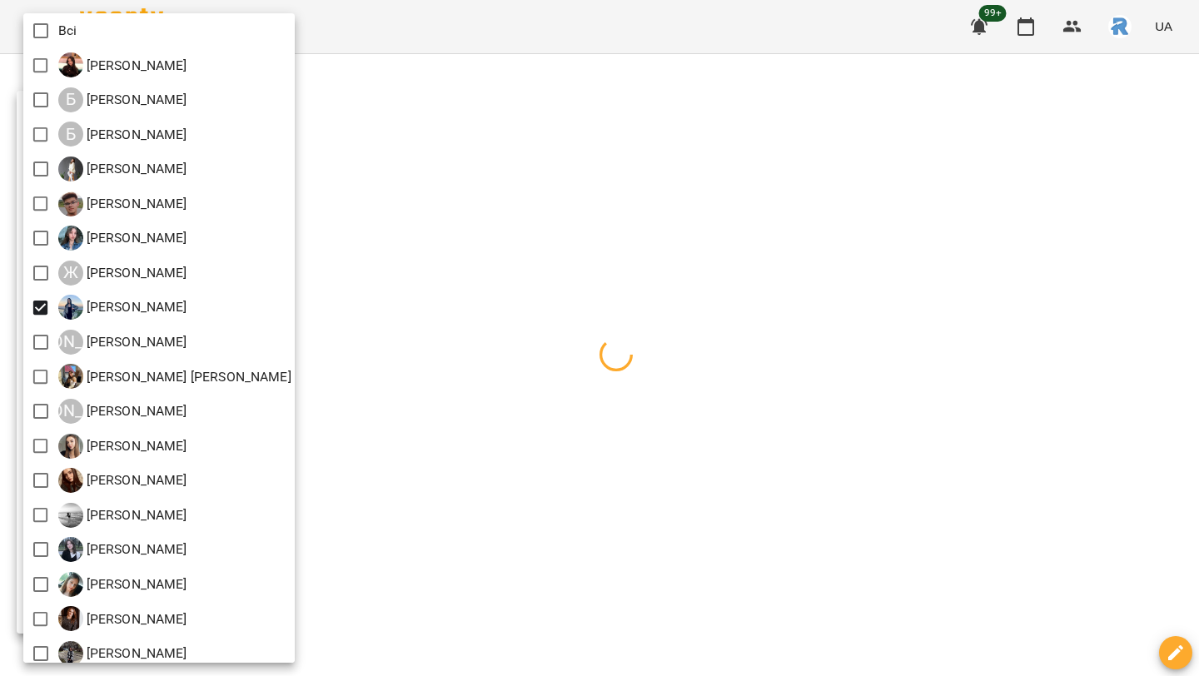
click at [700, 273] on div at bounding box center [599, 338] width 1199 height 676
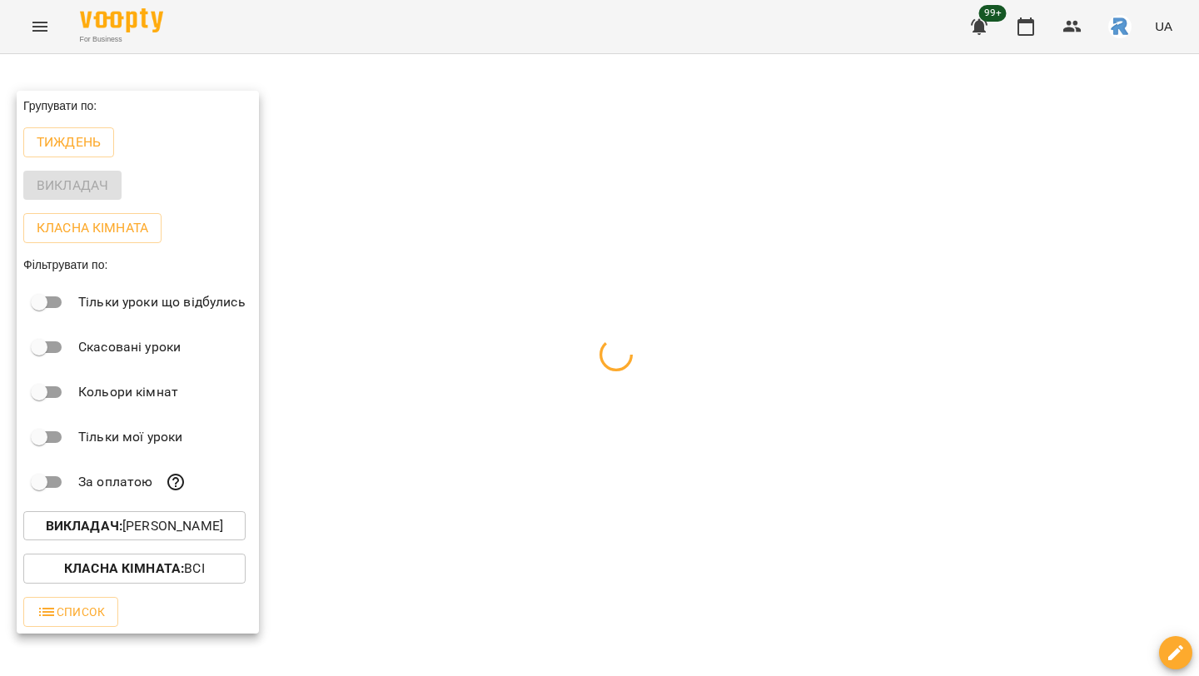
click at [700, 273] on div at bounding box center [599, 338] width 1199 height 676
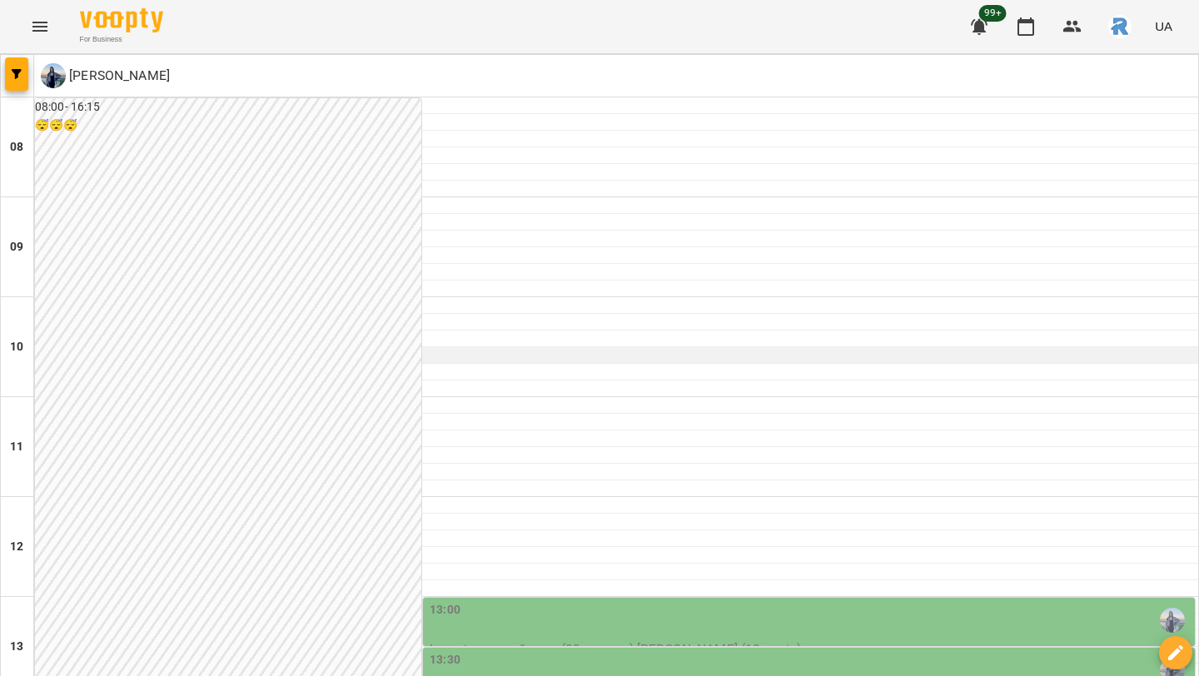
scroll to position [766, 0]
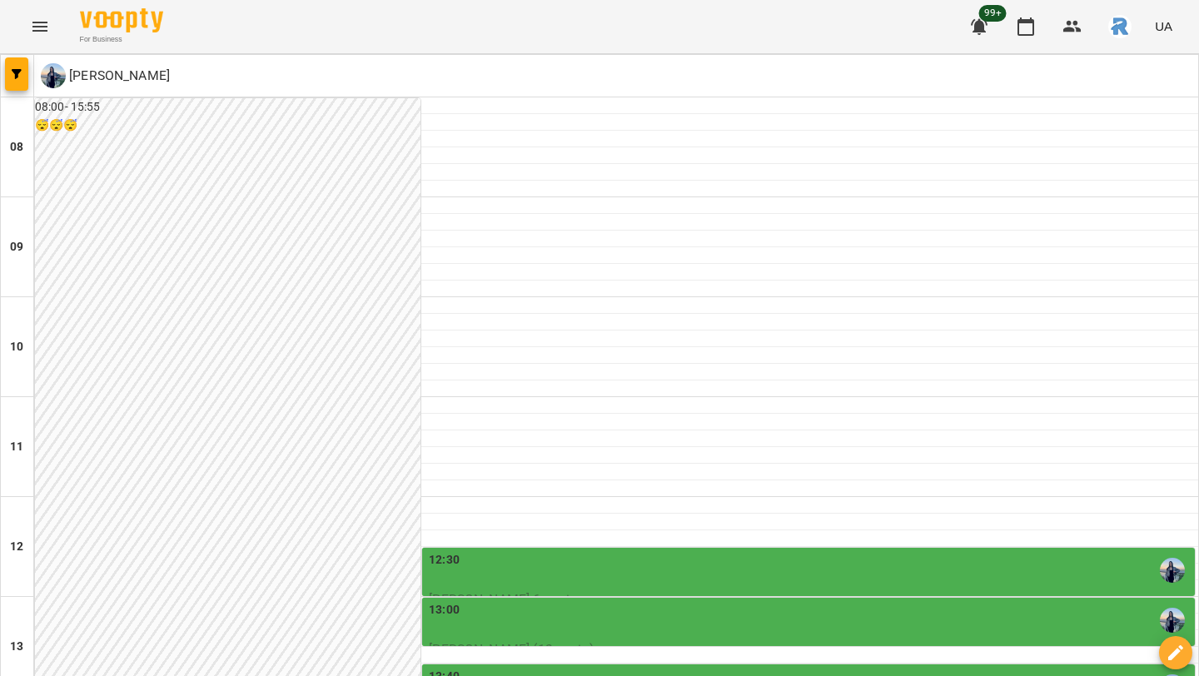
scroll to position [431, 0]
click at [460, 668] on div "13:40" at bounding box center [810, 687] width 763 height 38
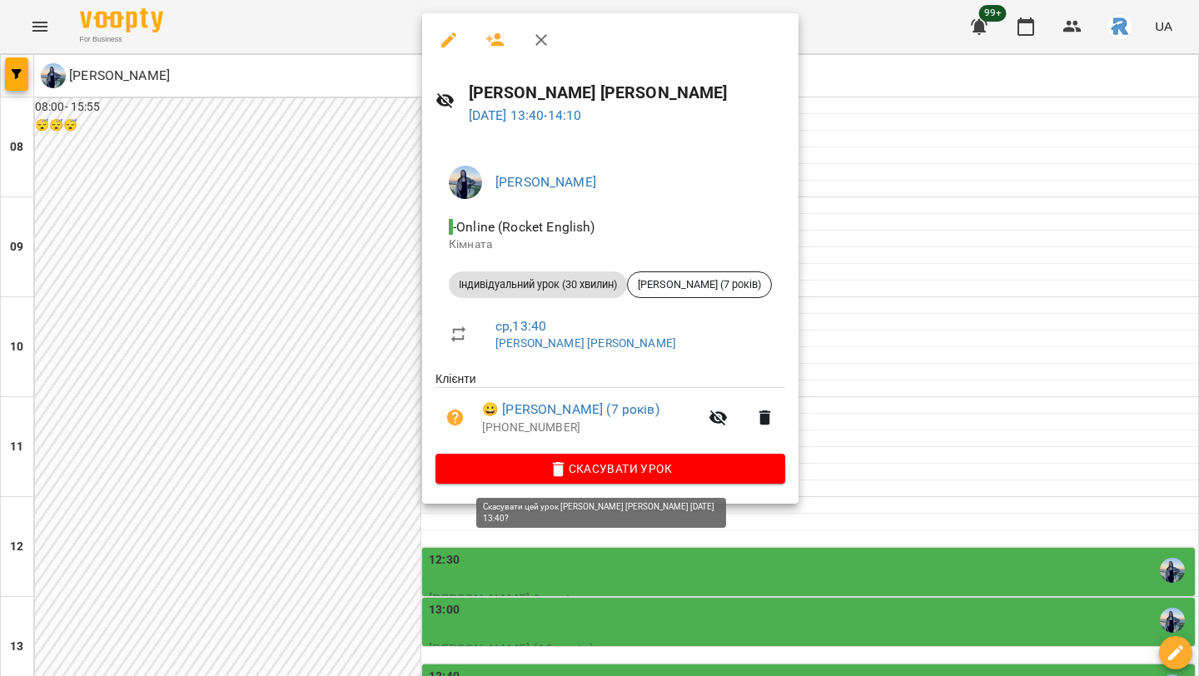
click at [559, 465] on span "Скасувати Урок" at bounding box center [610, 469] width 323 height 20
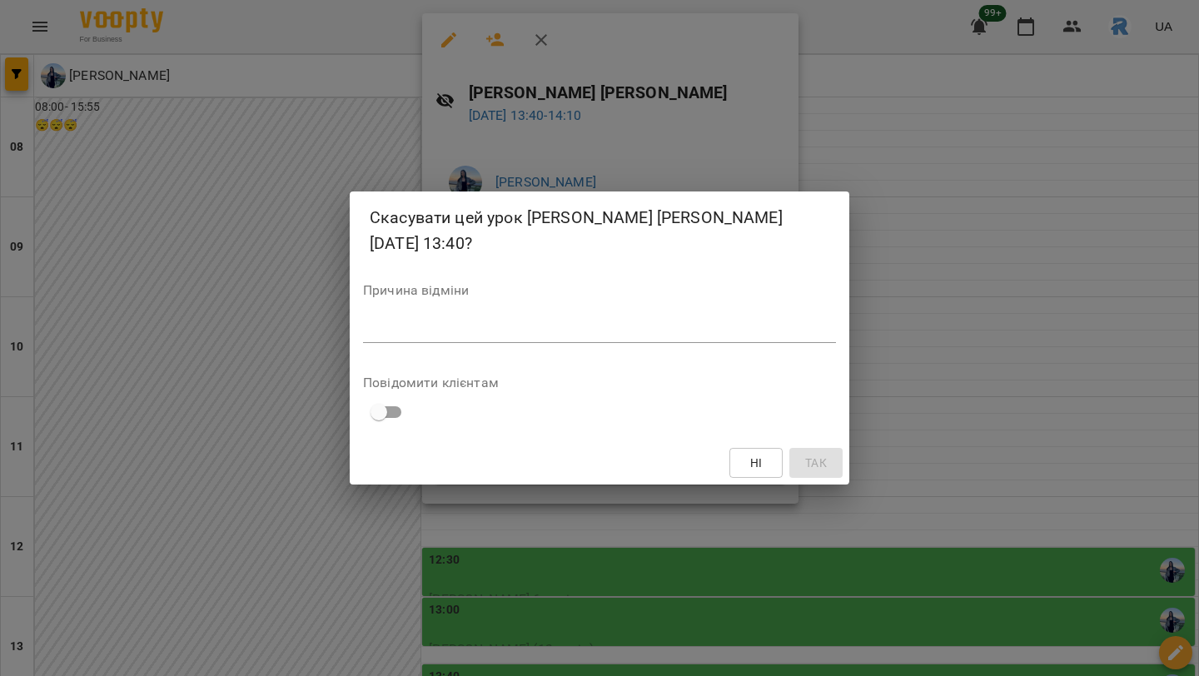
click at [392, 396] on span at bounding box center [387, 412] width 48 height 32
click at [383, 342] on div "*" at bounding box center [599, 329] width 473 height 27
type textarea "*"
click at [796, 453] on button "Так" at bounding box center [815, 463] width 53 height 30
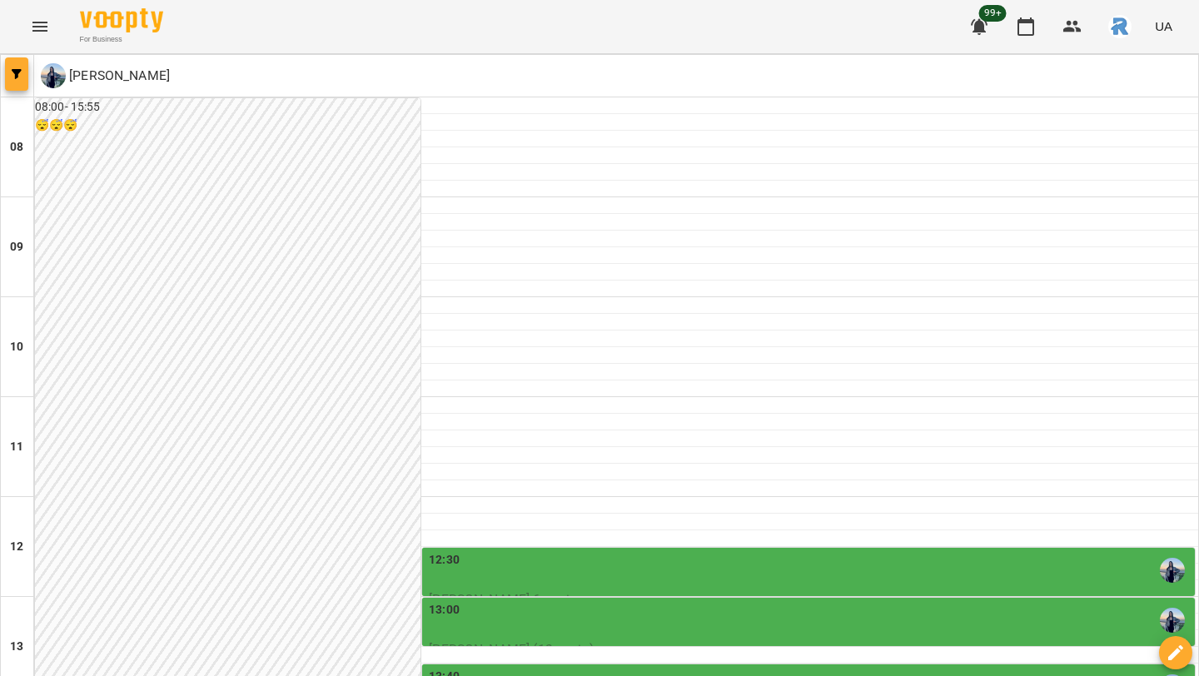
click at [7, 66] on button "button" at bounding box center [16, 73] width 23 height 33
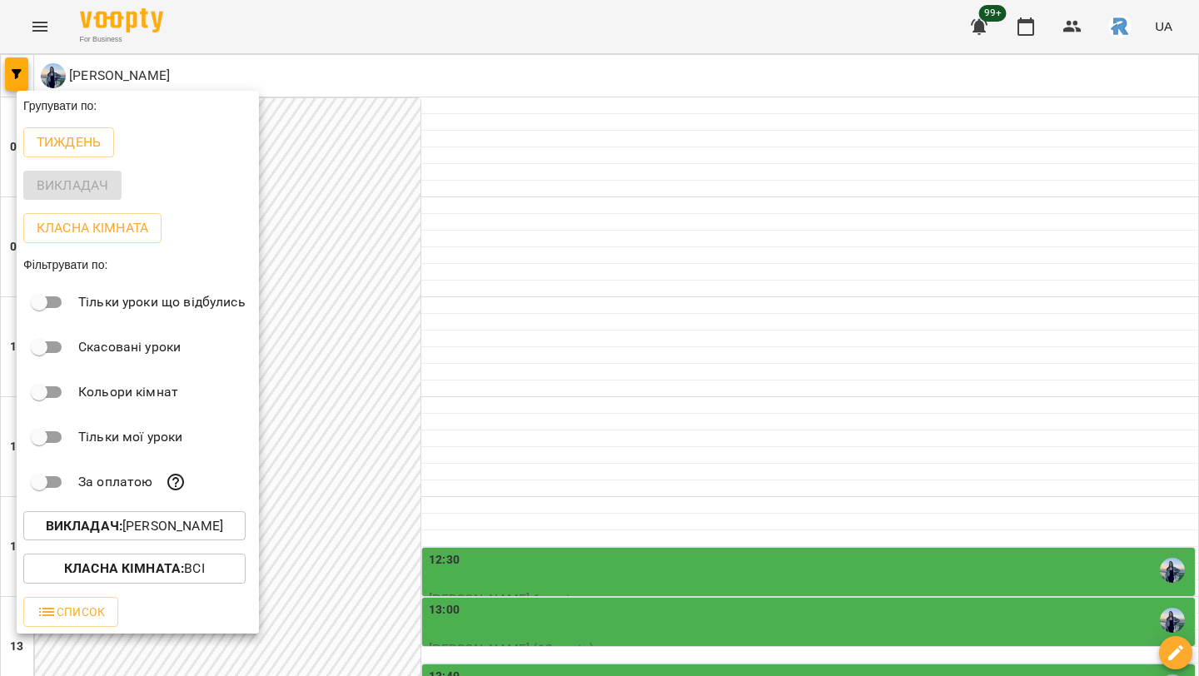
click at [397, 256] on div at bounding box center [599, 338] width 1199 height 676
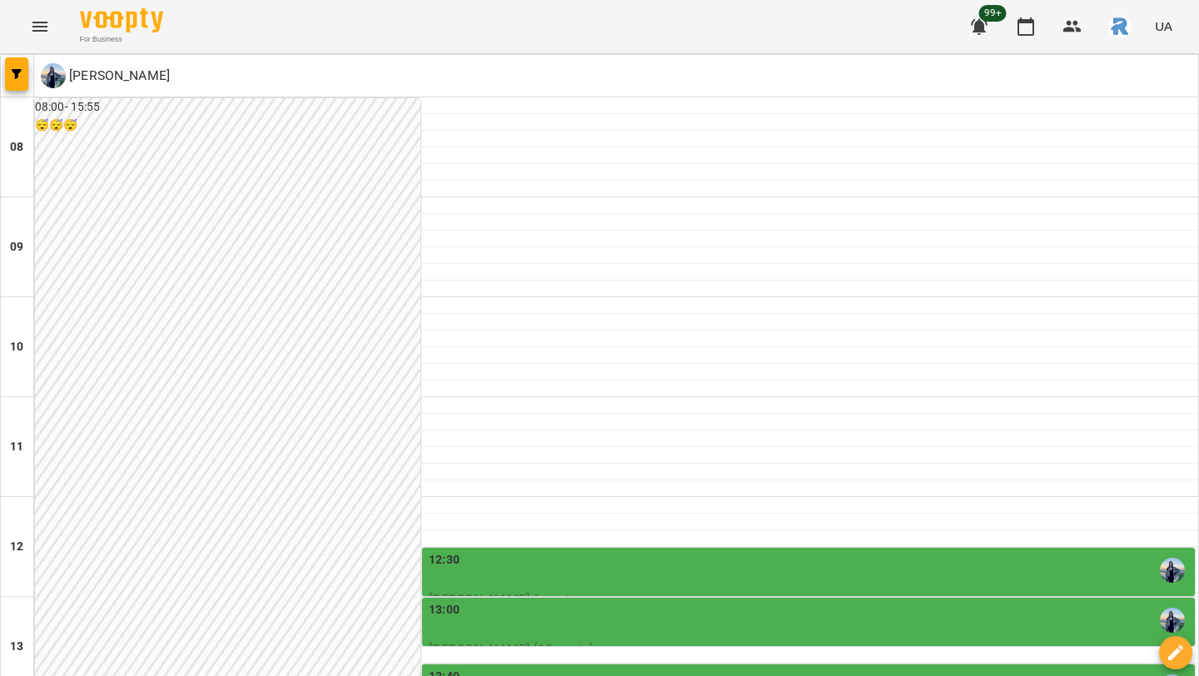
click at [56, 24] on button "Menu" at bounding box center [40, 27] width 40 height 40
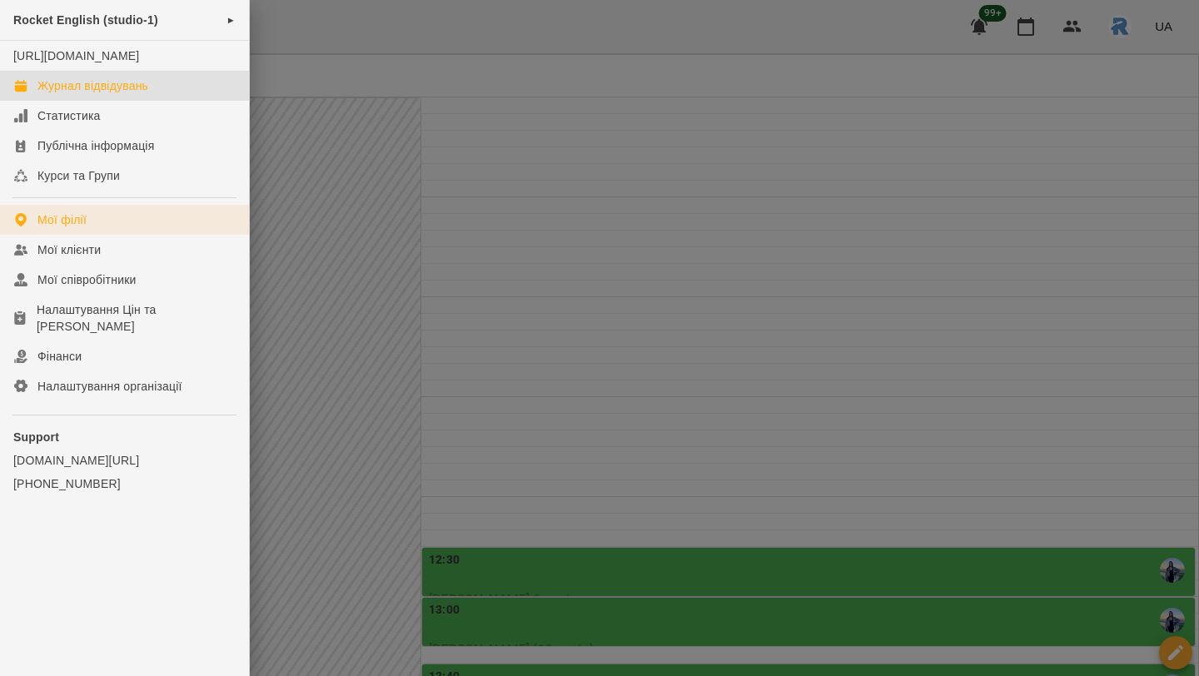
click at [73, 227] on link "Мої філії" at bounding box center [124, 220] width 249 height 30
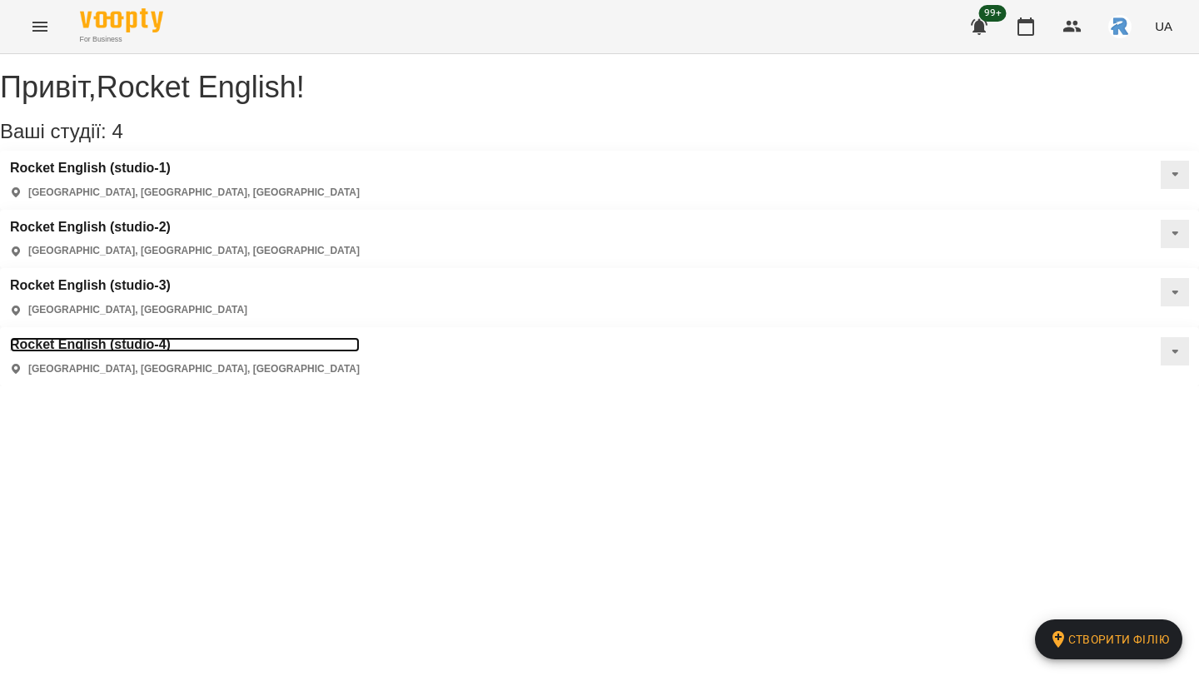
click at [103, 337] on h3 "Rocket English (studio-4)" at bounding box center [185, 344] width 350 height 15
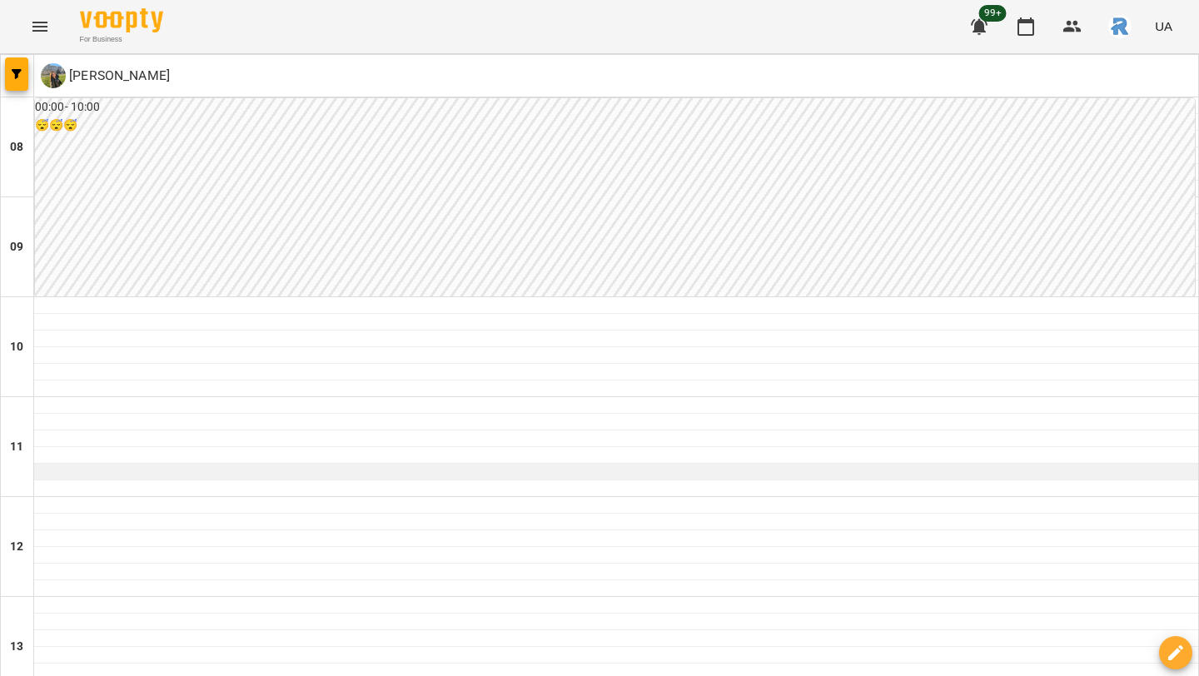
scroll to position [512, 0]
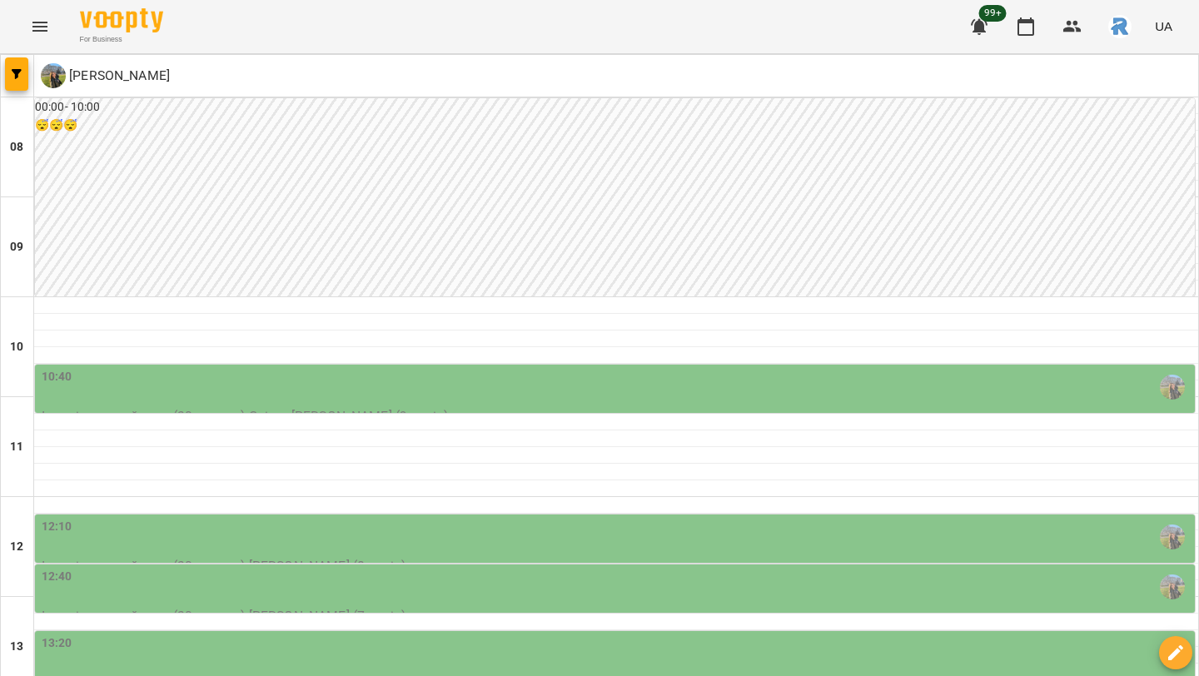
scroll to position [574, 0]
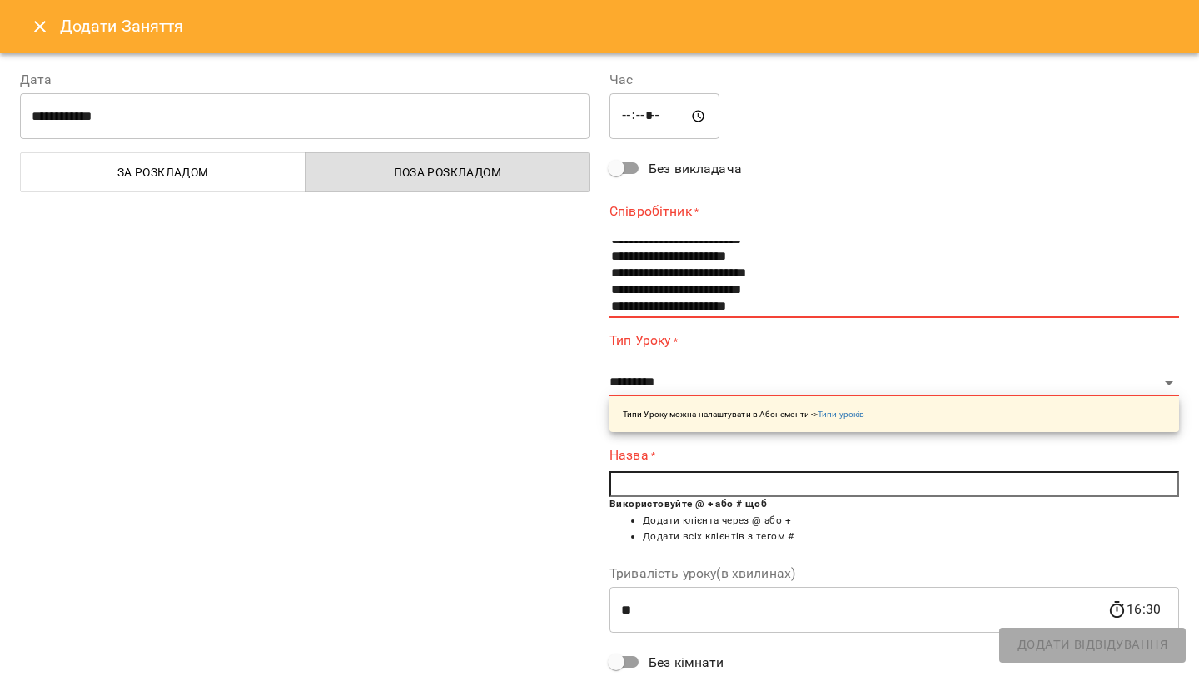
scroll to position [167, 0]
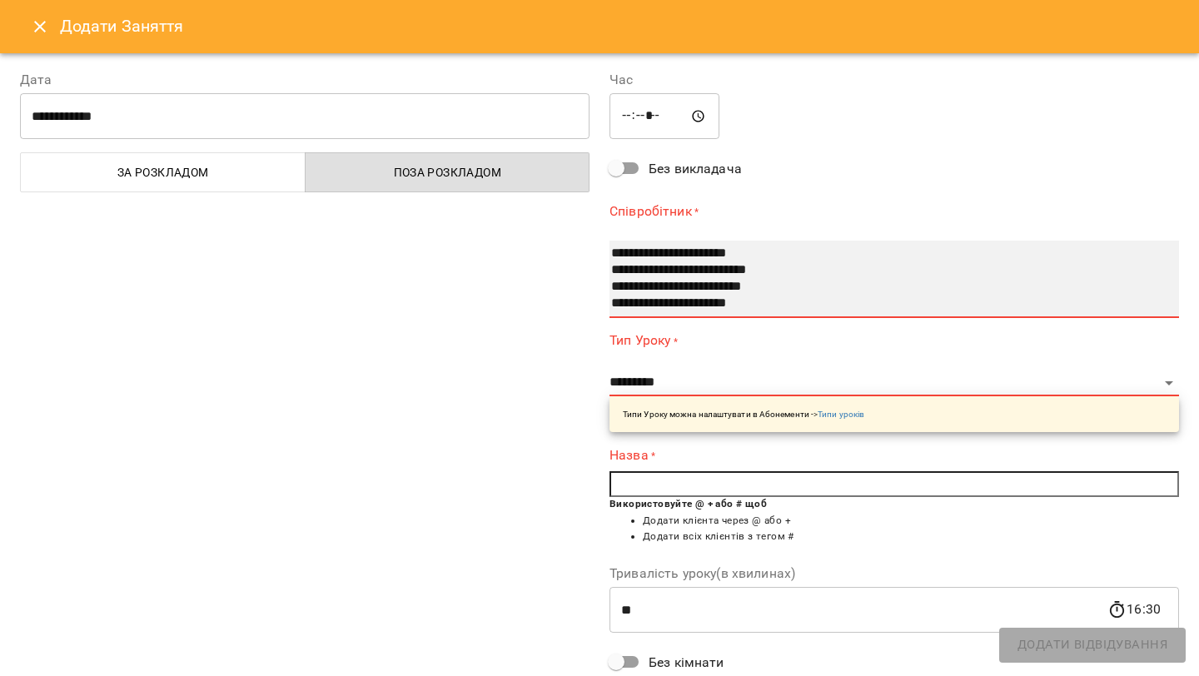
select select "**********"
click at [674, 292] on option "**********" at bounding box center [884, 287] width 550 height 17
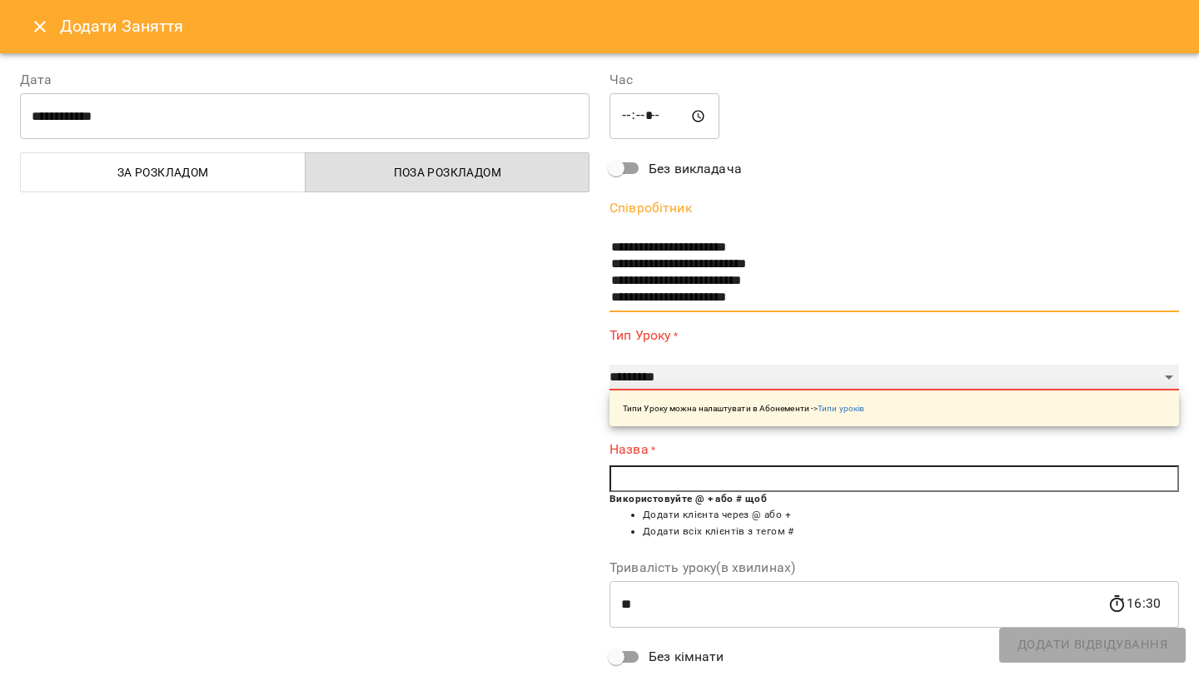
click at [668, 376] on select "**********" at bounding box center [893, 378] width 569 height 27
select select "**********"
click at [609, 365] on select "**********" at bounding box center [893, 378] width 569 height 27
type input "**"
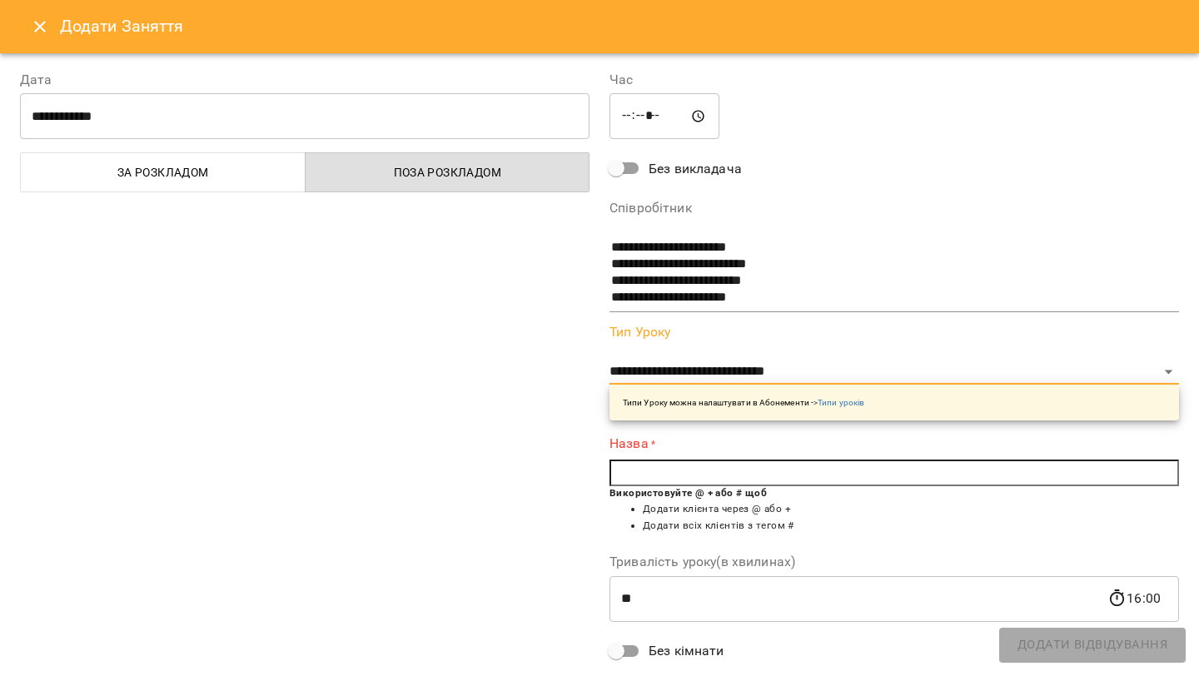
click at [628, 475] on input "text" at bounding box center [893, 473] width 569 height 27
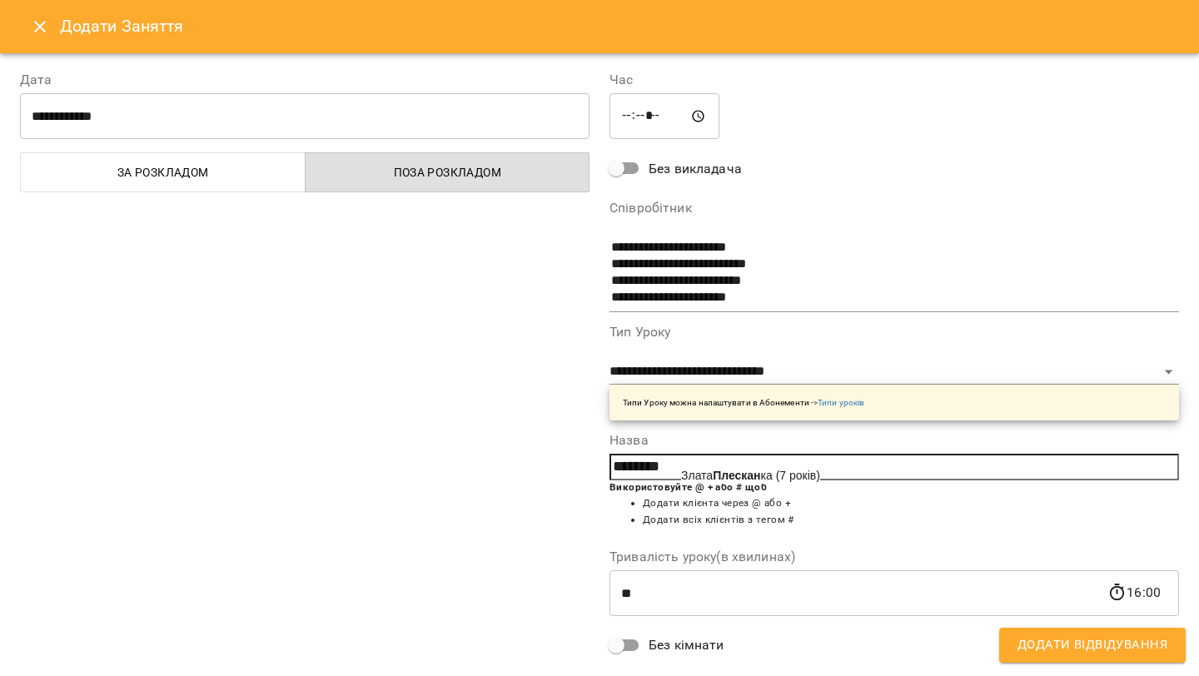
click at [818, 472] on span "Злата Плескан ка (7 років)" at bounding box center [750, 475] width 139 height 13
type input "**********"
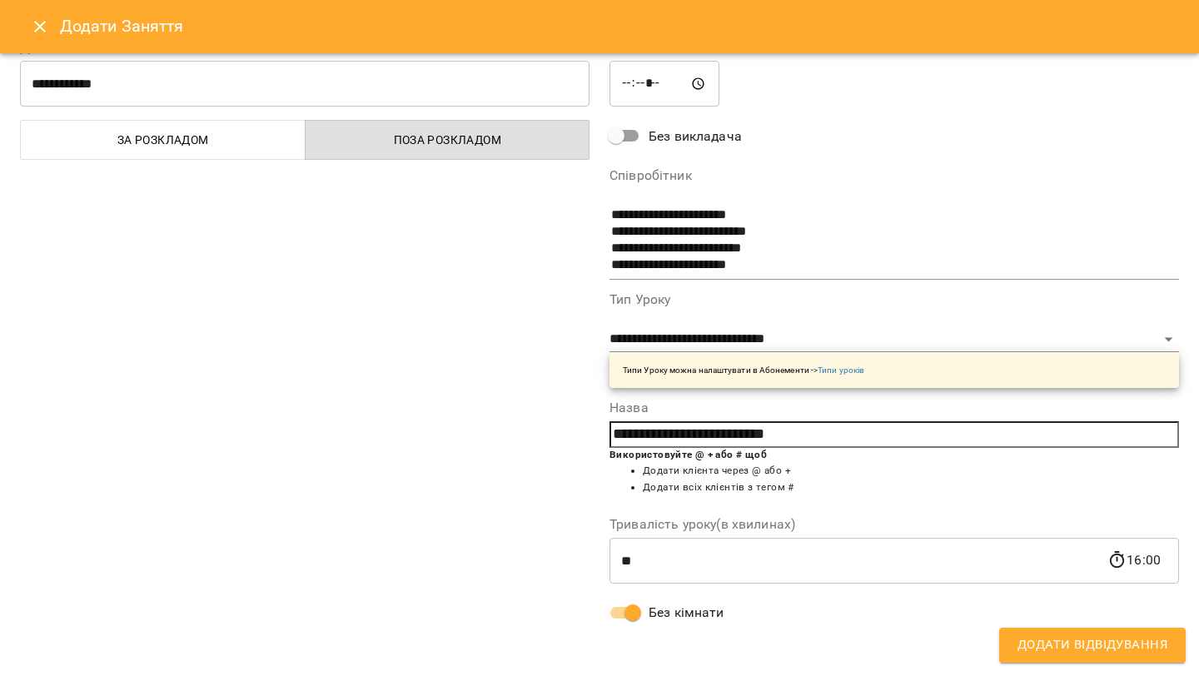
scroll to position [0, 0]
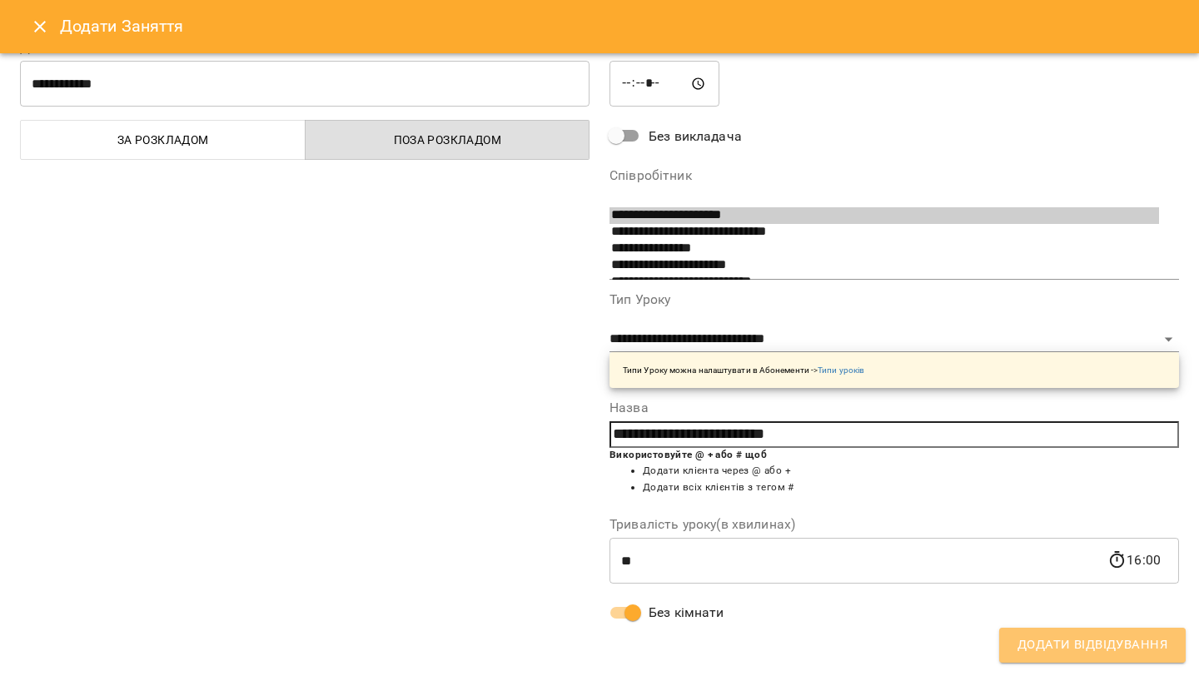
click at [1068, 649] on span "Додати Відвідування" at bounding box center [1092, 645] width 150 height 22
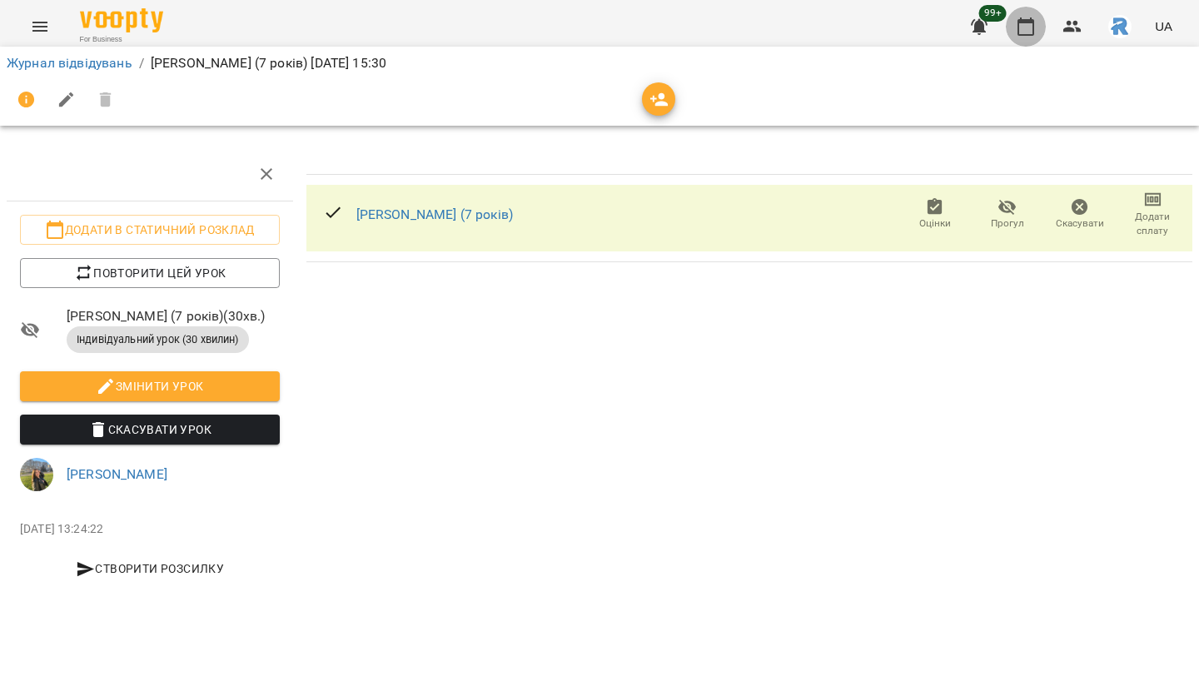
click at [1045, 26] on button "button" at bounding box center [1026, 27] width 40 height 40
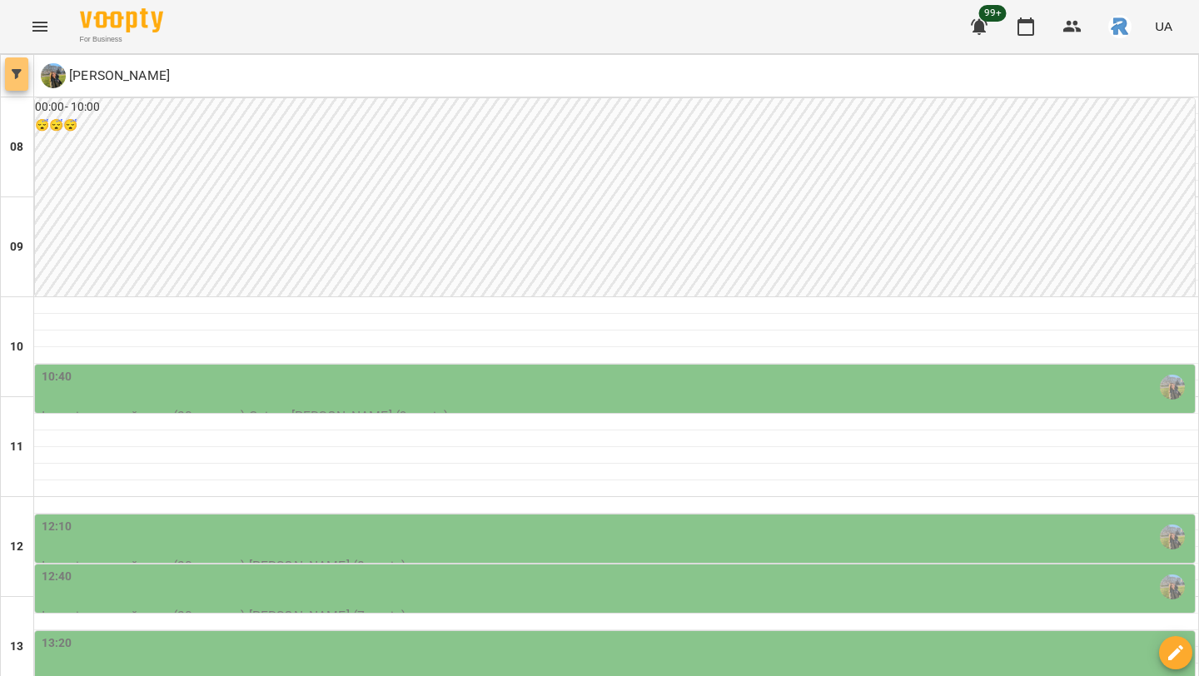
click at [17, 82] on button "button" at bounding box center [16, 73] width 23 height 33
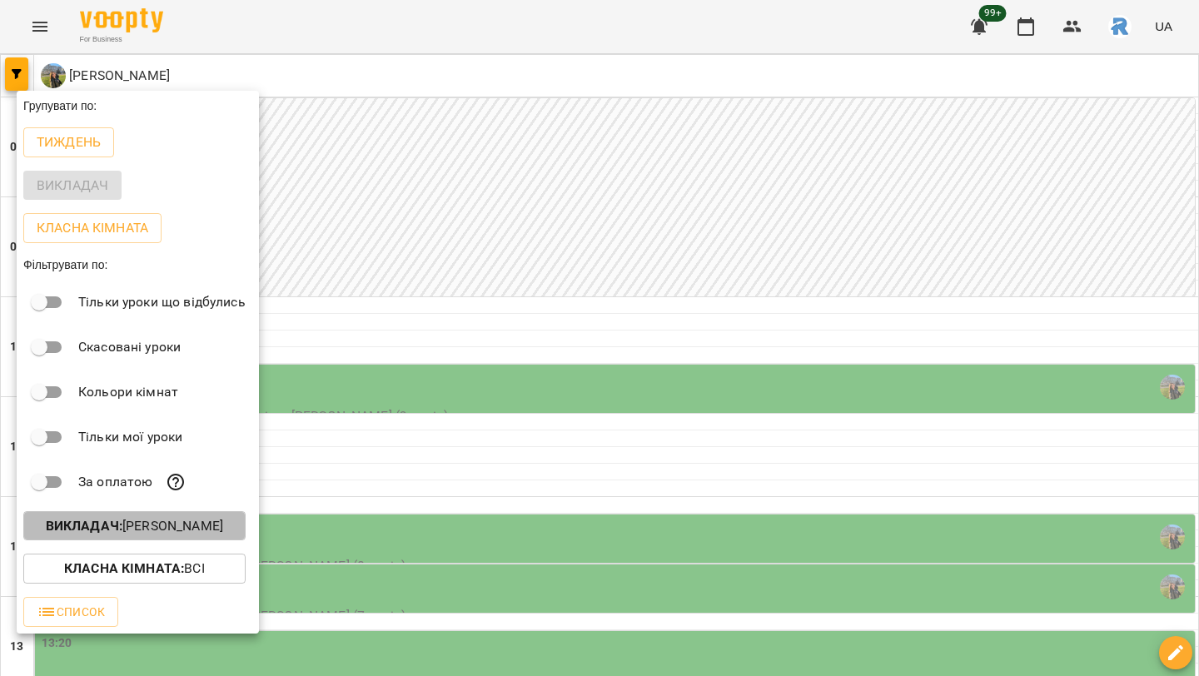
click at [100, 519] on button "Викладач : Шамайло Наталія Миколаївна" at bounding box center [134, 526] width 222 height 30
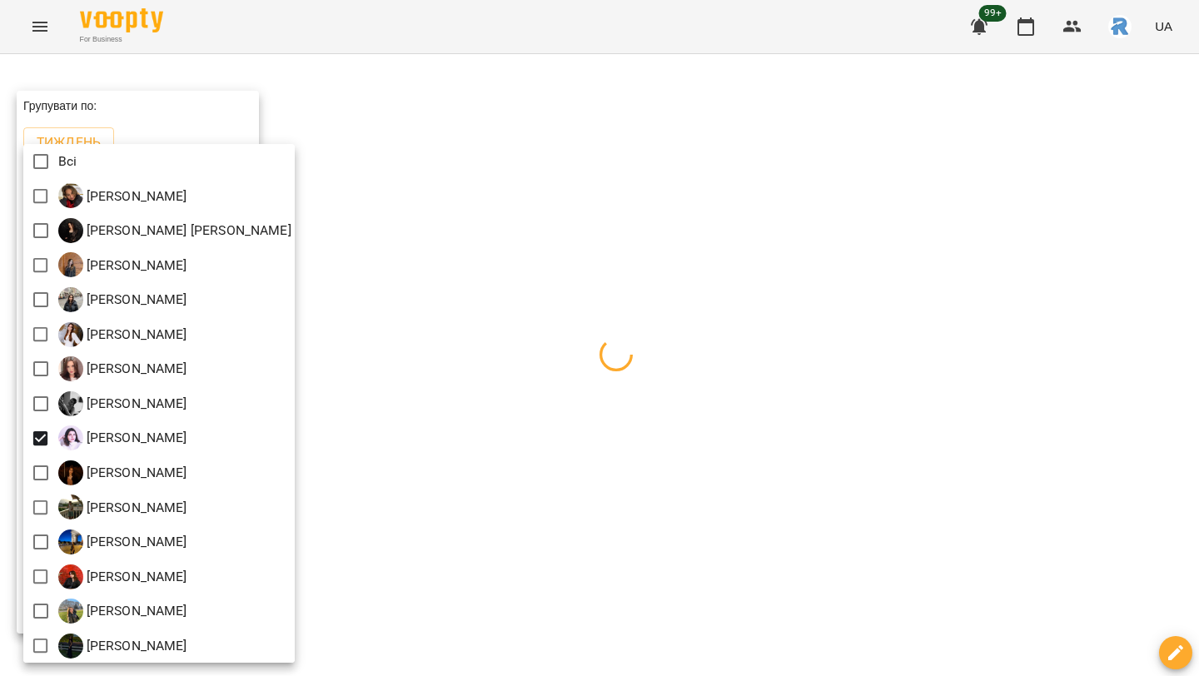
click at [699, 308] on div at bounding box center [599, 338] width 1199 height 676
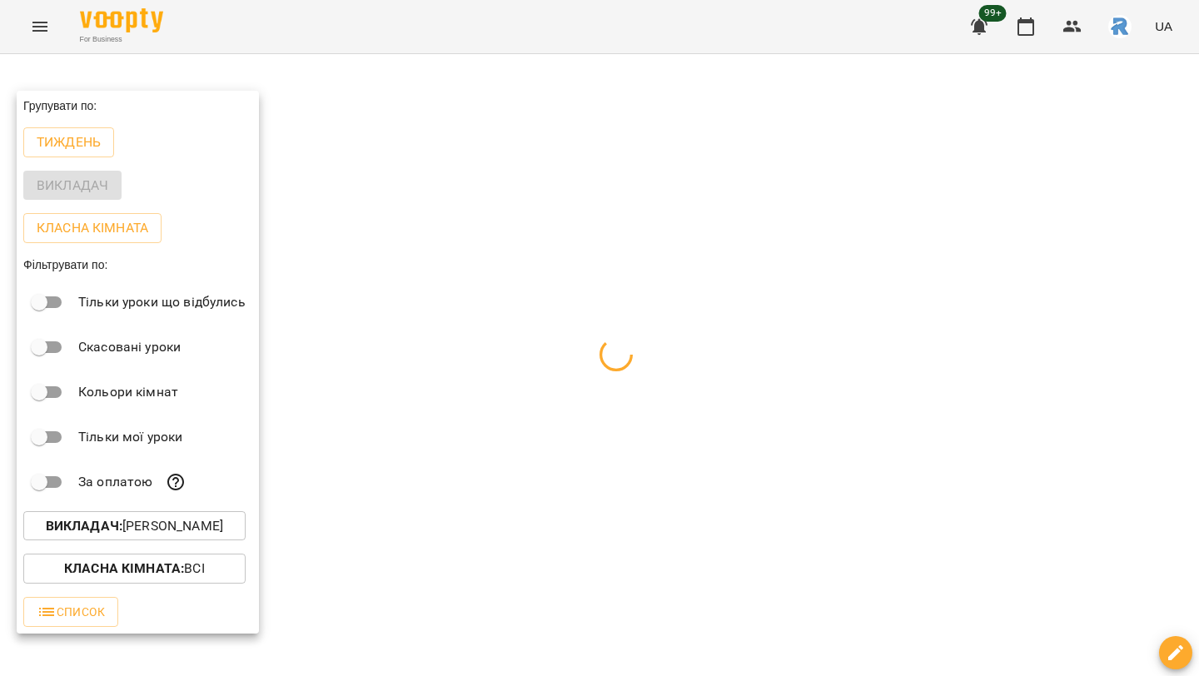
click at [699, 308] on div at bounding box center [599, 338] width 1199 height 676
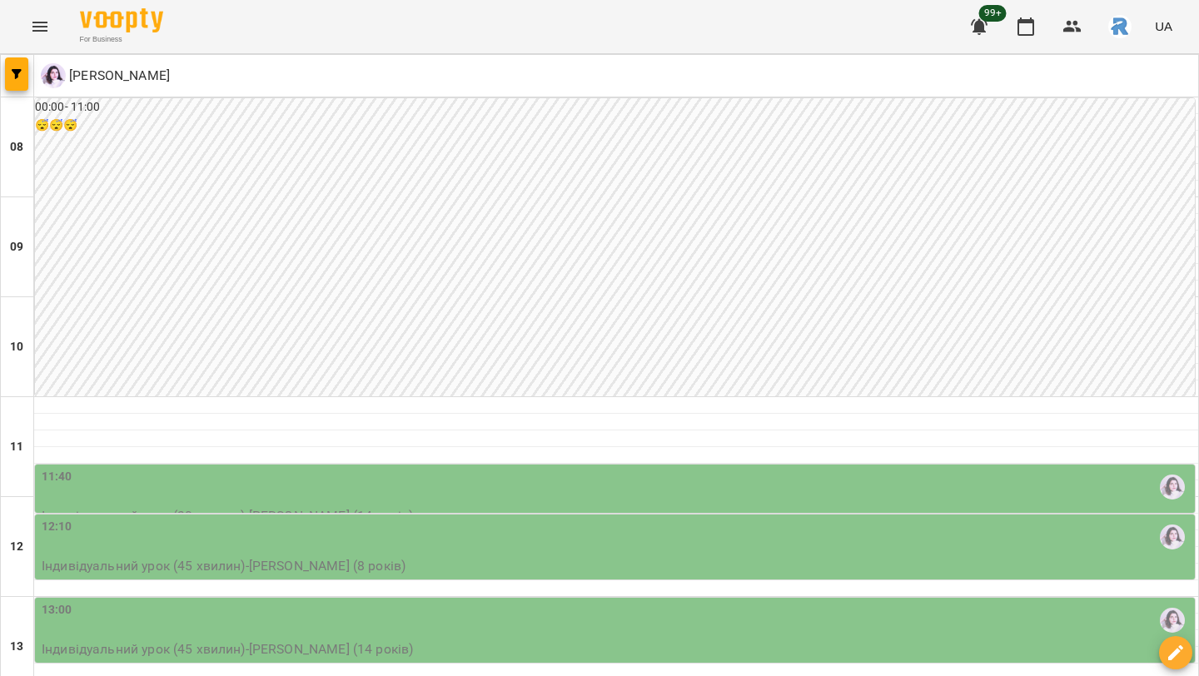
scroll to position [226, 0]
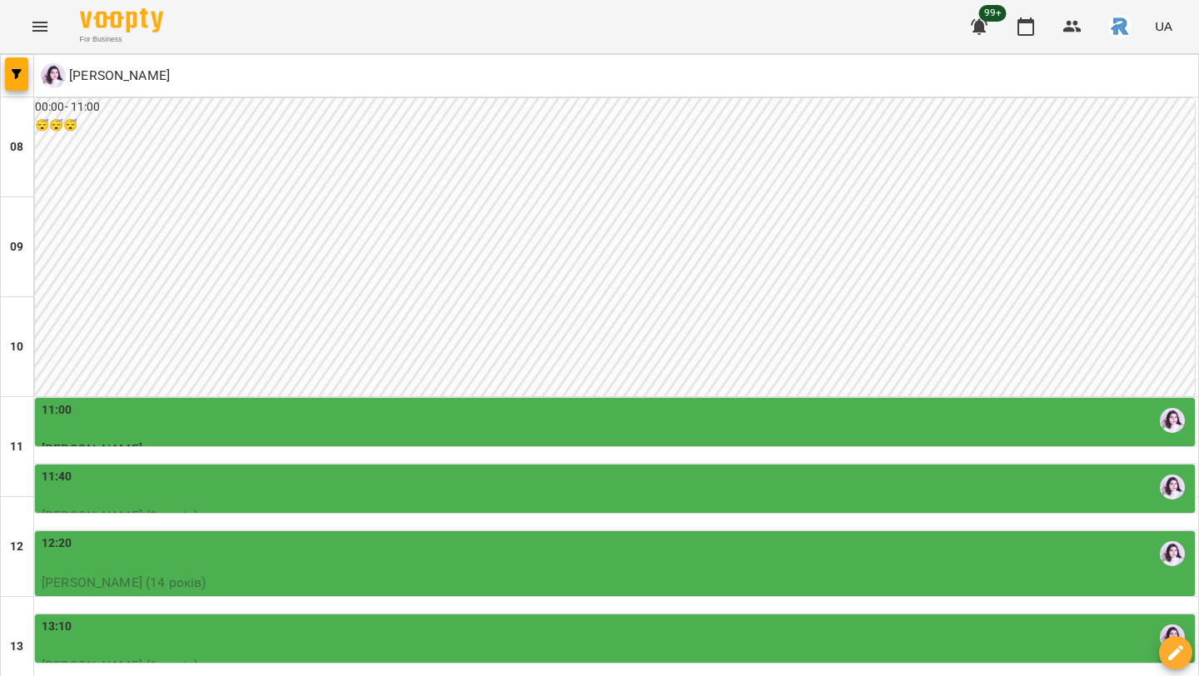
scroll to position [420, 0]
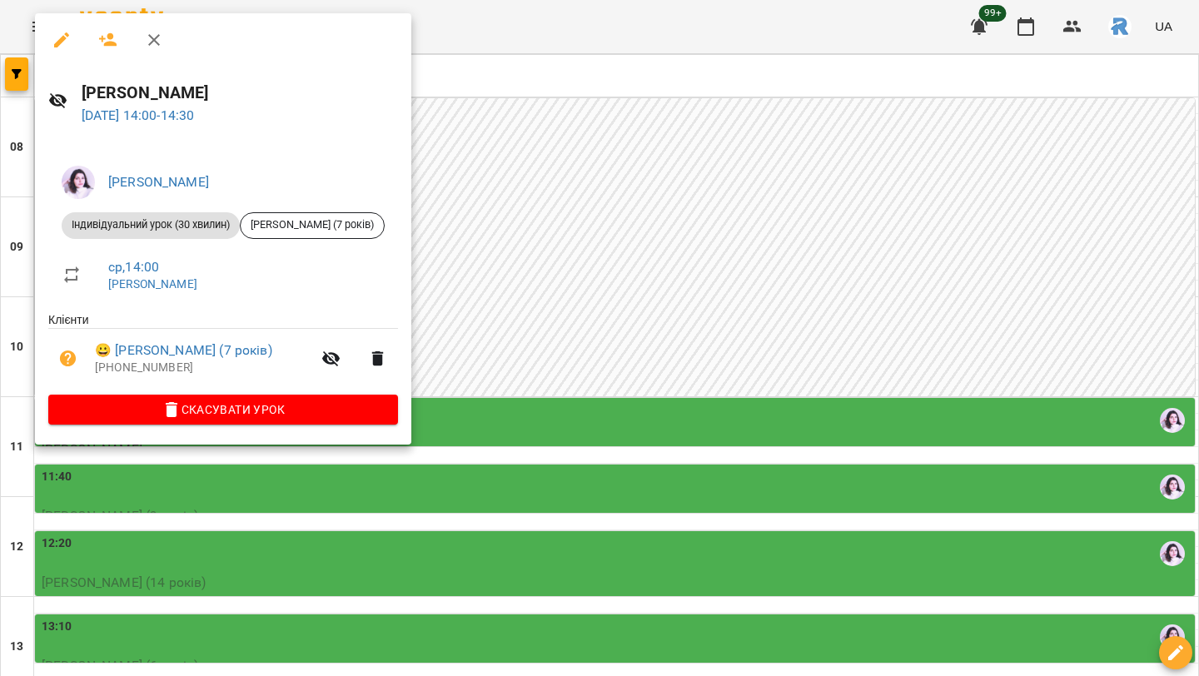
click at [556, 294] on div at bounding box center [599, 338] width 1199 height 676
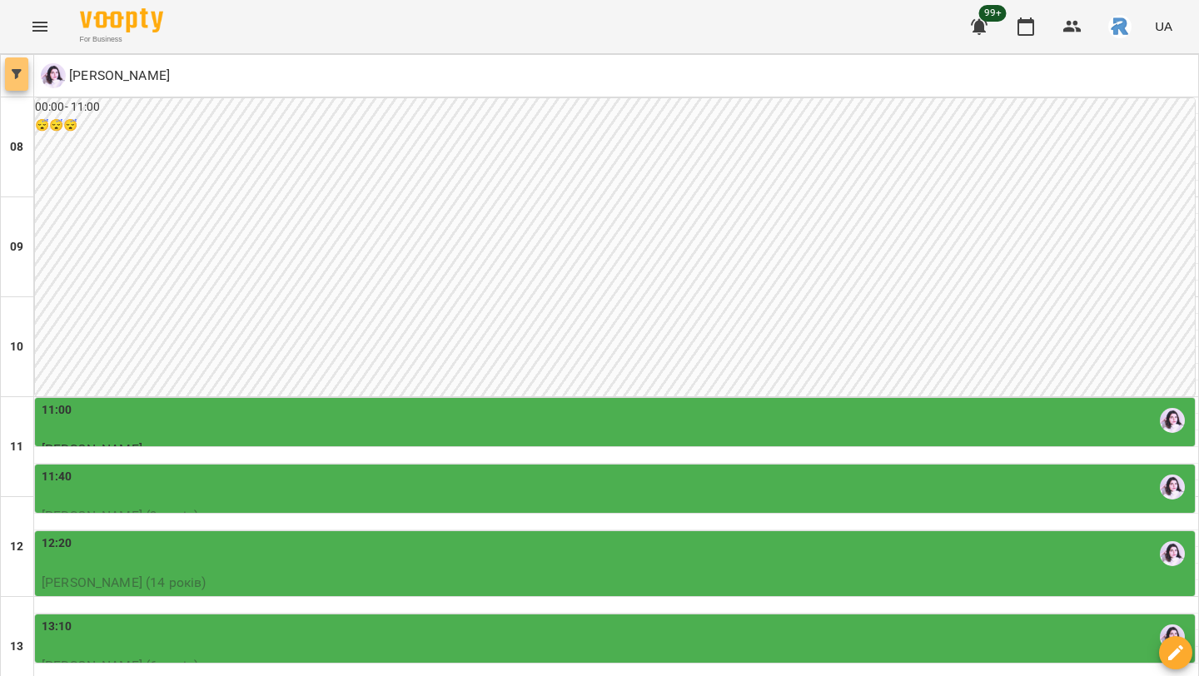
click at [20, 71] on icon "button" at bounding box center [17, 74] width 10 height 10
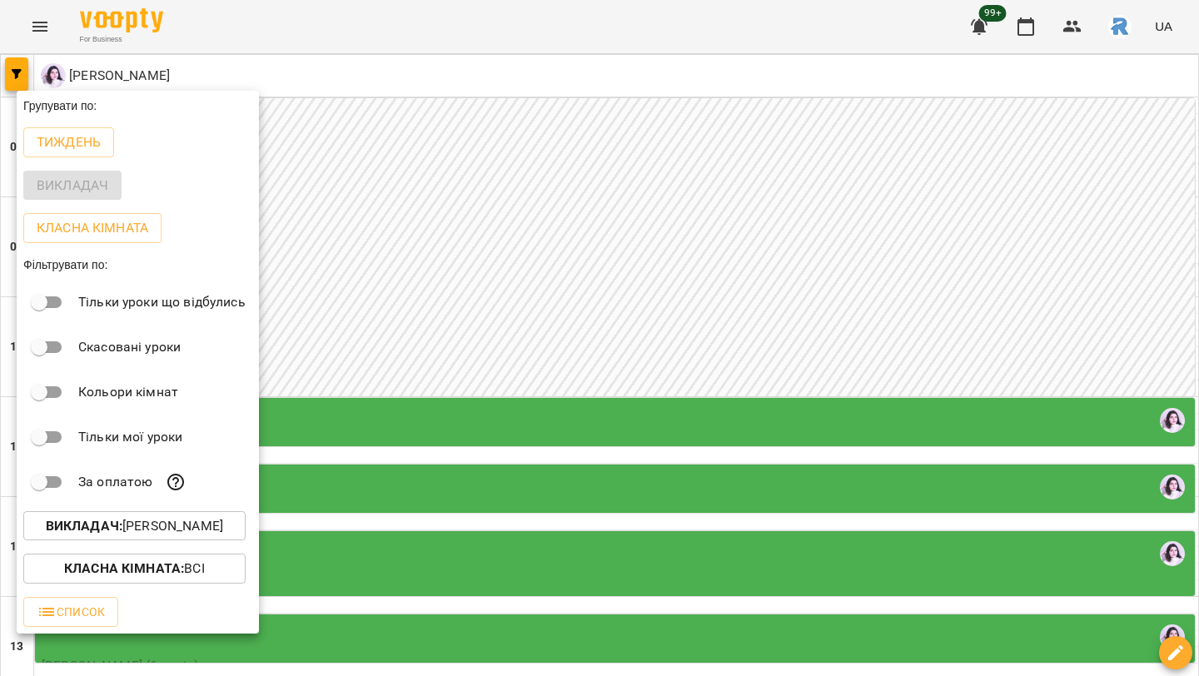
click at [223, 520] on p "Викладач : Ковальчук Юлія Олександрівна" at bounding box center [134, 526] width 177 height 20
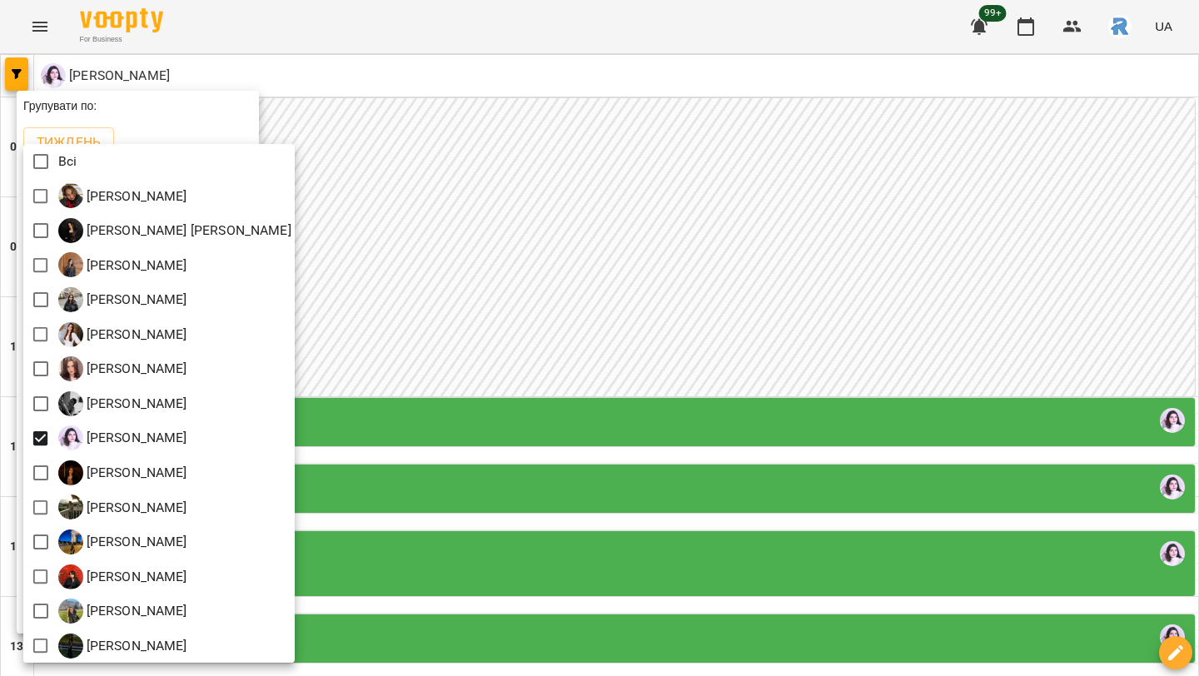
scroll to position [3, 0]
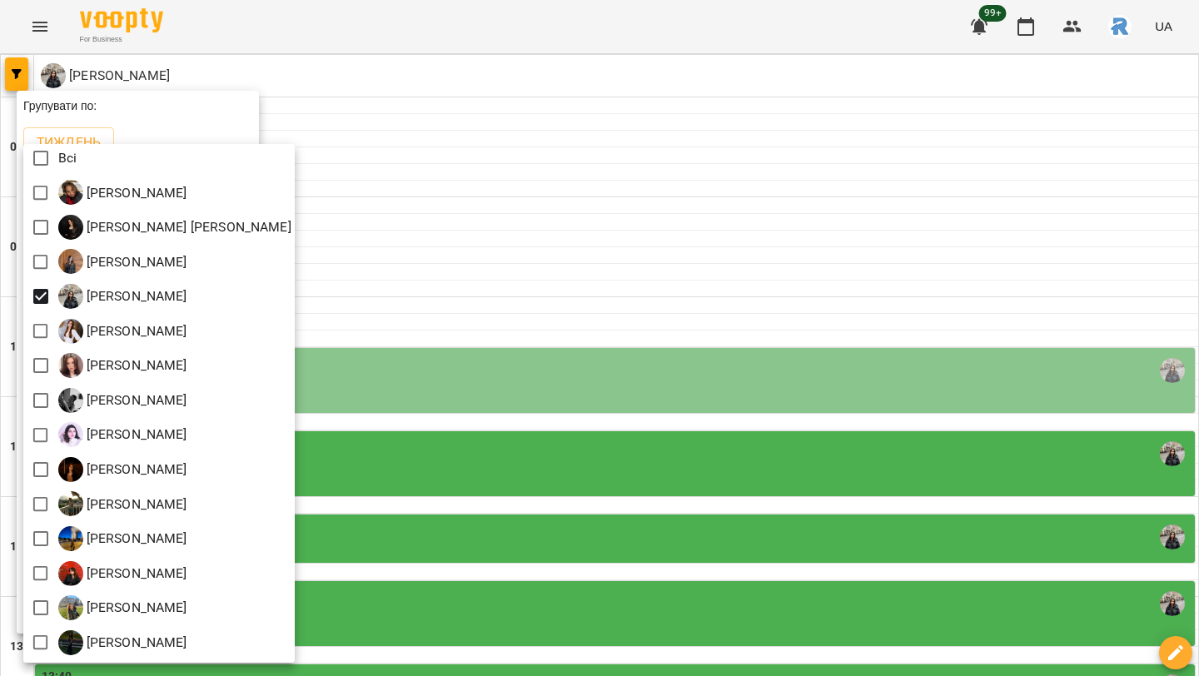
click at [553, 352] on div at bounding box center [599, 338] width 1199 height 676
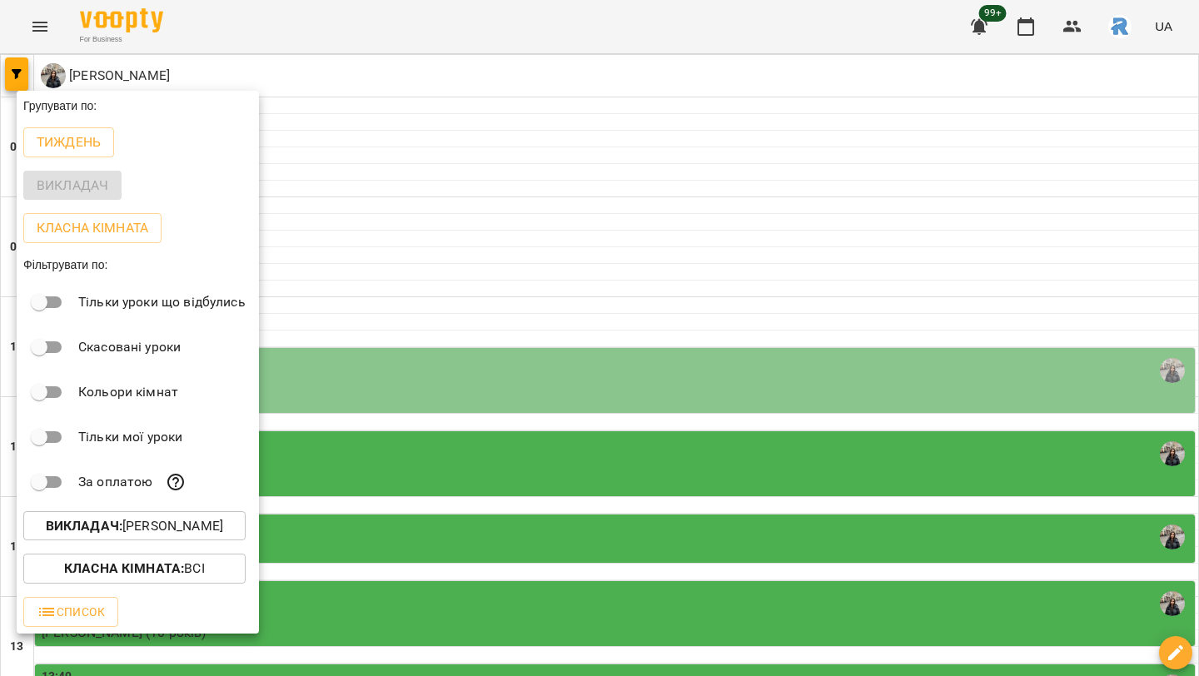
click at [553, 352] on div at bounding box center [599, 338] width 1199 height 676
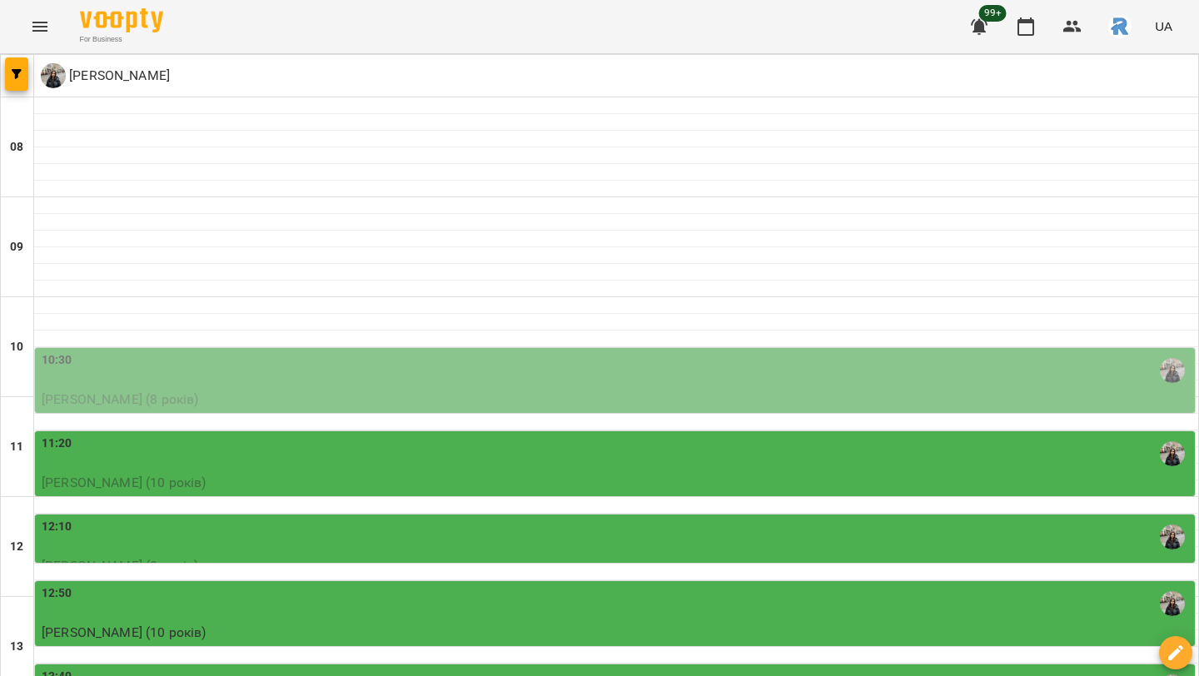
scroll to position [392, 0]
click at [465, 668] on div "13:40" at bounding box center [617, 687] width 1150 height 38
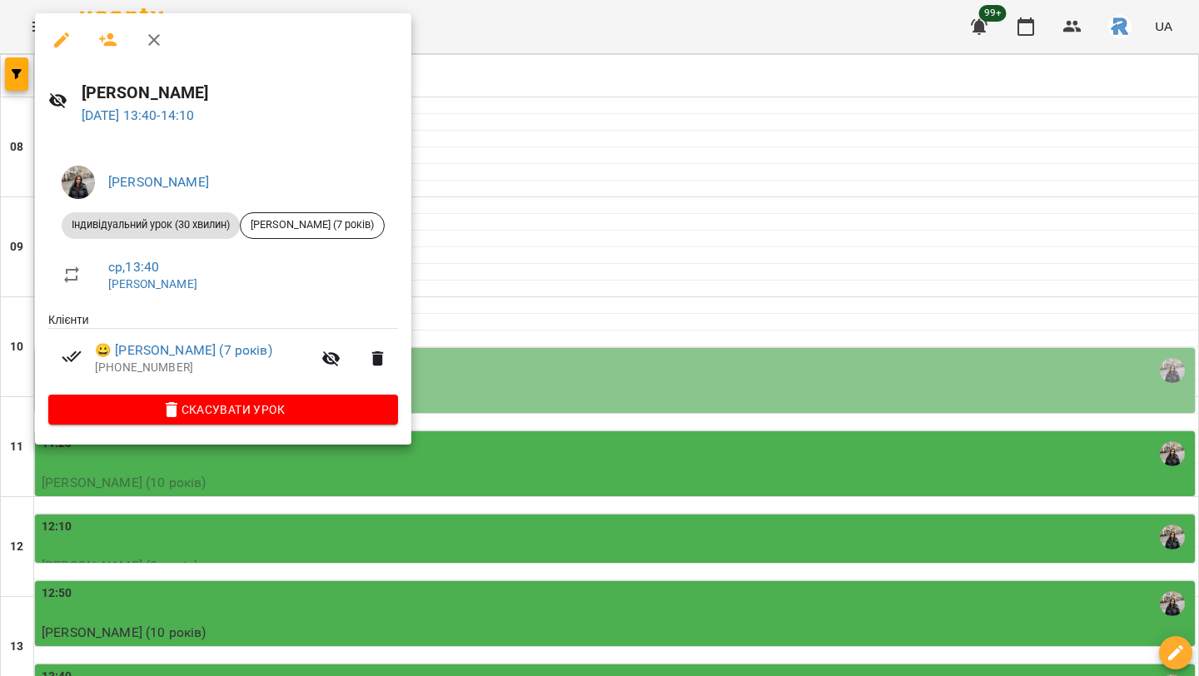
click at [571, 315] on div at bounding box center [599, 338] width 1199 height 676
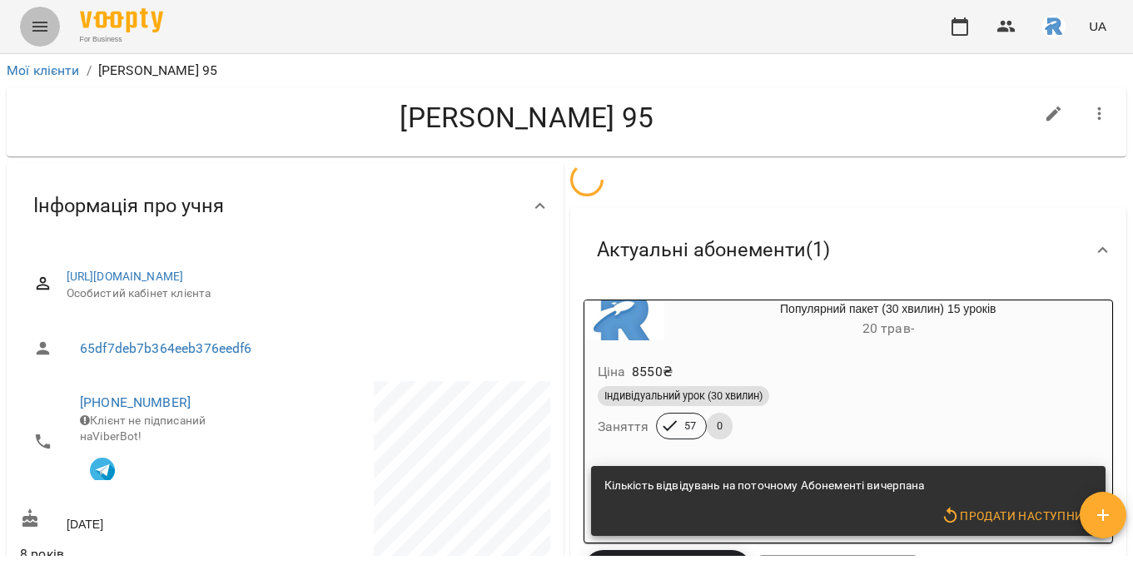
click at [39, 29] on icon "Menu" at bounding box center [40, 27] width 20 height 20
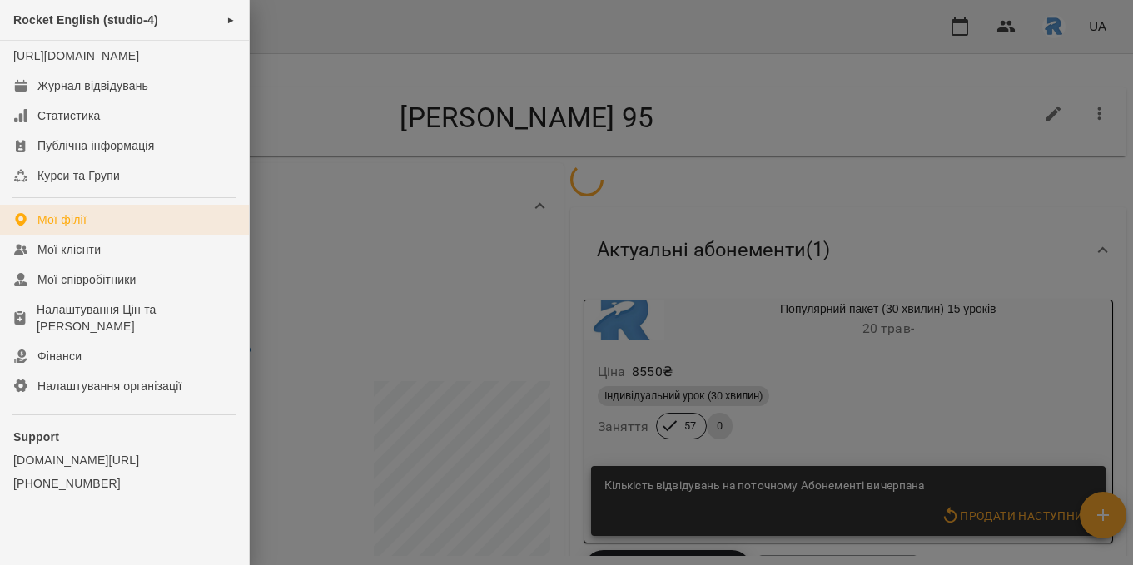
click at [62, 226] on link "Мої філії" at bounding box center [124, 220] width 249 height 30
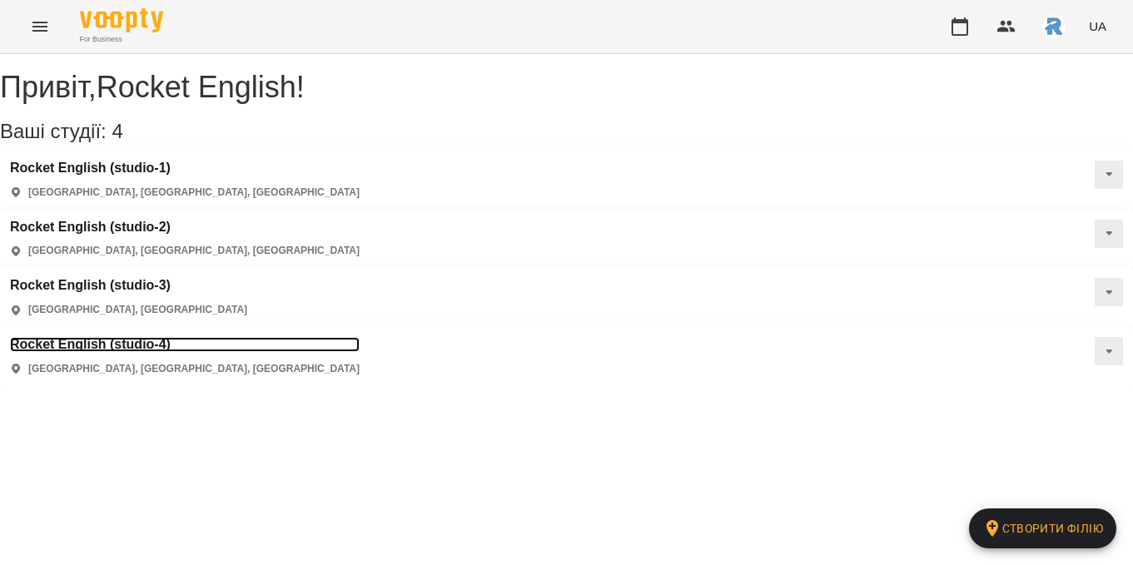
click at [116, 337] on h3 "Rocket English (studio-4)" at bounding box center [185, 344] width 350 height 15
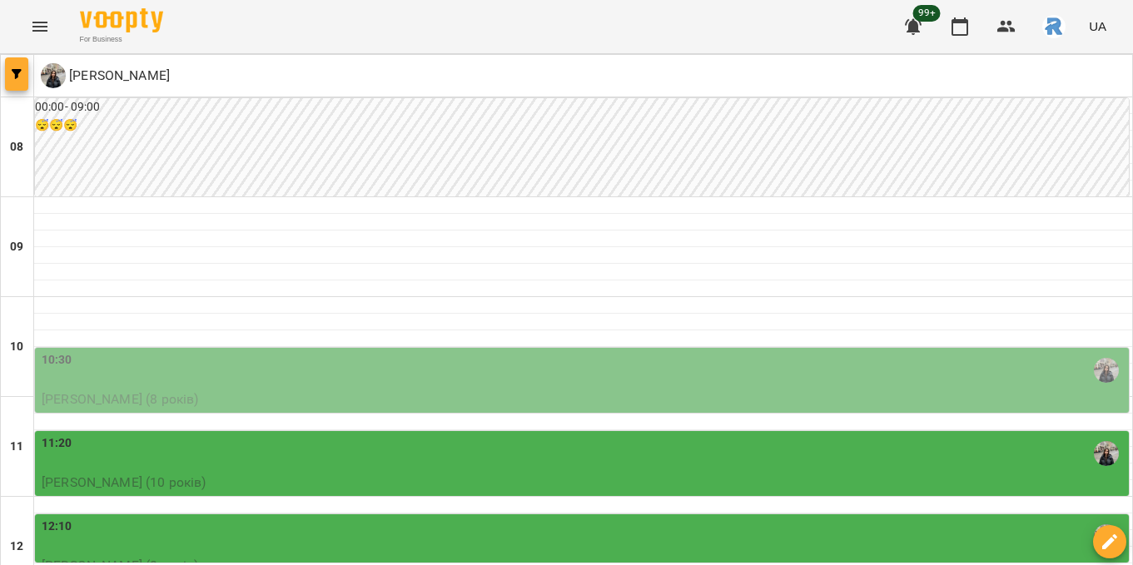
click at [22, 62] on button "button" at bounding box center [16, 73] width 23 height 33
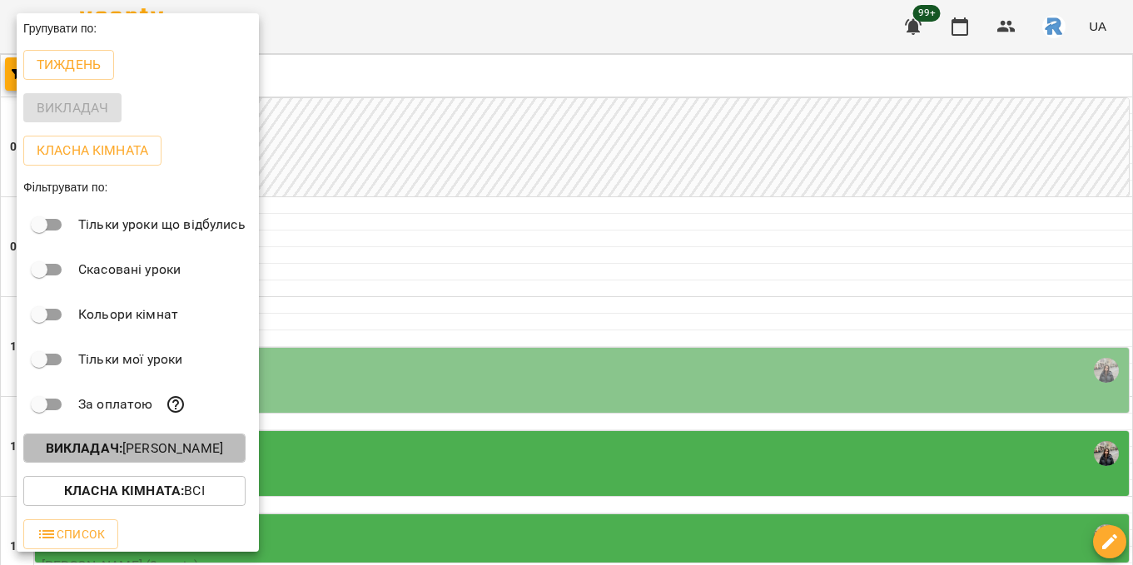
click at [164, 446] on p "Викладач : [PERSON_NAME]" at bounding box center [134, 449] width 177 height 20
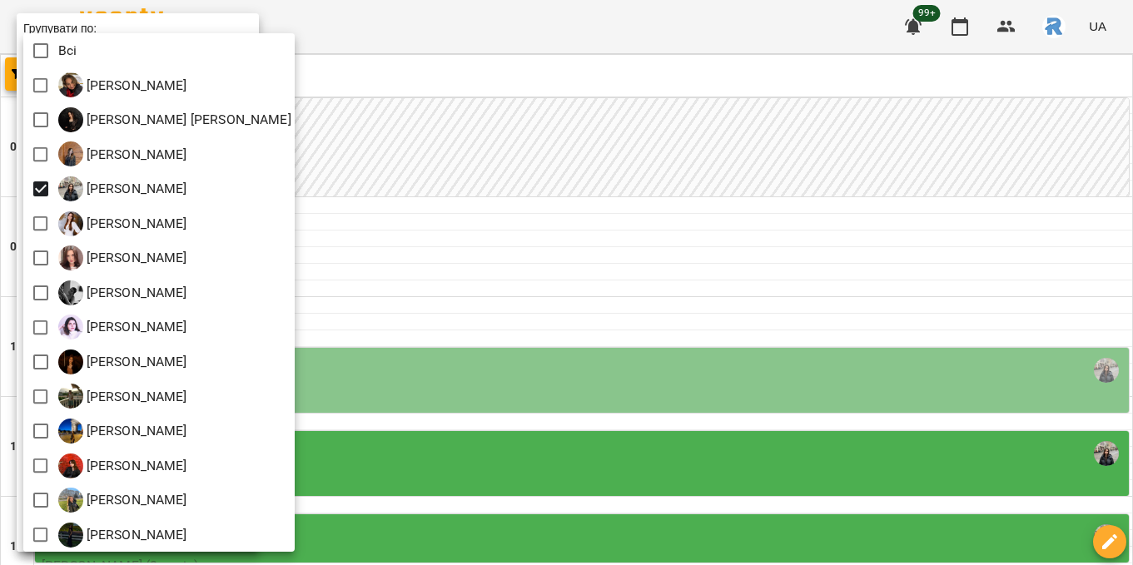
scroll to position [3, 0]
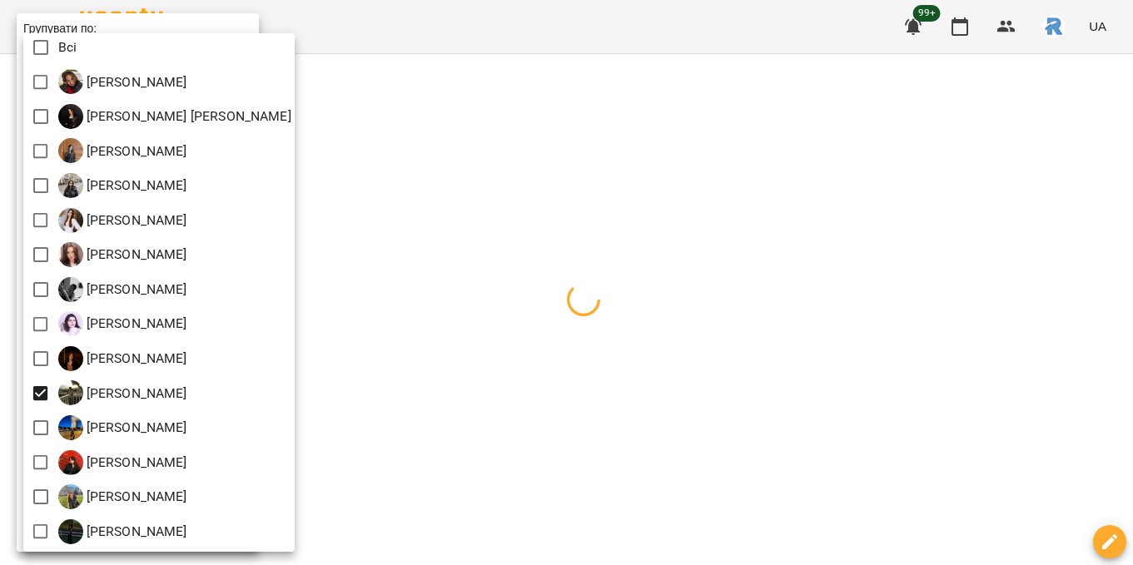
click at [474, 400] on div at bounding box center [566, 282] width 1133 height 565
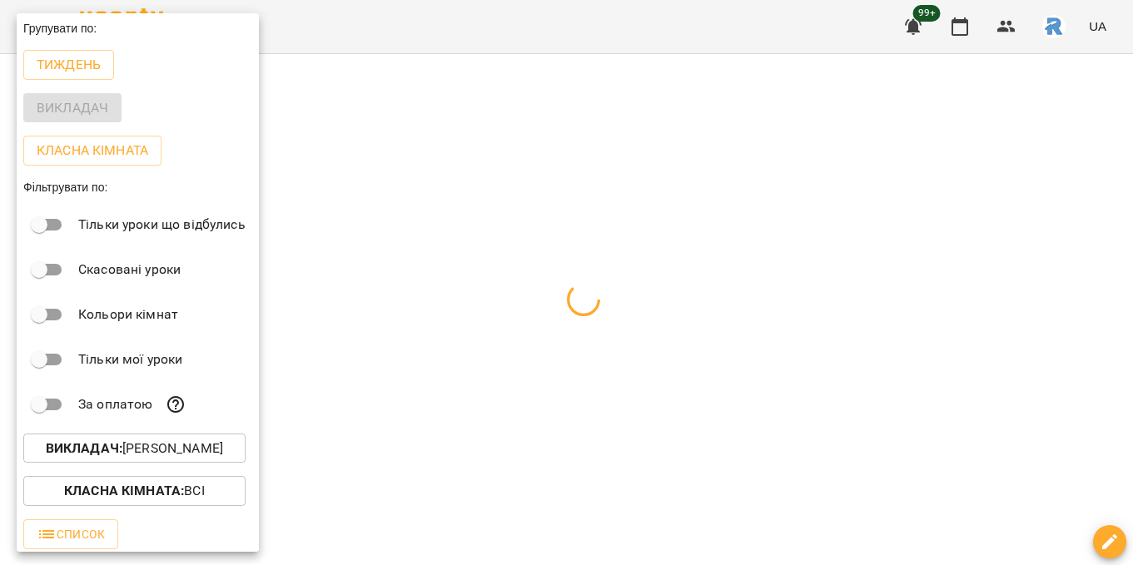
click at [474, 400] on div at bounding box center [566, 282] width 1133 height 565
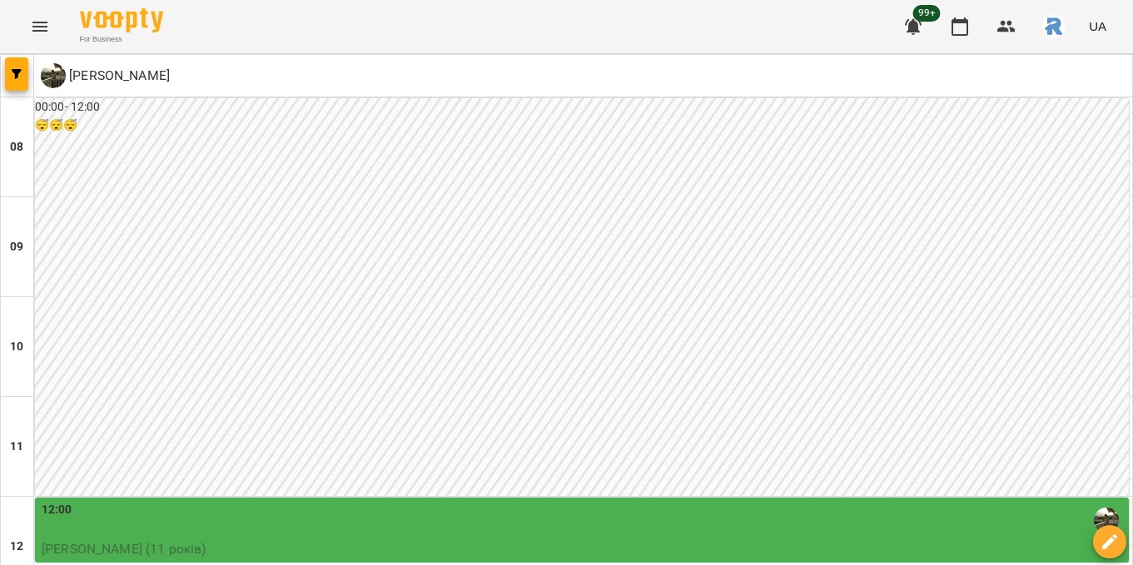
scroll to position [395, 0]
click at [20, 78] on icon "button" at bounding box center [17, 74] width 10 height 10
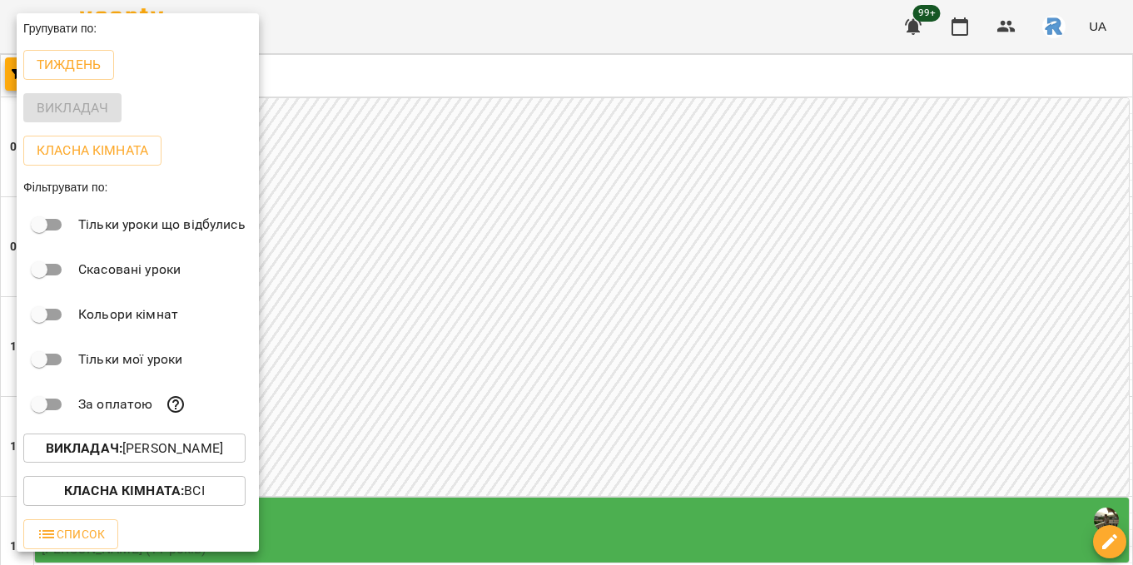
click at [193, 458] on p "Викладач : [PERSON_NAME]" at bounding box center [134, 449] width 177 height 20
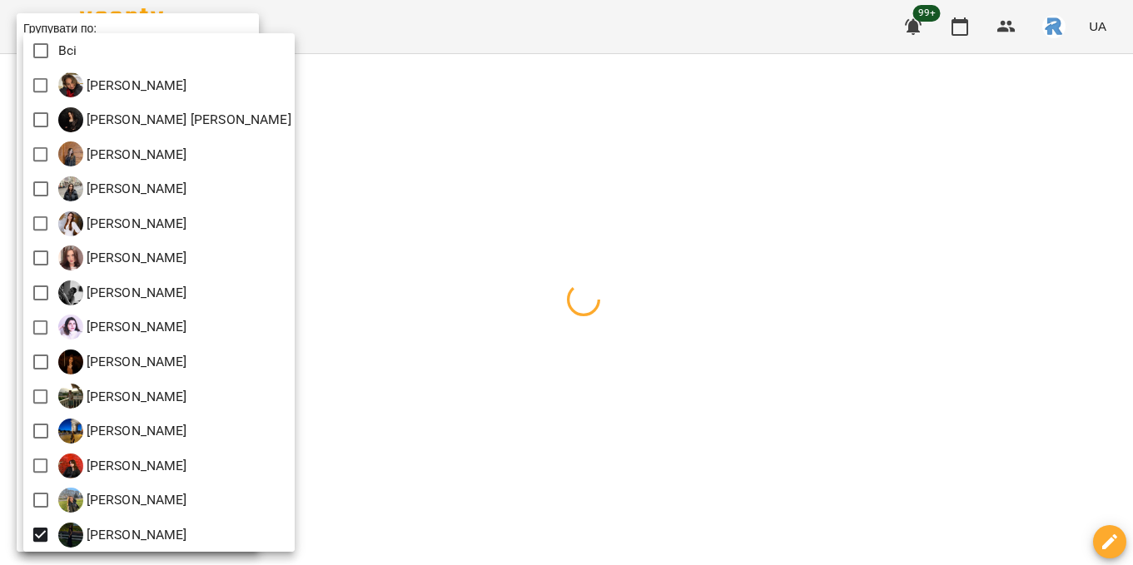
click at [556, 424] on div at bounding box center [566, 282] width 1133 height 565
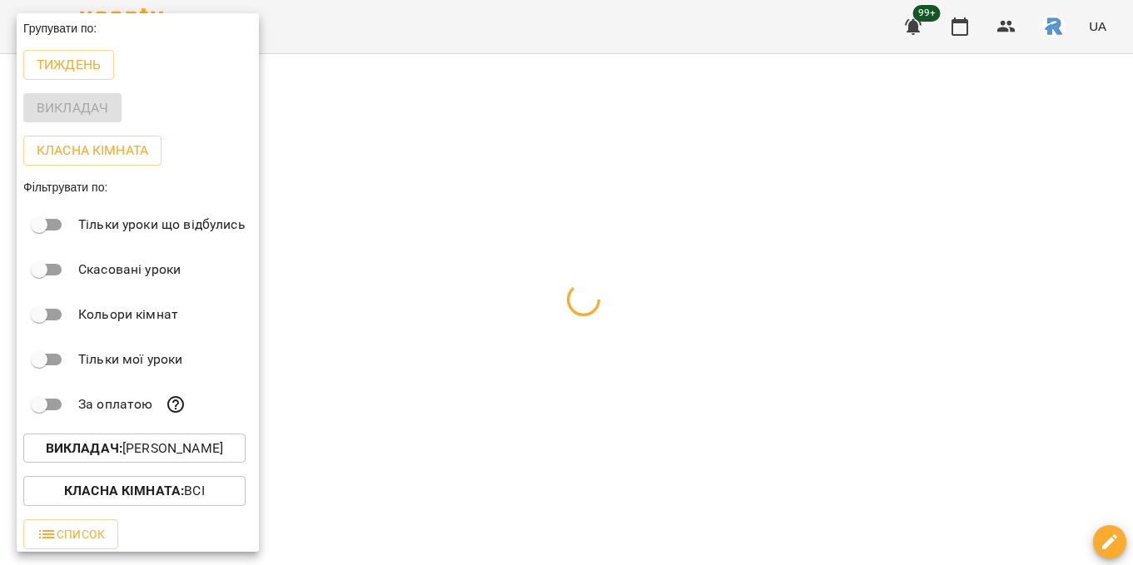
click at [556, 424] on div at bounding box center [566, 282] width 1133 height 565
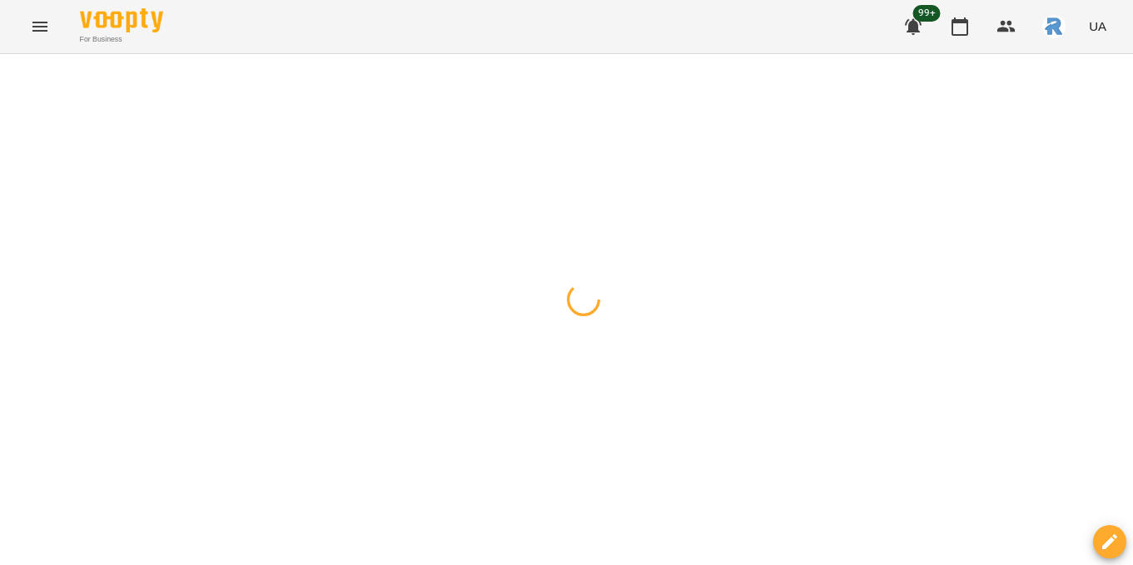
drag, startPoint x: 547, startPoint y: 351, endPoint x: 519, endPoint y: 346, distance: 28.7
click at [545, 54] on div at bounding box center [566, 54] width 1133 height 0
click at [579, 54] on div at bounding box center [566, 54] width 1133 height 0
